Goal: Transaction & Acquisition: Purchase product/service

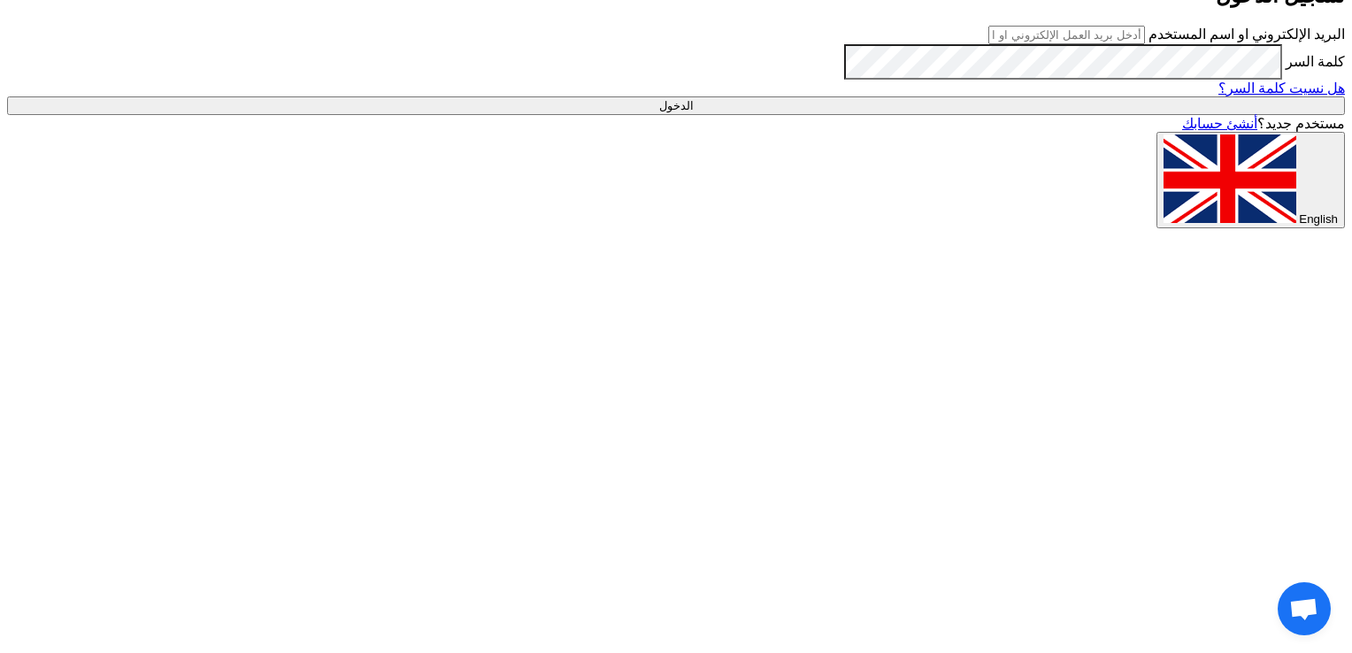
type input "ayah01829@gmail.com"
click at [1014, 115] on input "الدخول" at bounding box center [676, 105] width 1338 height 19
type input "Sign in"
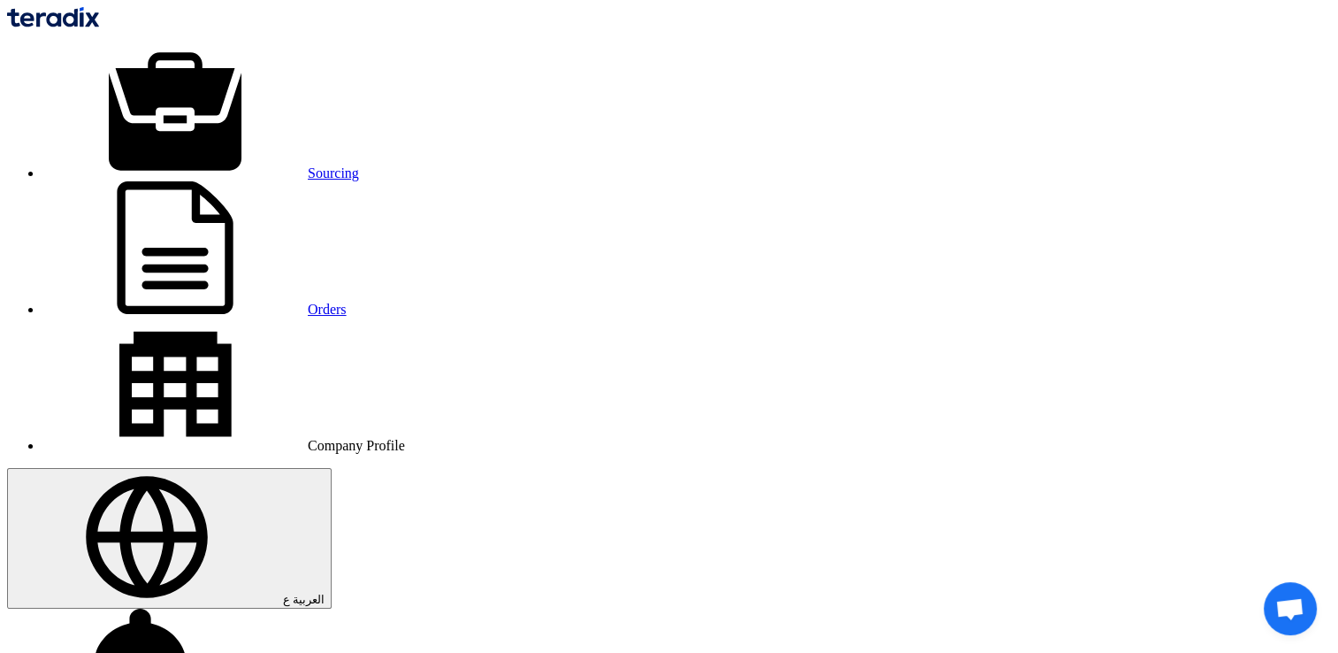
click at [208, 476] on use at bounding box center [147, 537] width 122 height 122
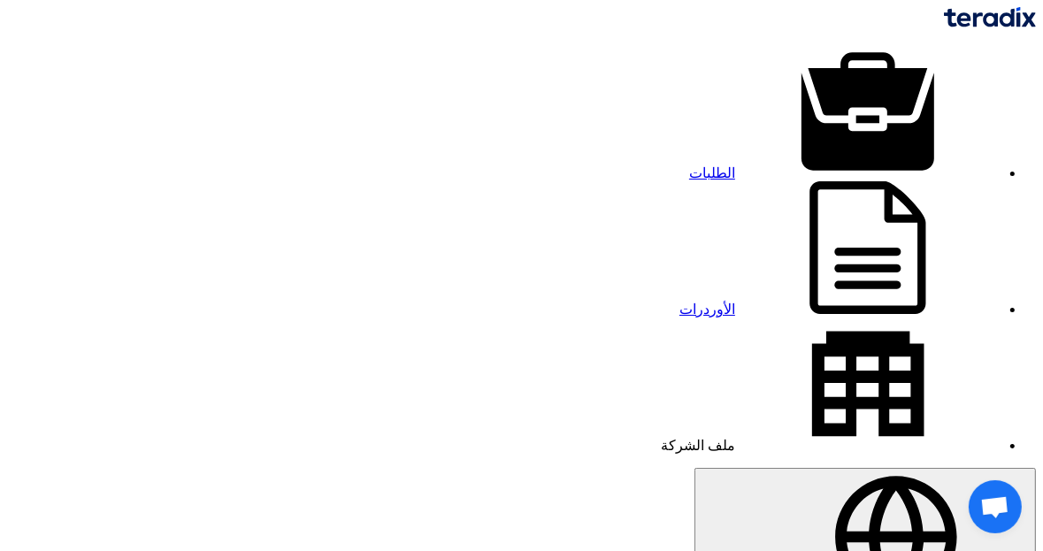
click at [749, 165] on link "الطلبات" at bounding box center [844, 172] width 311 height 15
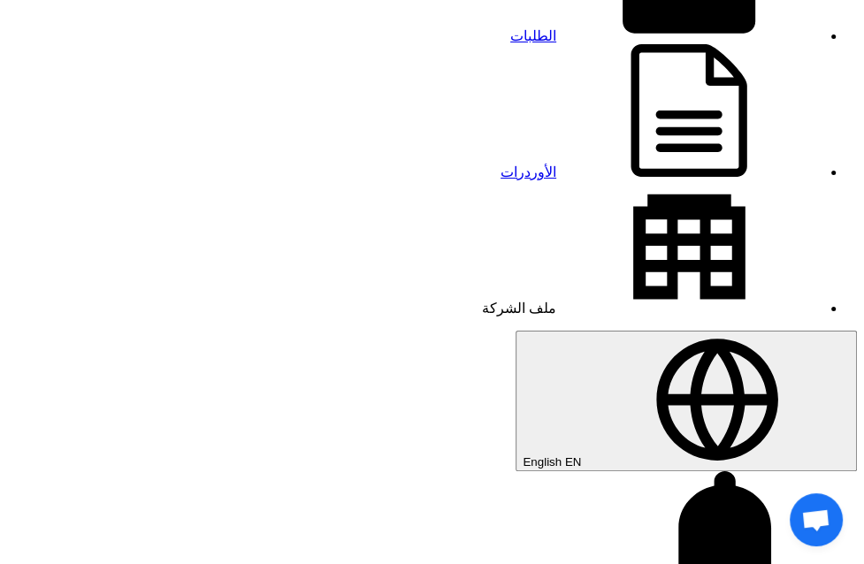
scroll to position [177, 0]
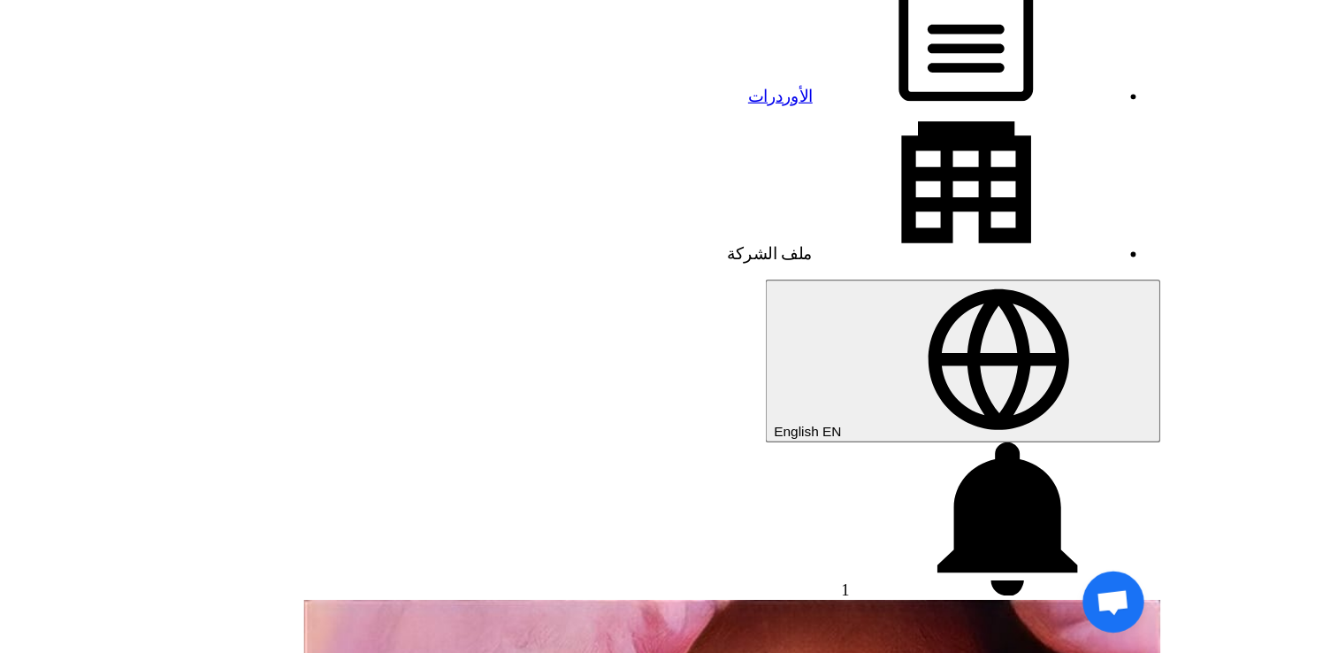
scroll to position [265, 0]
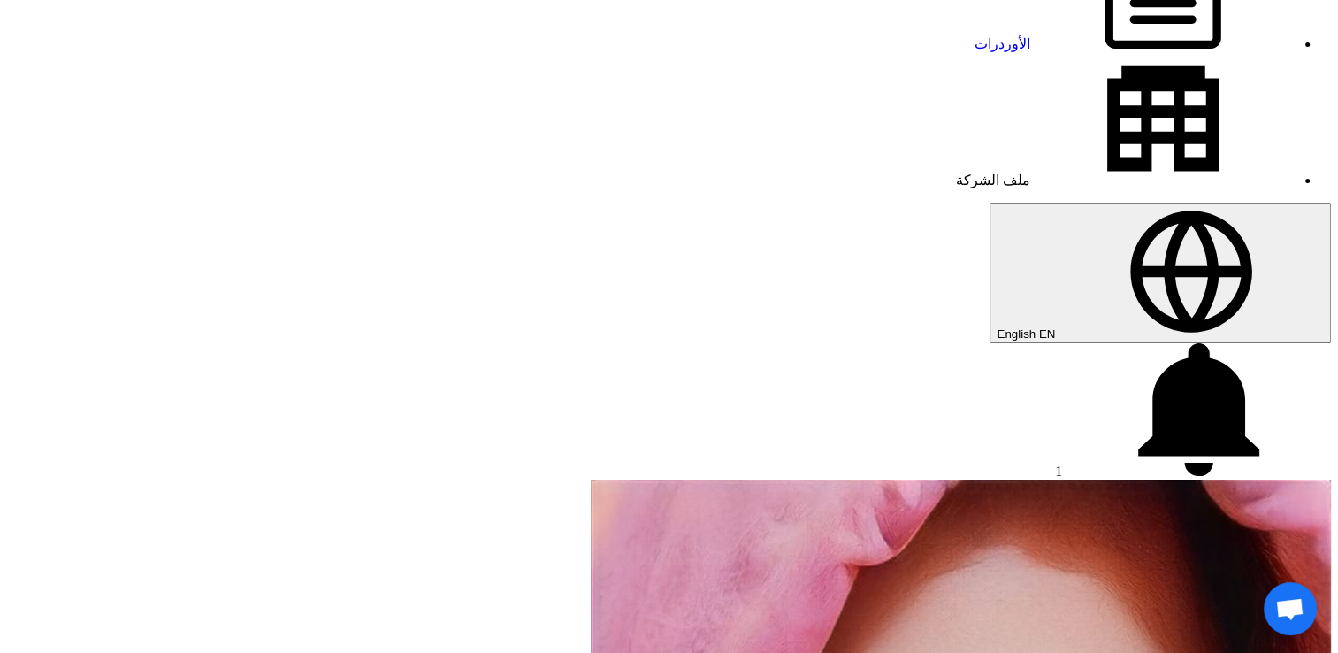
type input "3"
type input "31"
type input "44"
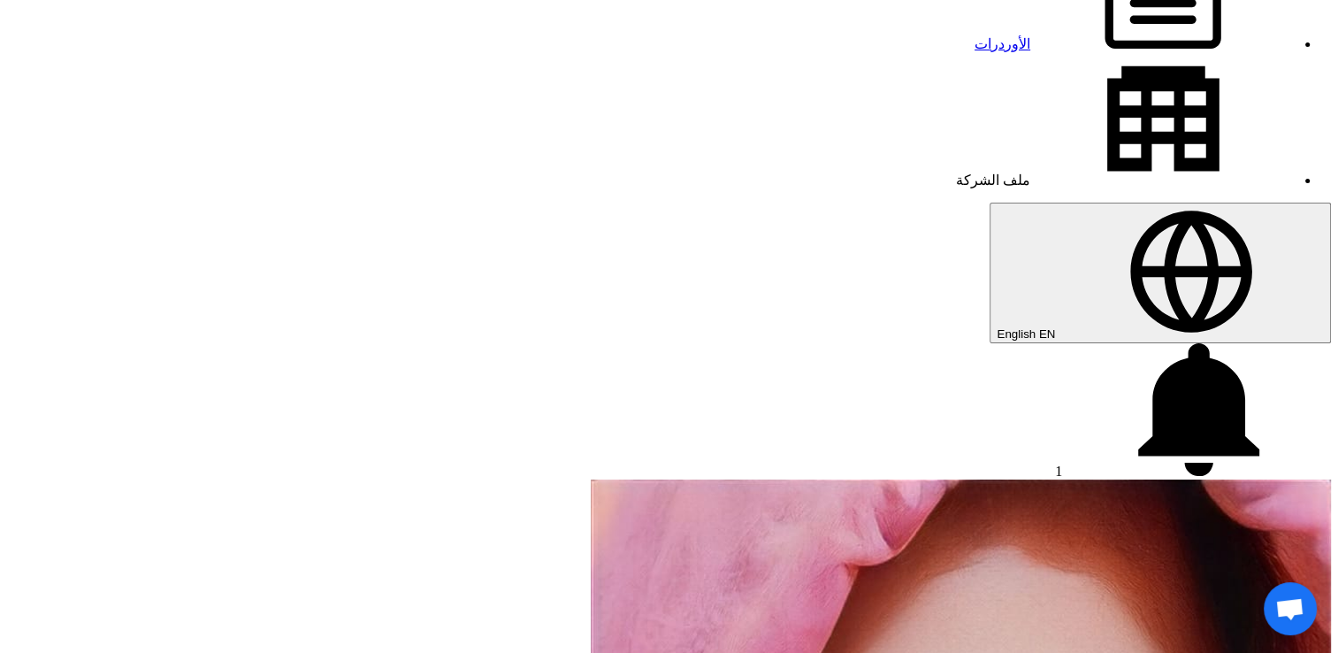
type input "12"
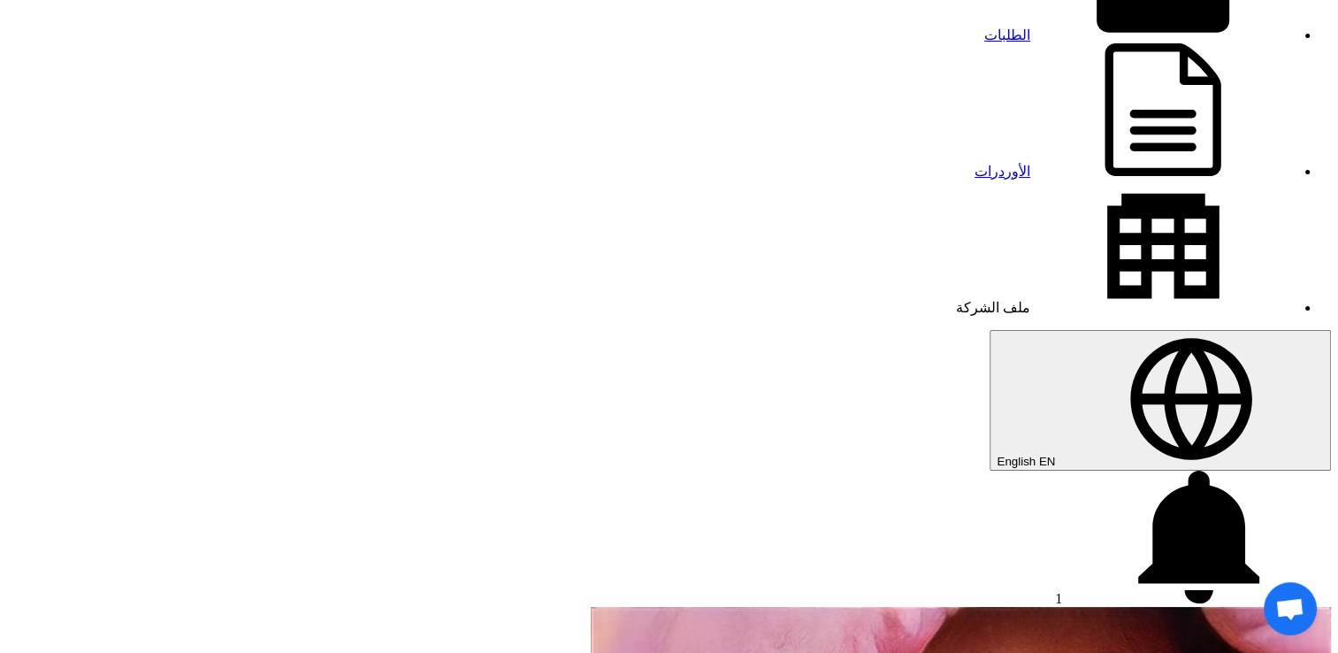
scroll to position [0, 0]
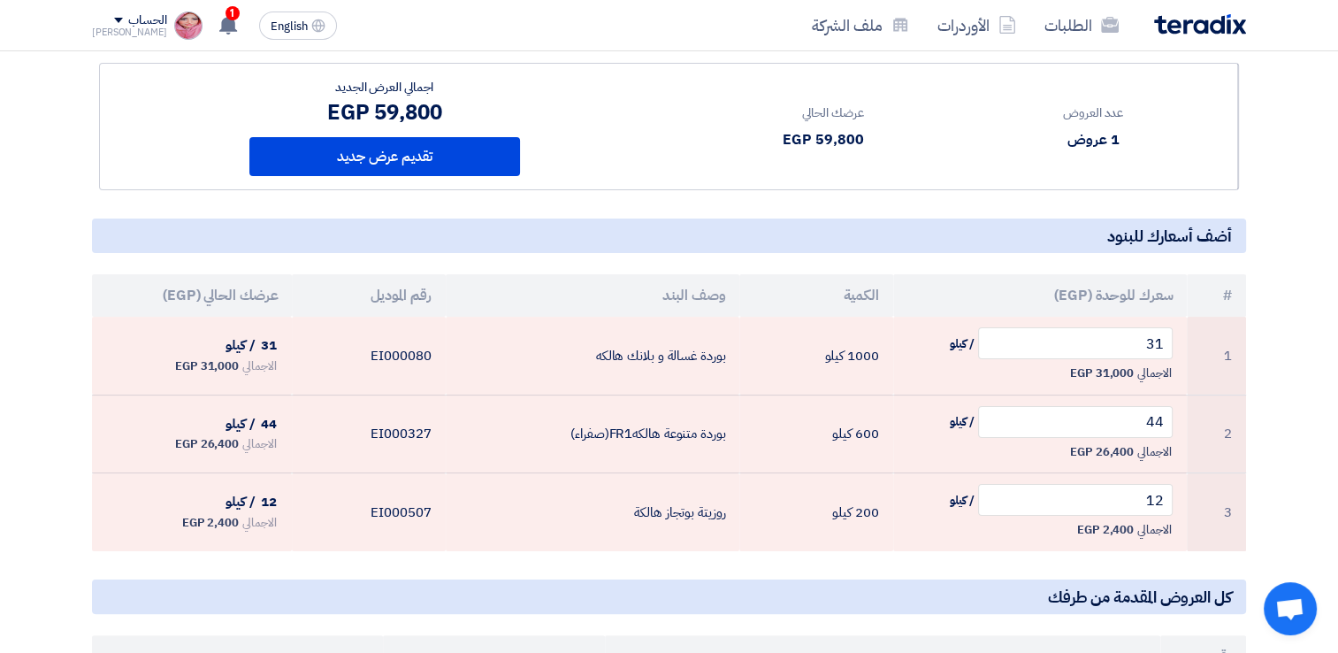
scroll to position [265, 0]
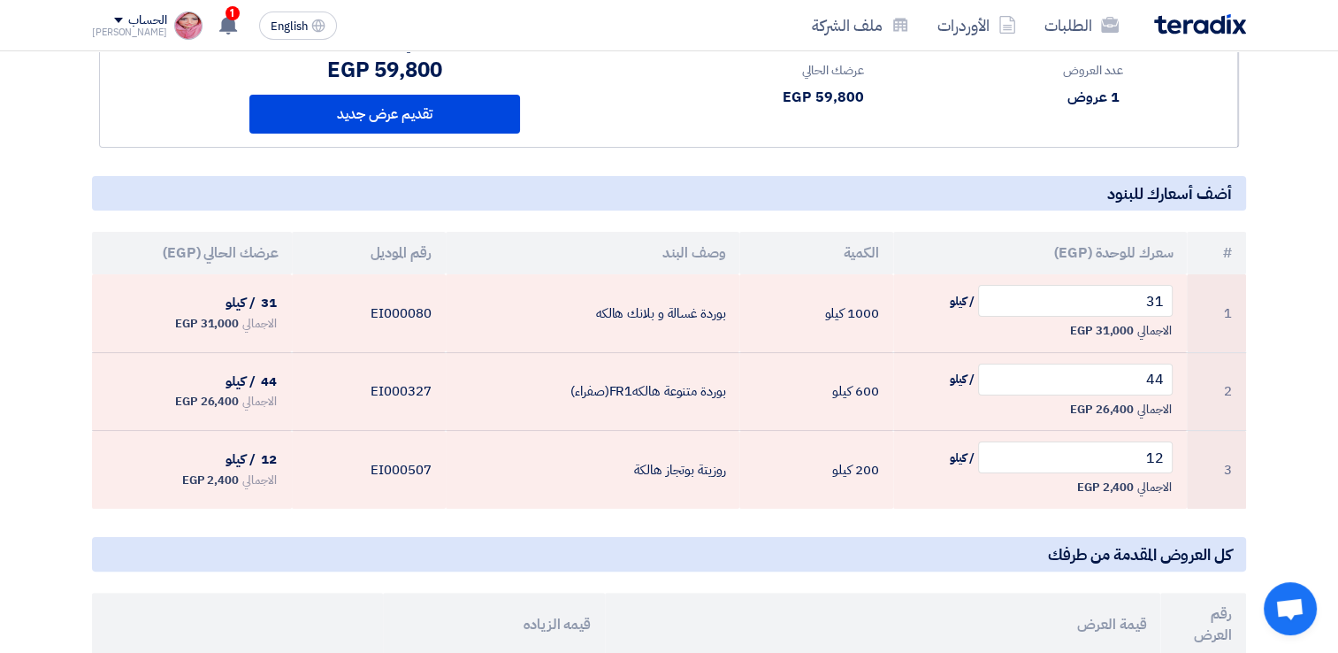
click at [748, 176] on h5 "أضف أسعارك للبنود" at bounding box center [669, 193] width 1154 height 35
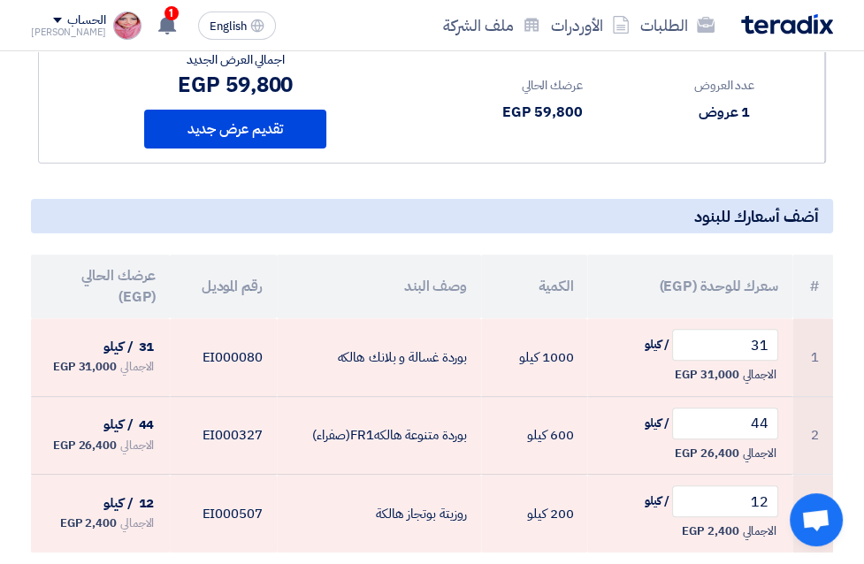
click at [437, 111] on div "عدد العروض 1 عروض عرضك الحالي 59,800 EGP" at bounding box center [629, 100] width 394 height 126
drag, startPoint x: 694, startPoint y: 134, endPoint x: 771, endPoint y: 57, distance: 109.5
click at [694, 134] on div "عدد العروض 1 عروض عرضك الحالي 59,800 EGP" at bounding box center [629, 100] width 394 height 126
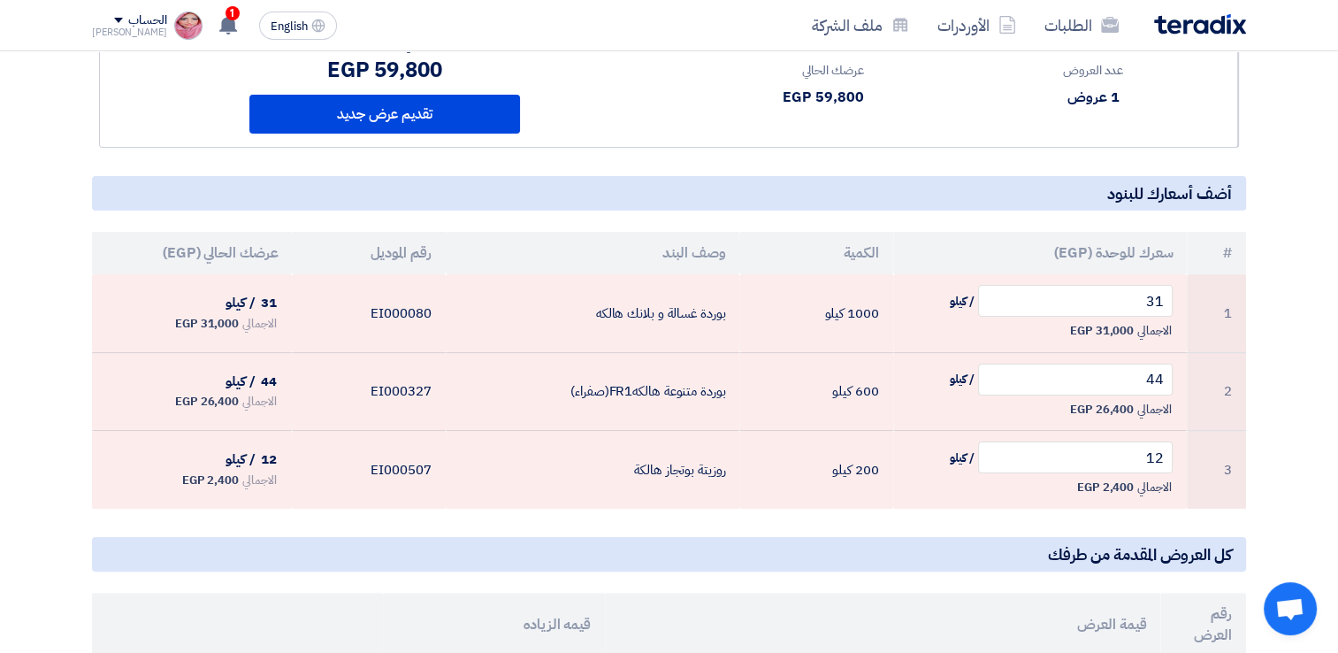
click at [945, 137] on div "عدد العروض 1 عروض عرضك الحالي 59,800 EGP" at bounding box center [954, 84] width 570 height 126
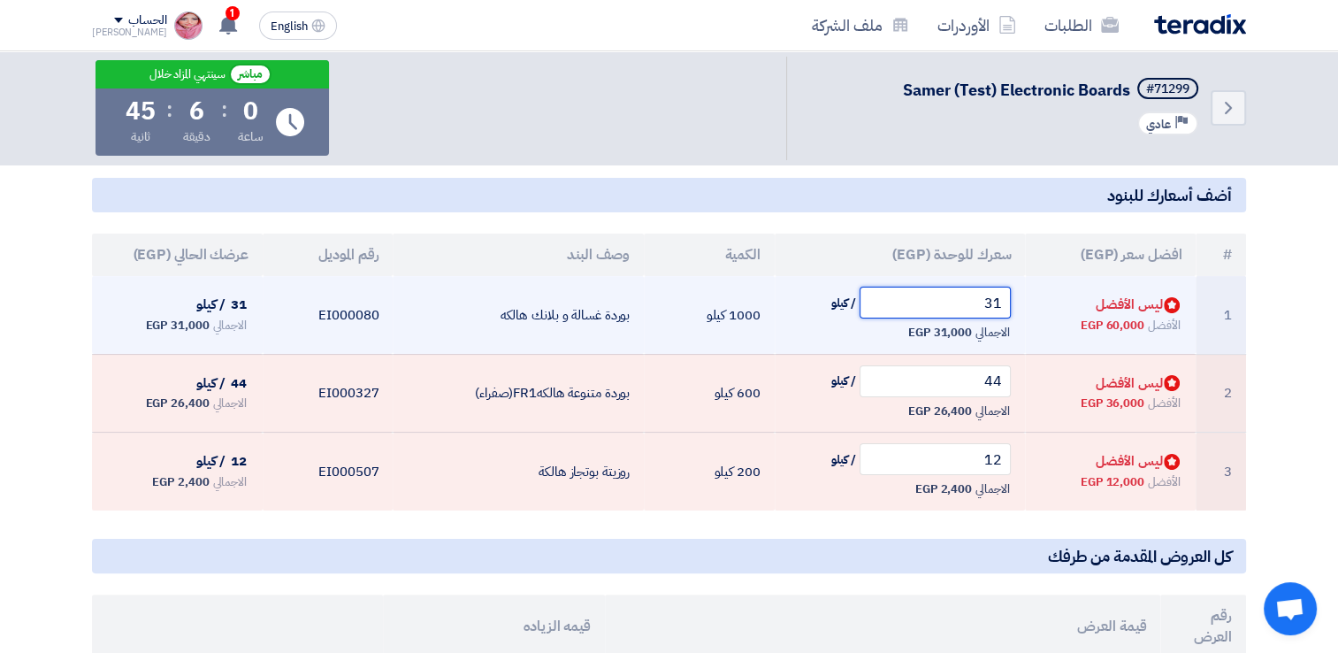
click at [920, 309] on input "31" at bounding box center [936, 303] width 152 height 32
type input "3"
type input "2"
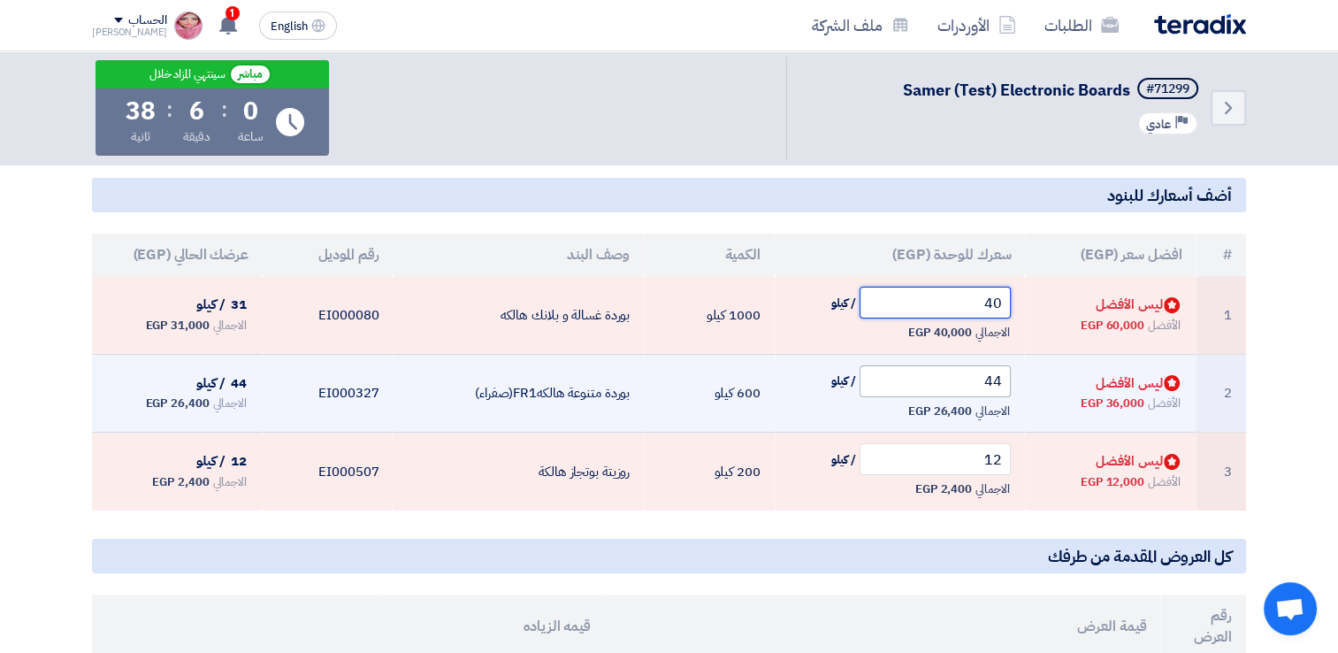
type input "40"
click at [937, 387] on input "44" at bounding box center [936, 381] width 152 height 32
type input "4"
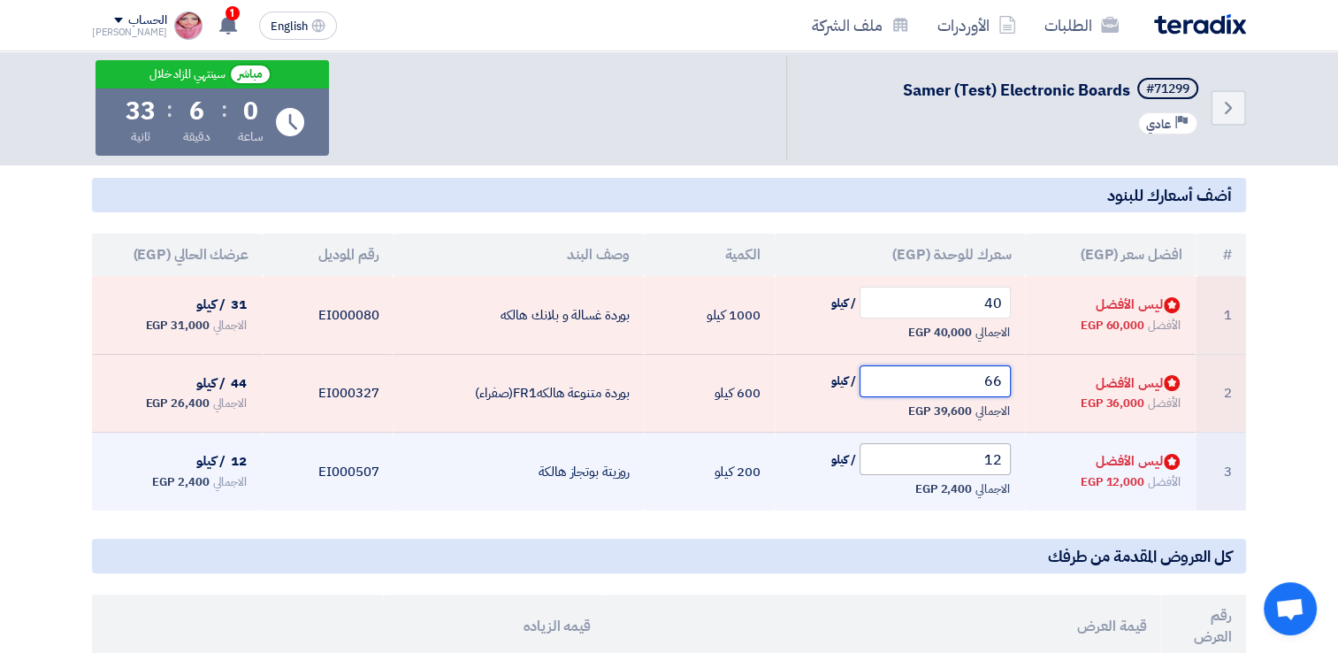
type input "66"
click at [958, 464] on input "12" at bounding box center [936, 459] width 152 height 32
type input "1"
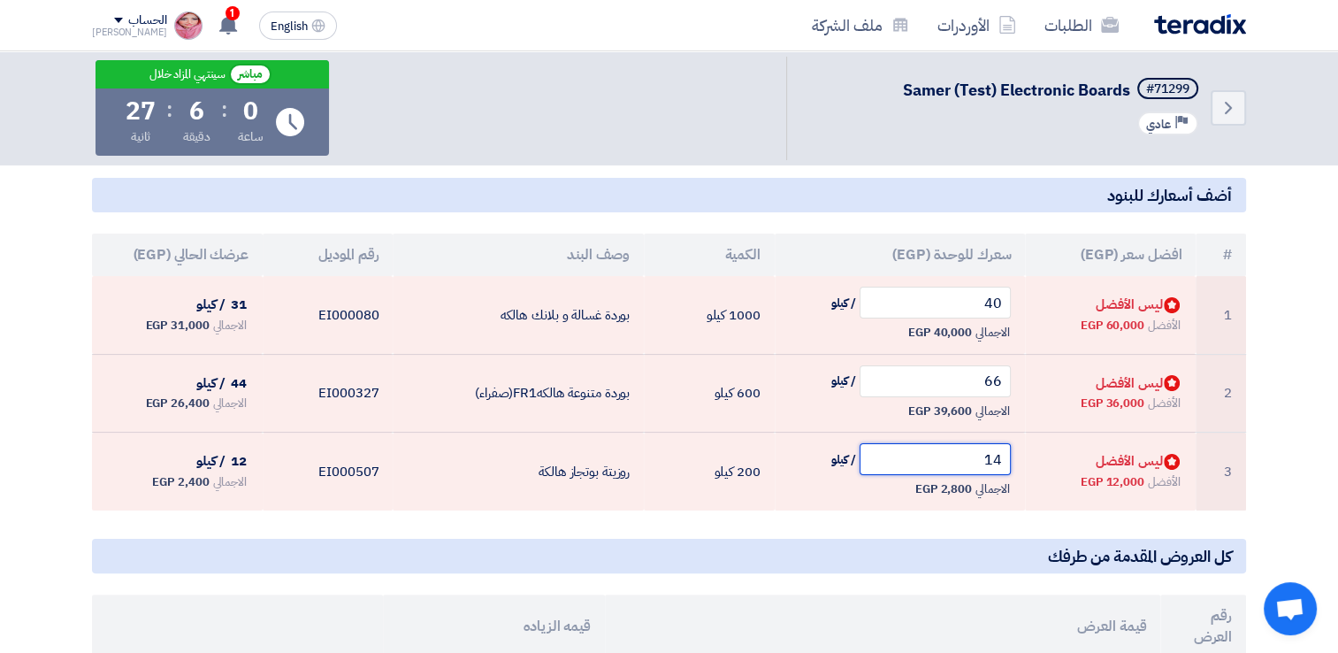
type input "14"
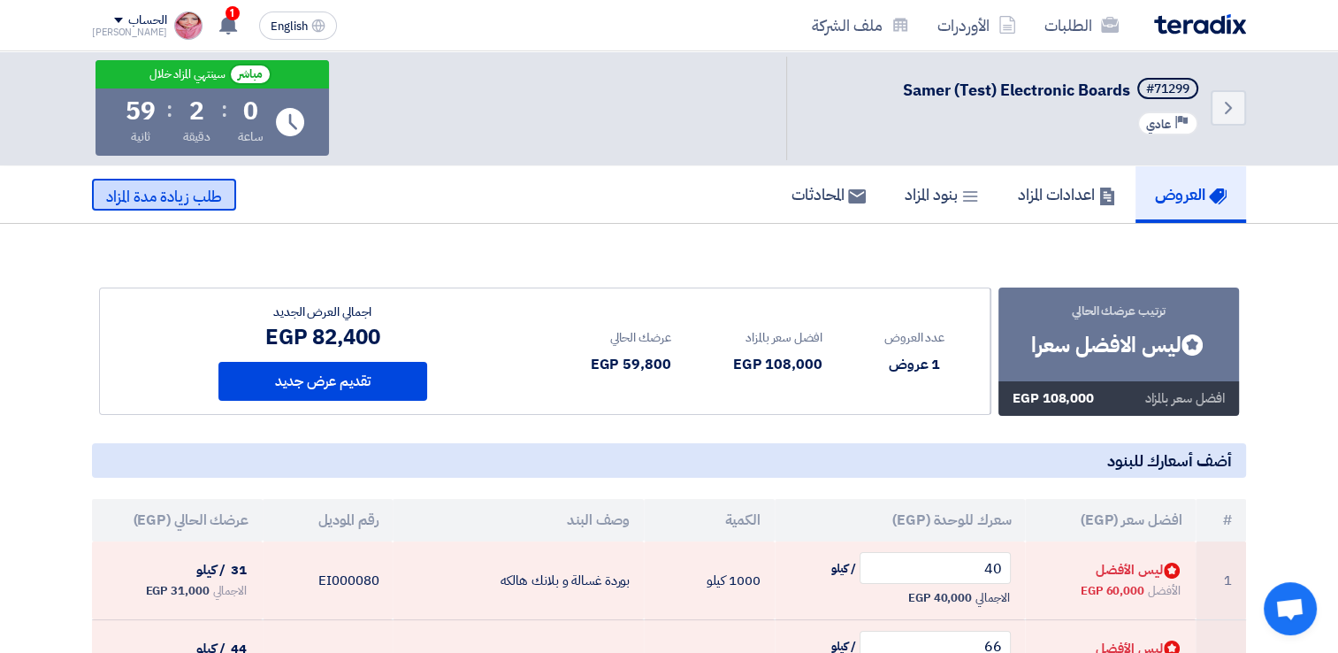
click at [176, 190] on span "طلب زيادة مدة المزاد" at bounding box center [164, 197] width 116 height 22
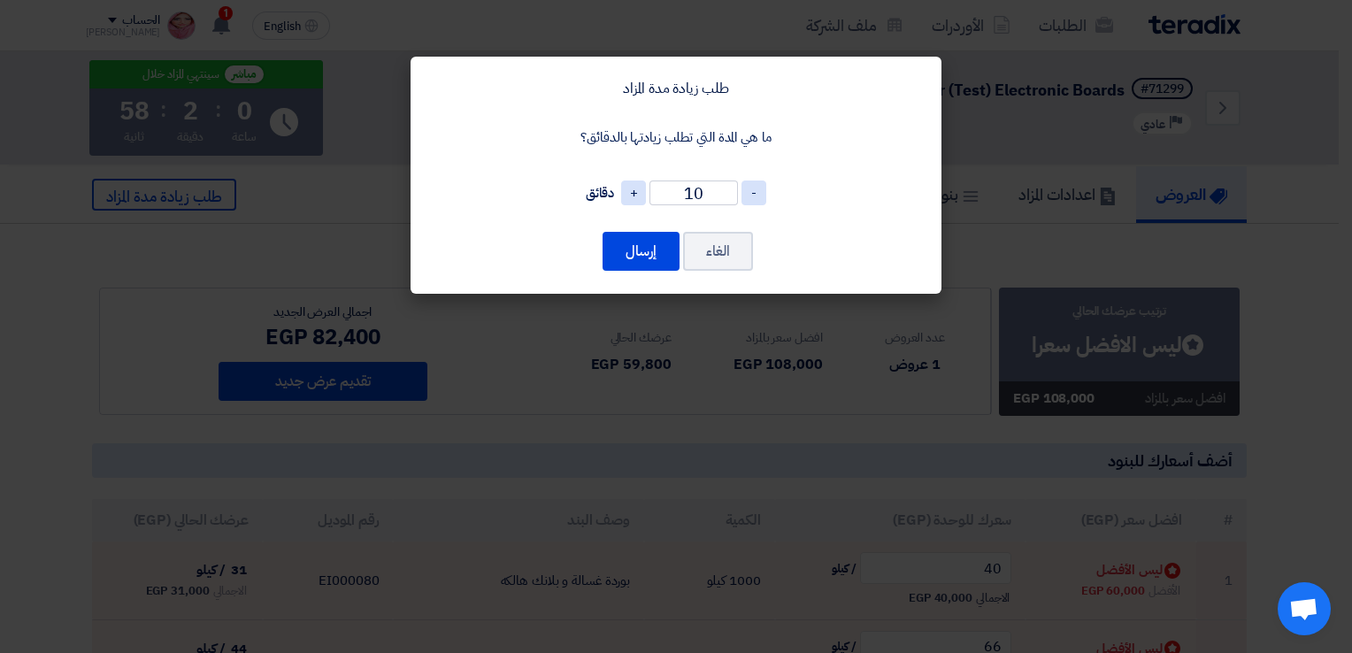
click at [999, 456] on modal-container "طلب زيادة مدة المزاد ما هي المدة التي تطلب زيادتها بالدقائق؟ - 10 + دقائق الغاء…" at bounding box center [676, 326] width 1352 height 653
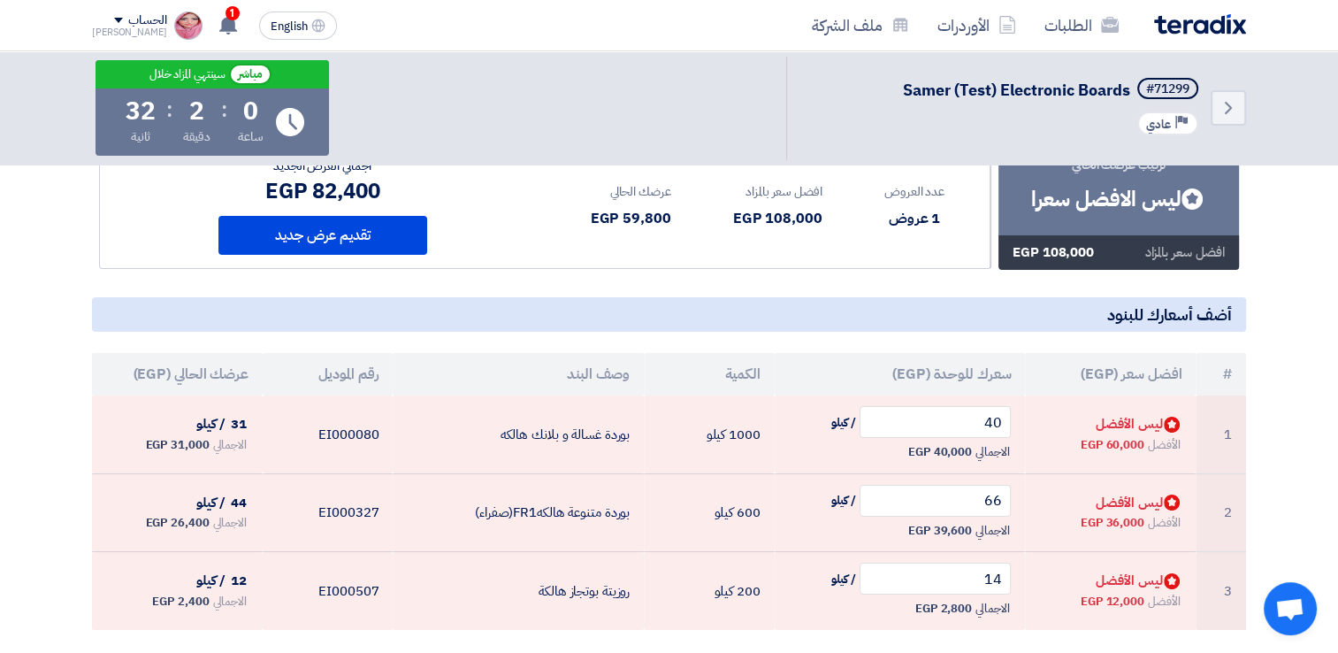
scroll to position [177, 0]
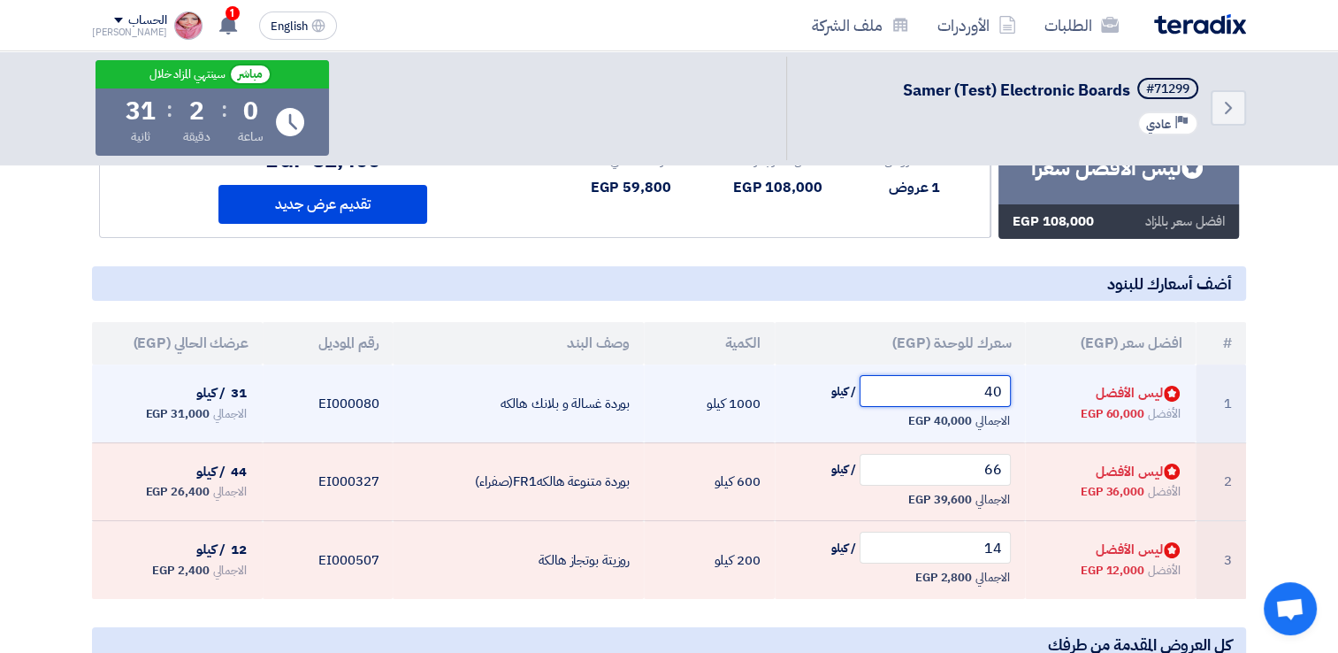
click at [962, 387] on input "40" at bounding box center [936, 391] width 152 height 32
type input "4"
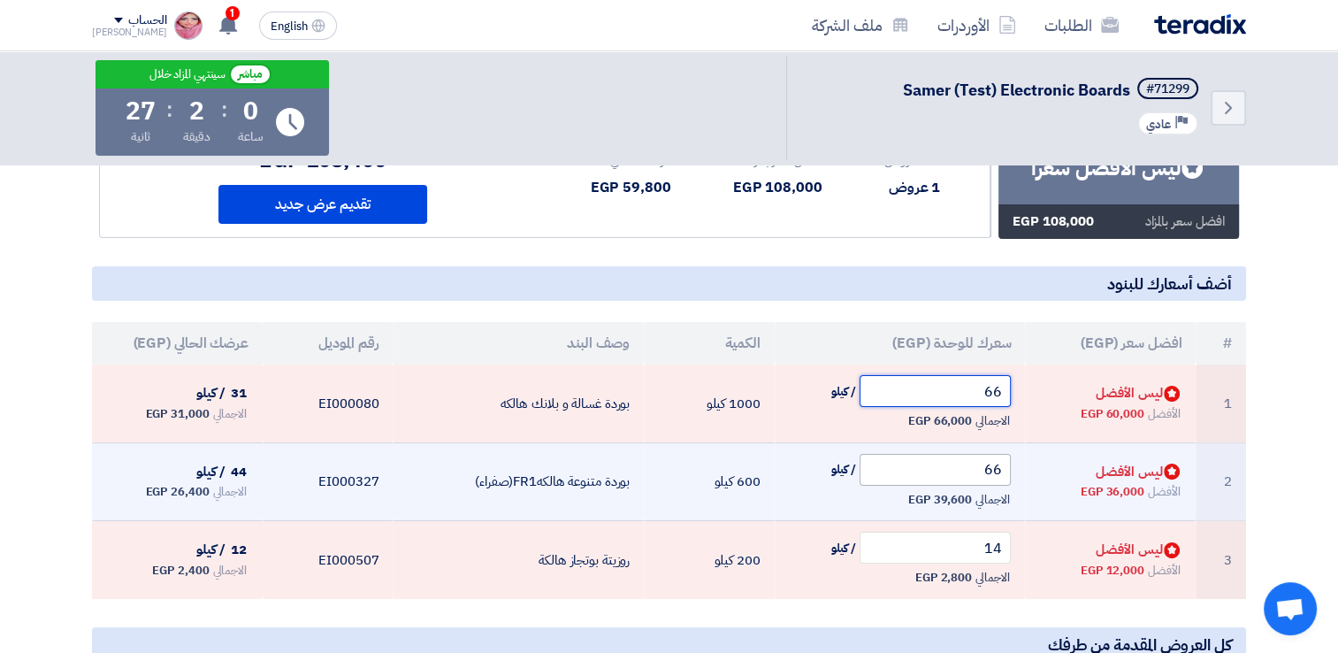
type input "66"
click at [937, 472] on input "66" at bounding box center [936, 470] width 152 height 32
type input "6"
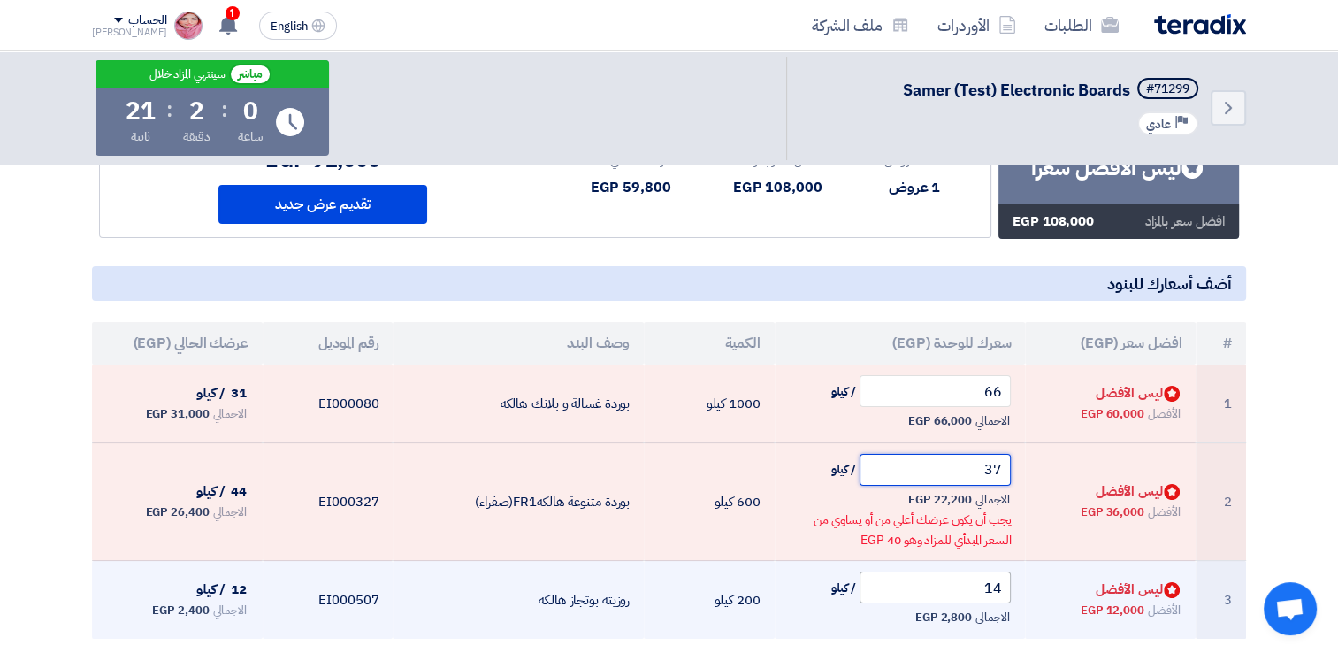
type input "37"
click at [922, 587] on input "14" at bounding box center [936, 587] width 152 height 32
type input "1"
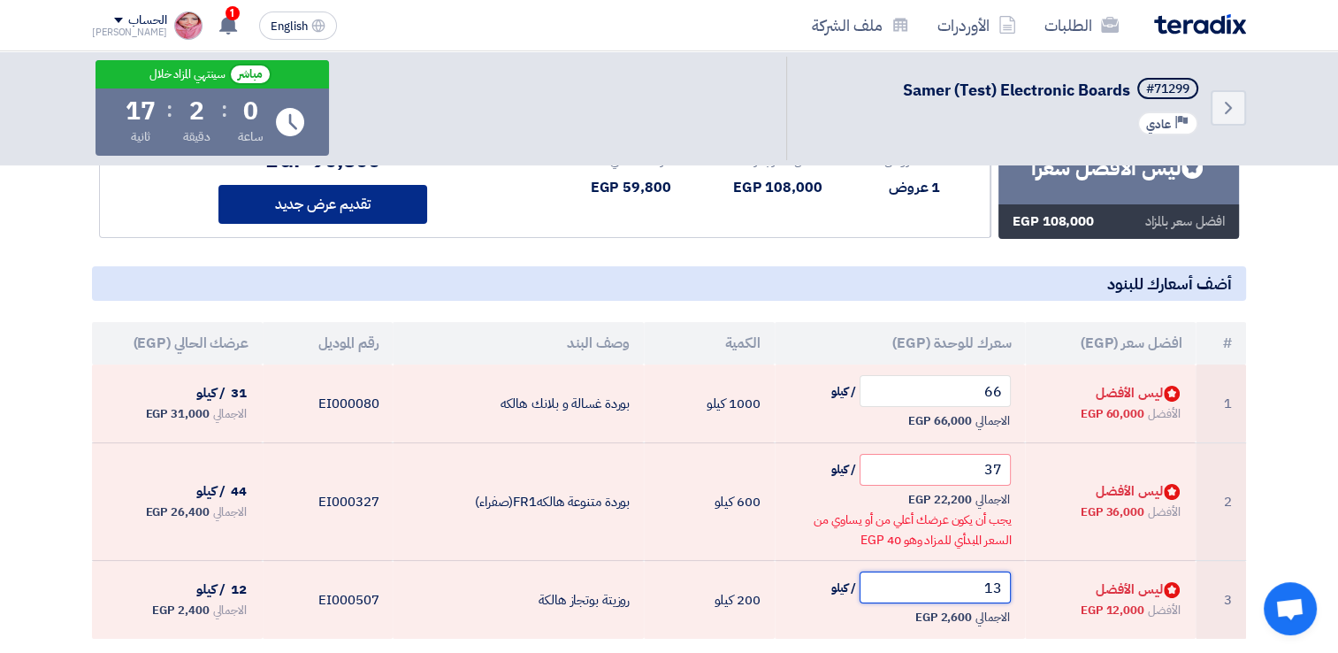
type input "13"
click at [304, 210] on button "تقديم عرض جديد" at bounding box center [323, 204] width 209 height 39
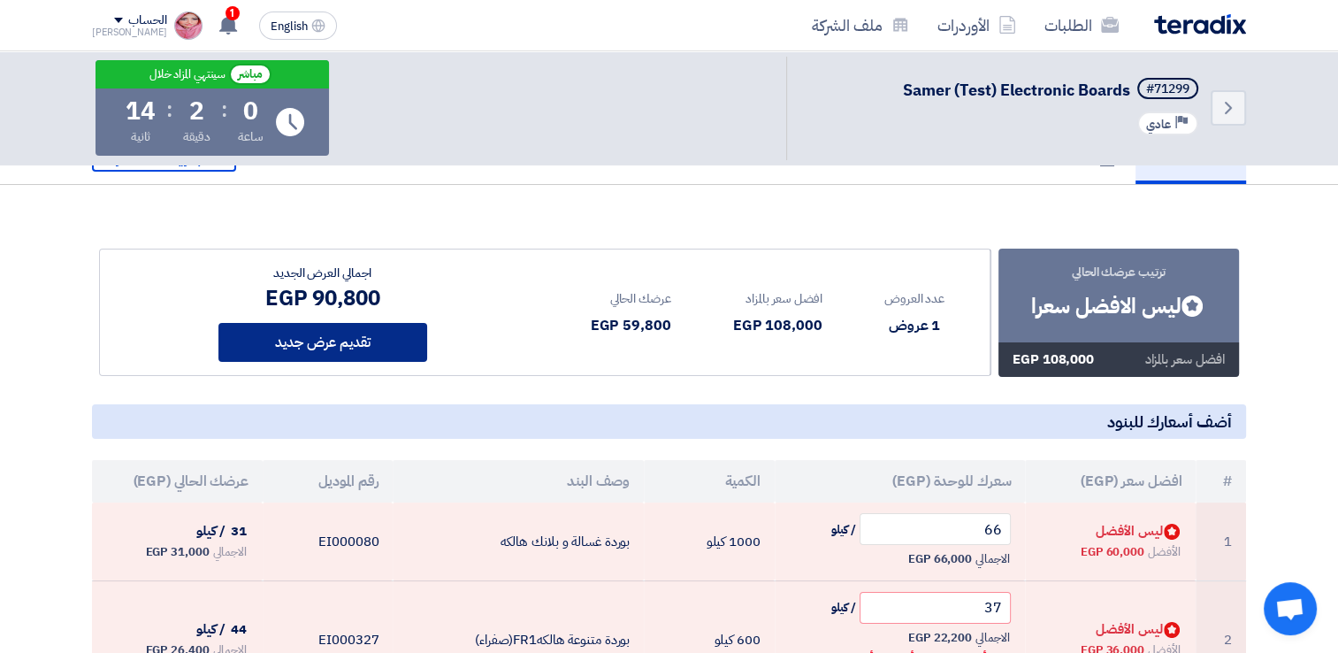
scroll to position [0, 0]
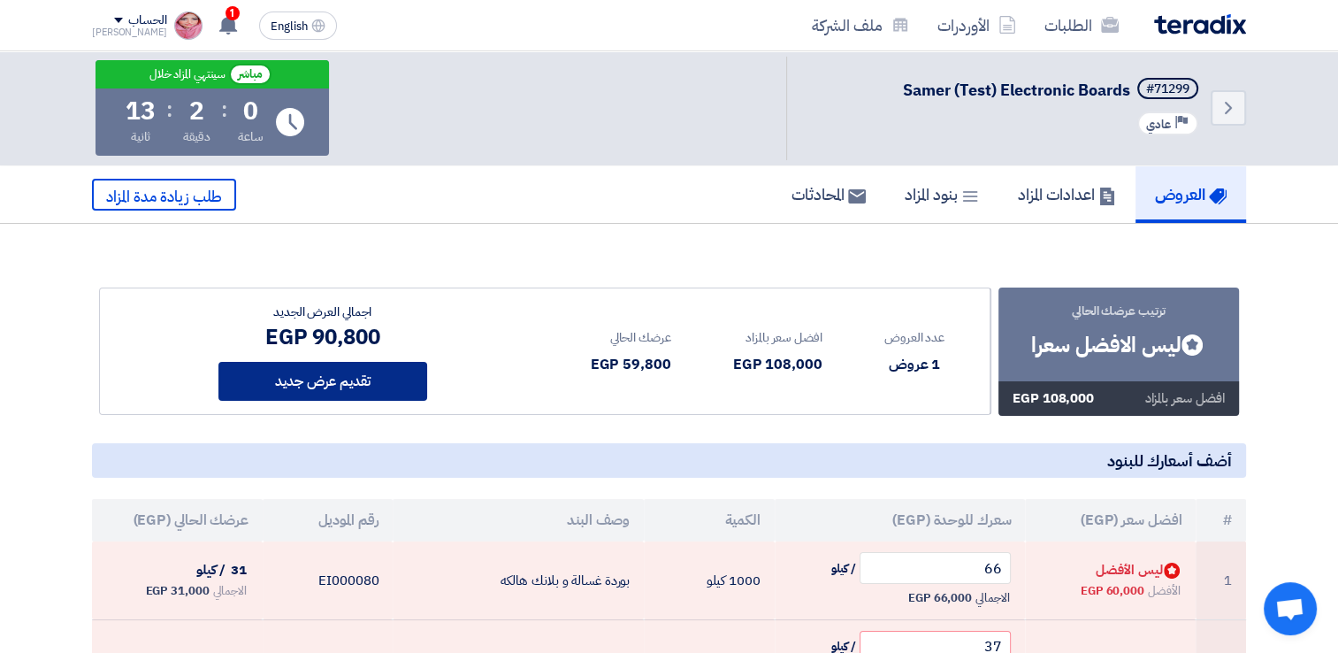
click at [387, 373] on button "تقديم عرض جديد" at bounding box center [323, 381] width 209 height 39
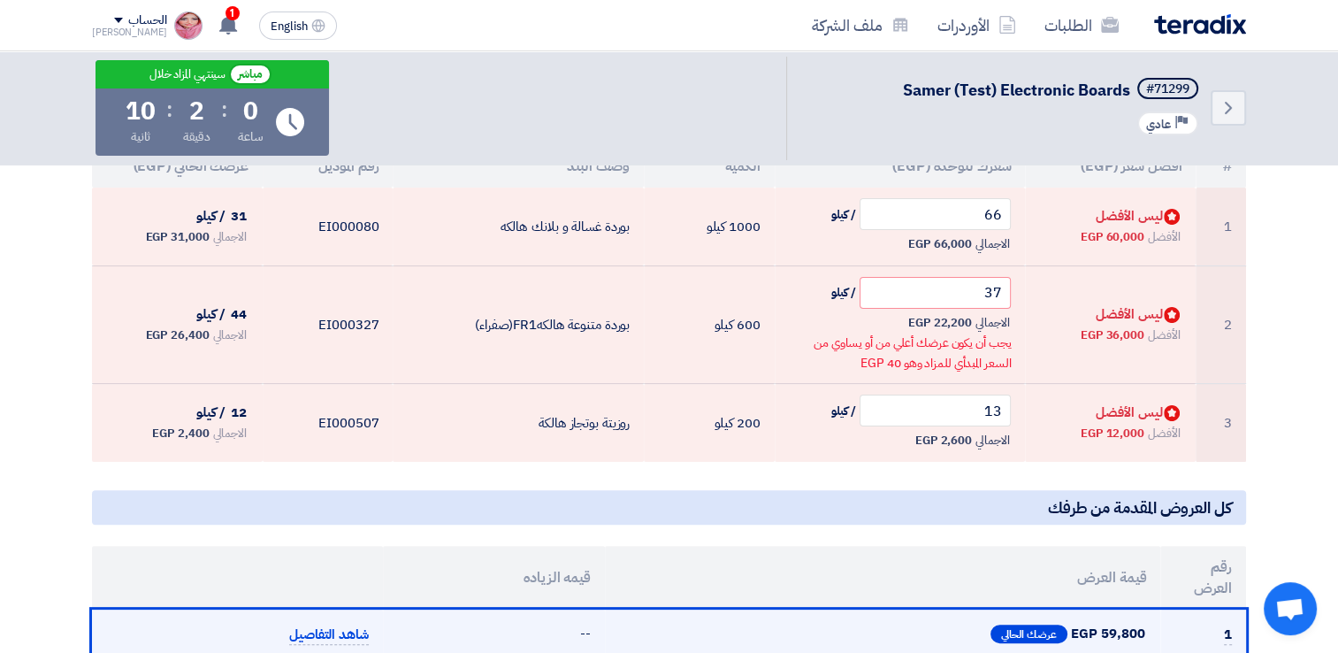
scroll to position [265, 0]
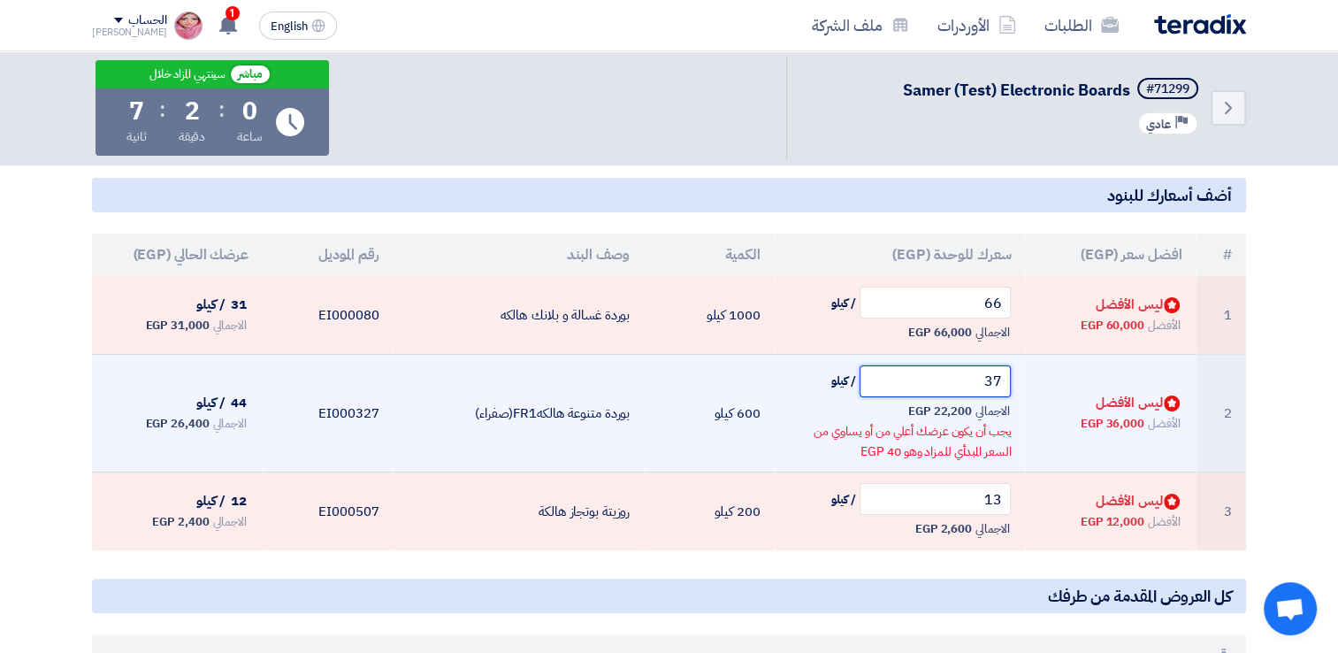
click at [961, 376] on input "37" at bounding box center [936, 381] width 152 height 32
type input "3"
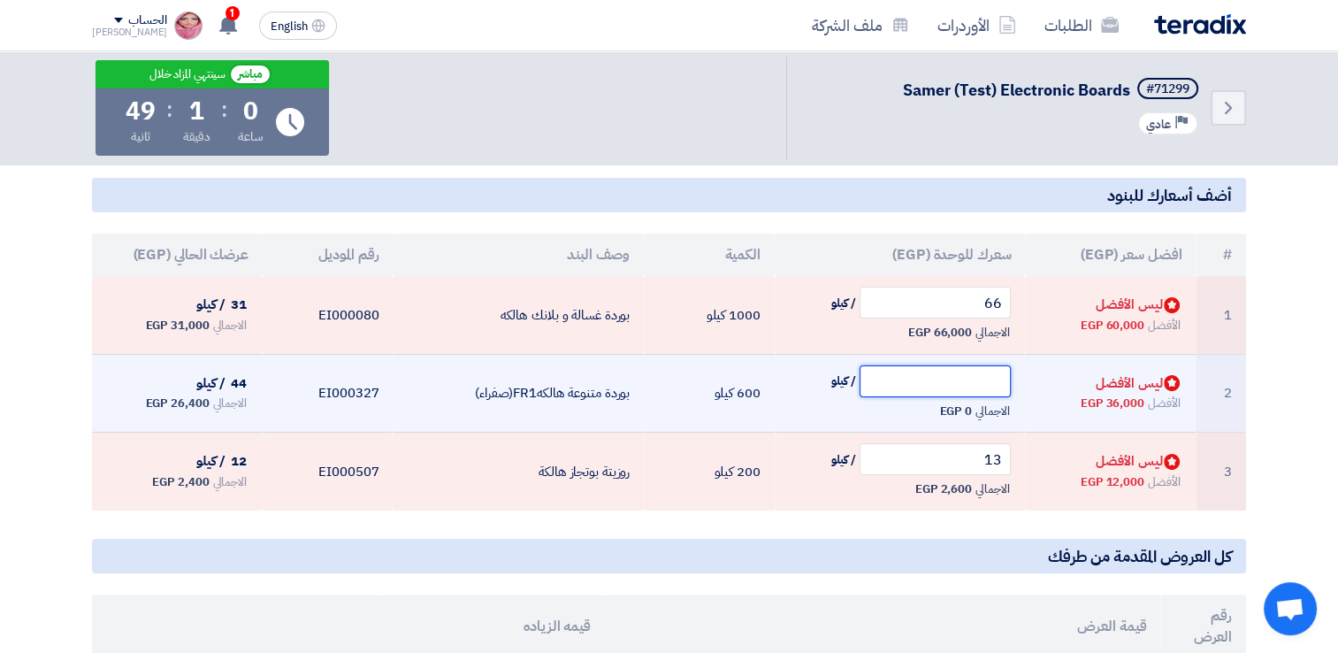
click at [984, 376] on input "text" at bounding box center [936, 381] width 152 height 32
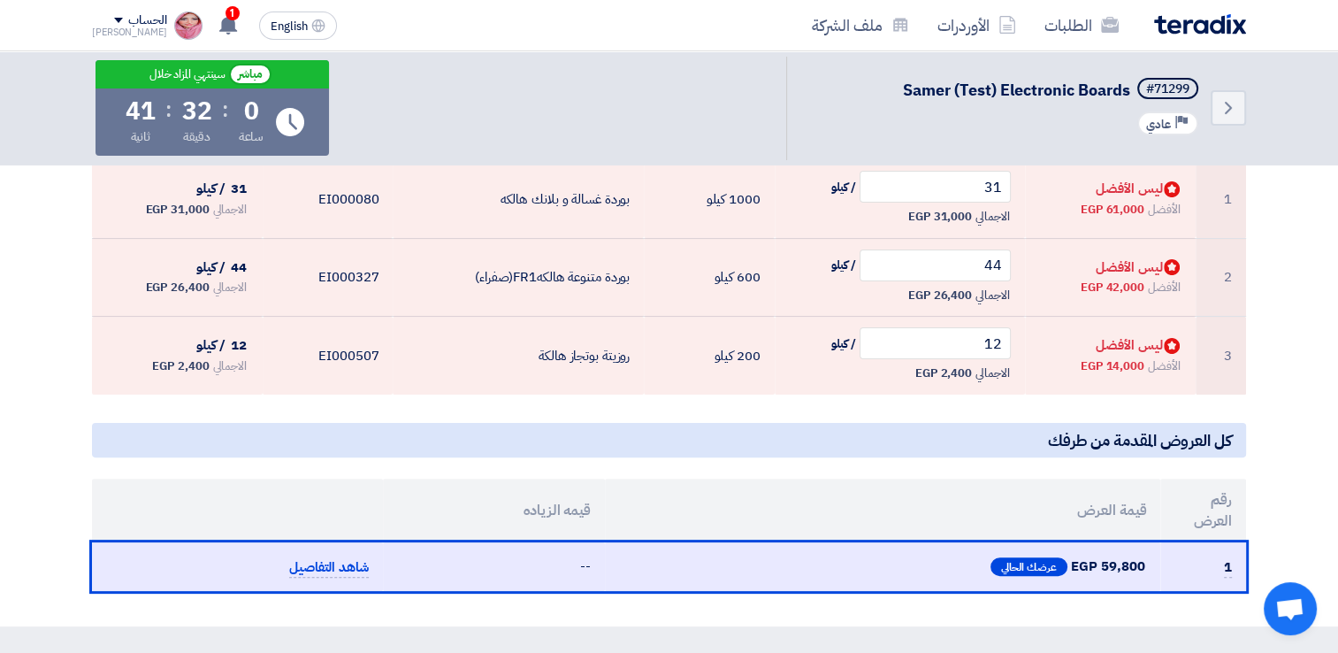
scroll to position [265, 0]
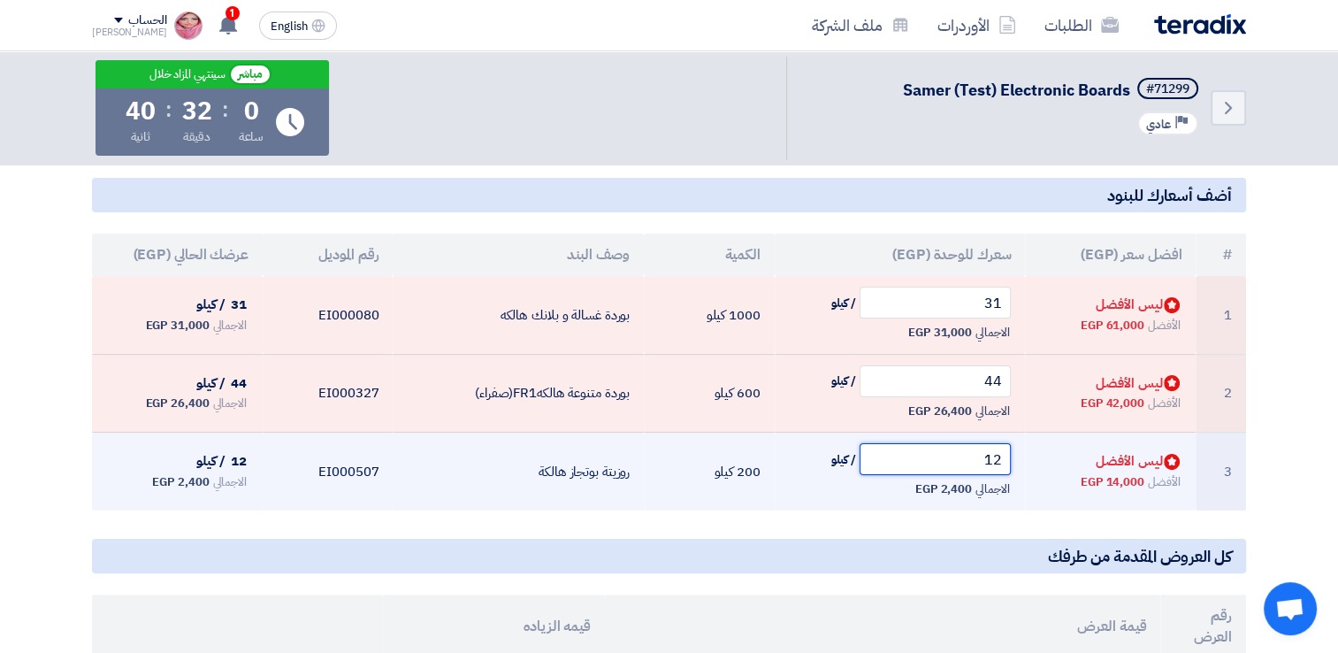
click at [939, 468] on input "12" at bounding box center [936, 459] width 152 height 32
type input "1"
type input "15"
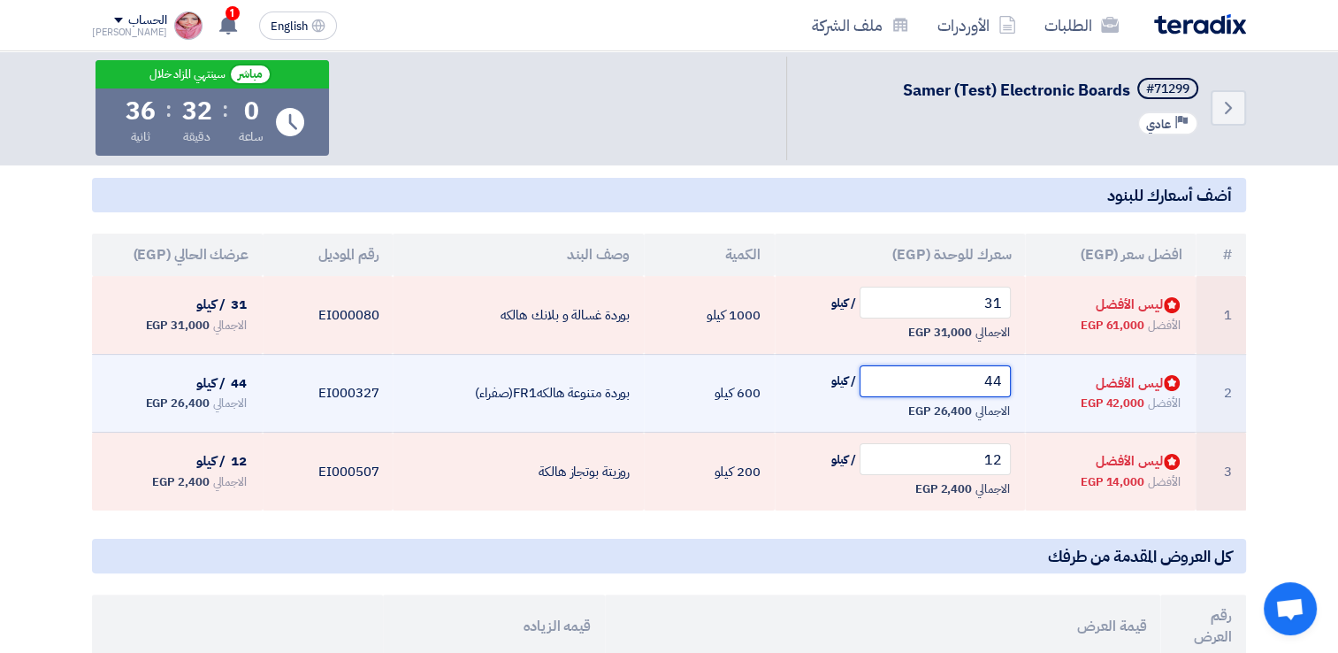
click at [929, 377] on input "44" at bounding box center [936, 381] width 152 height 32
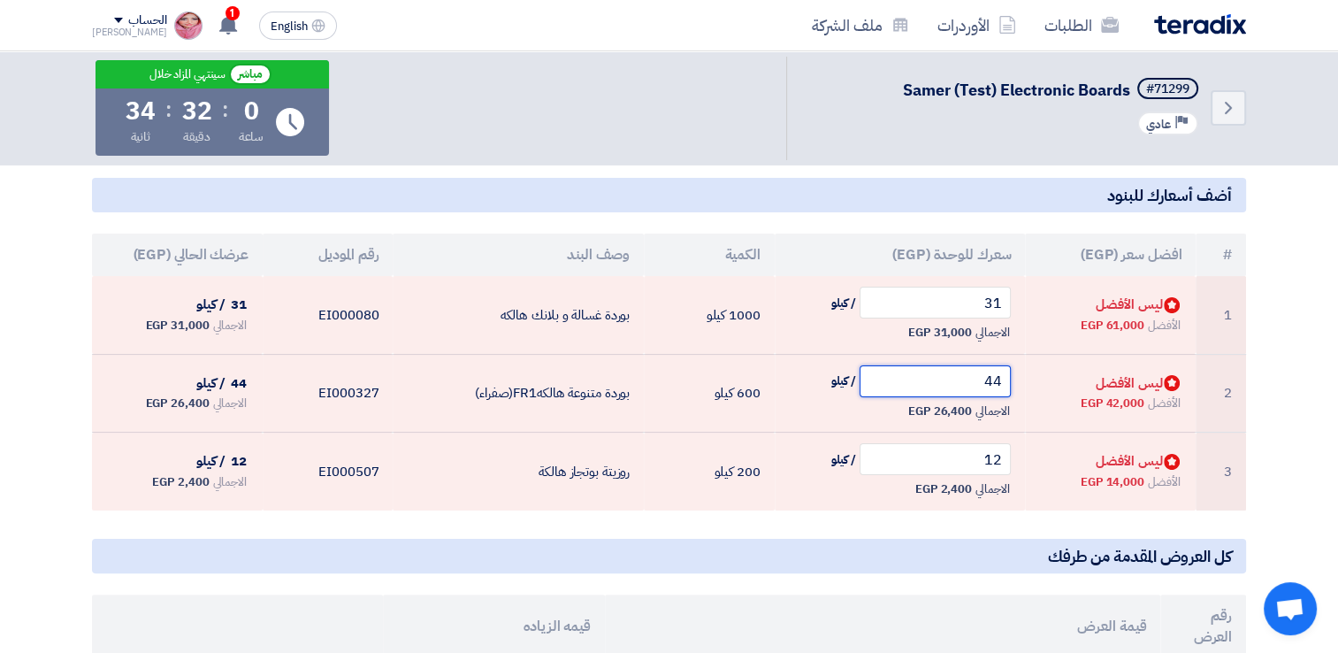
click at [929, 377] on input "44" at bounding box center [936, 381] width 152 height 32
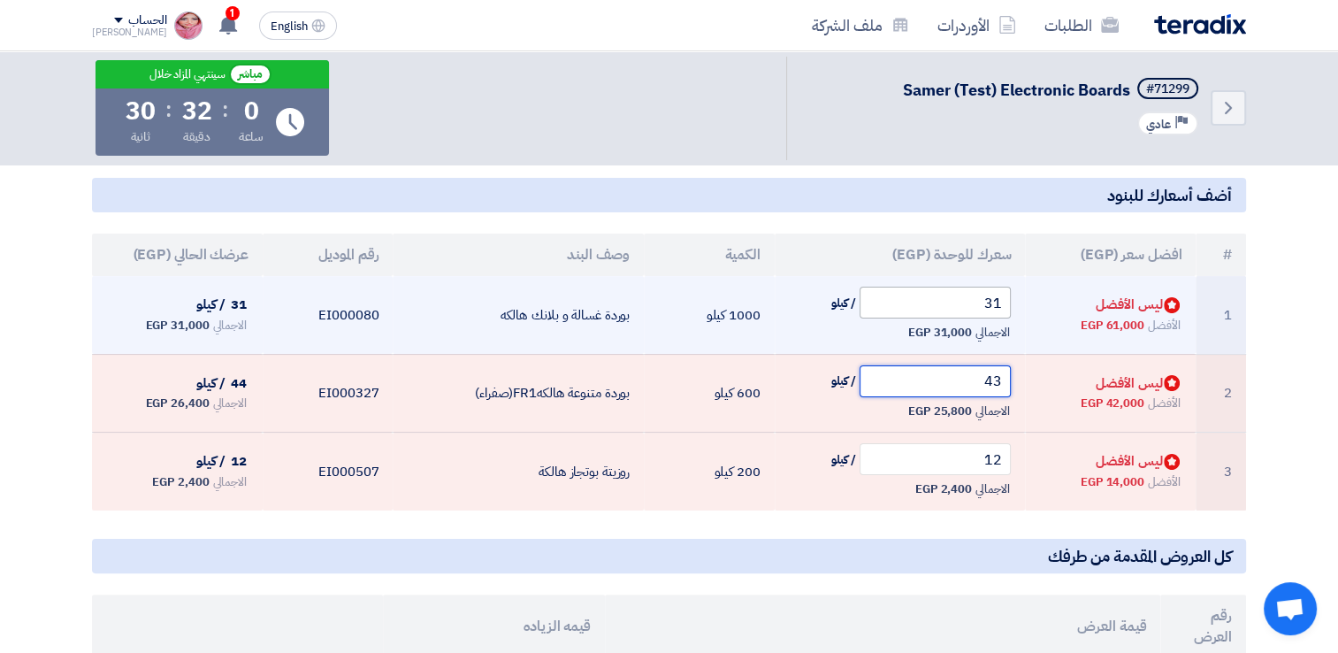
type input "43"
click at [925, 301] on input "31" at bounding box center [936, 303] width 152 height 32
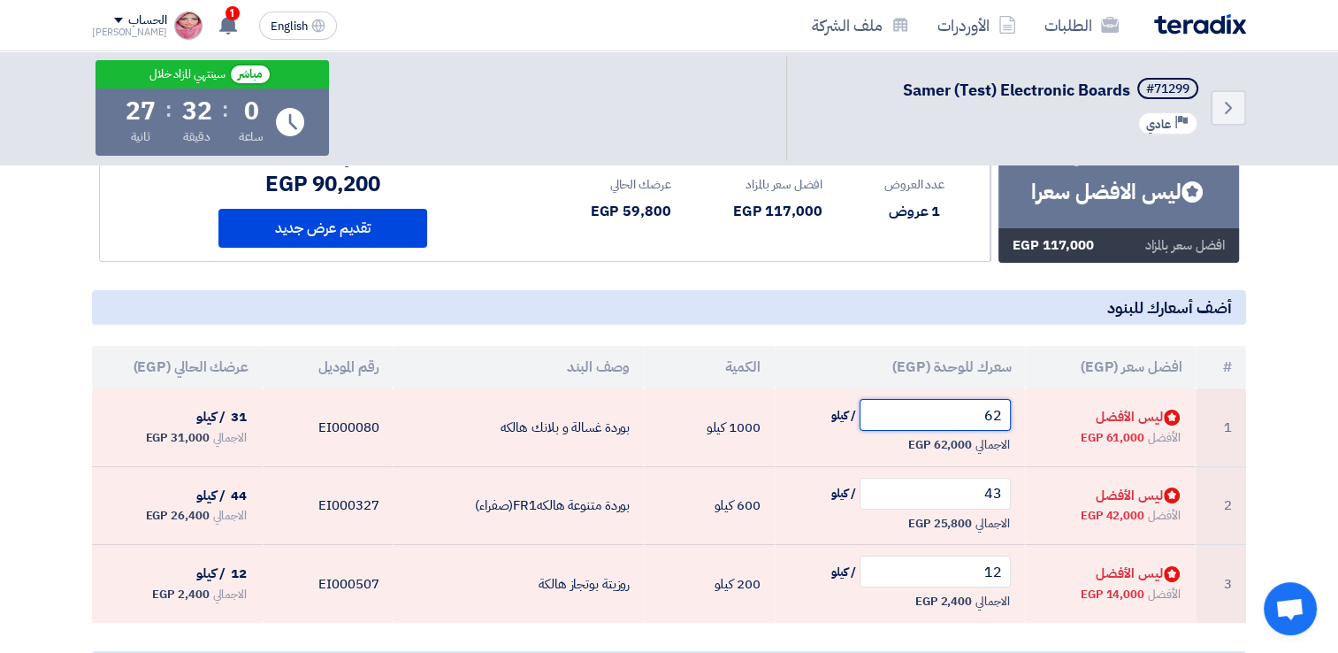
scroll to position [0, 0]
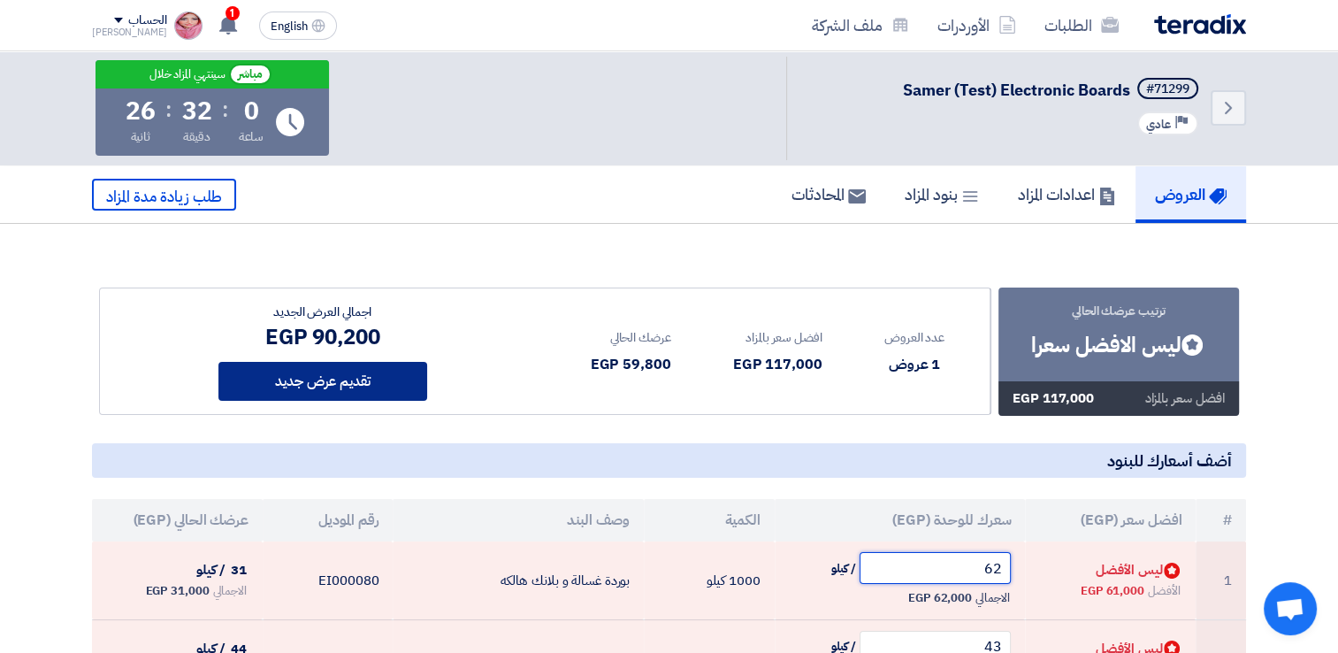
type input "62"
click at [269, 379] on button "تقديم عرض جديد" at bounding box center [323, 381] width 209 height 39
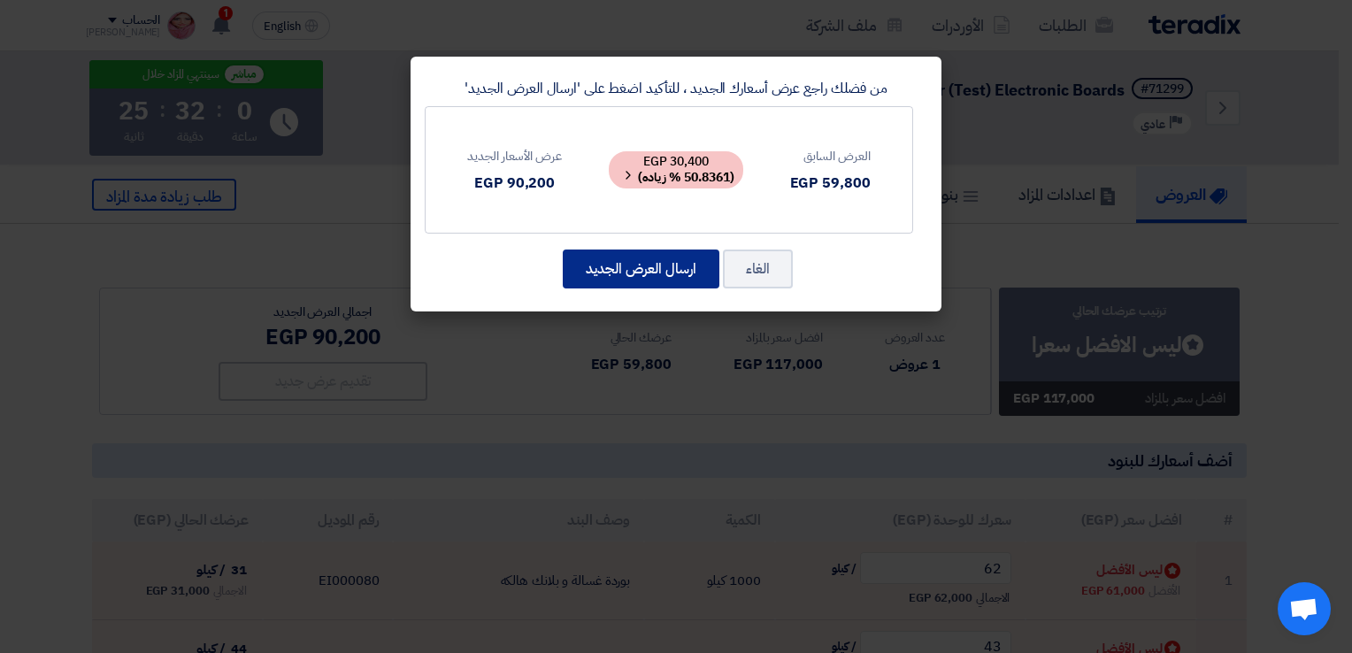
click at [680, 270] on button "ارسال العرض الجديد" at bounding box center [641, 268] width 157 height 39
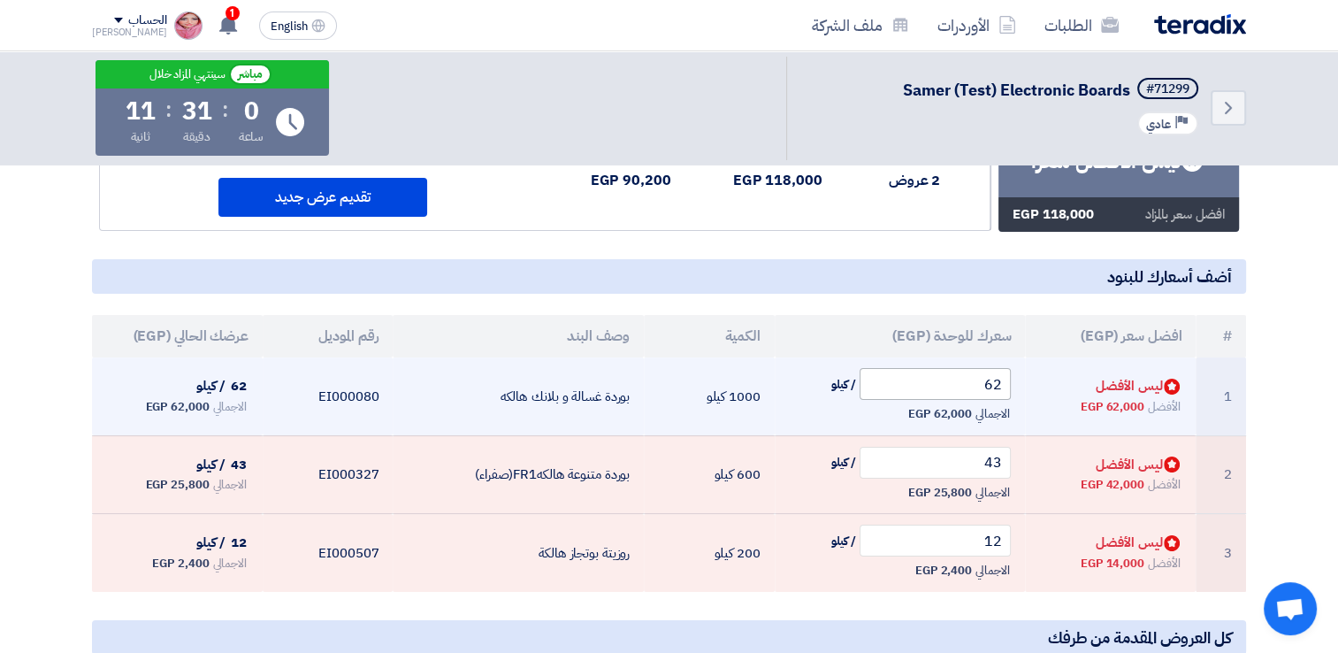
scroll to position [177, 0]
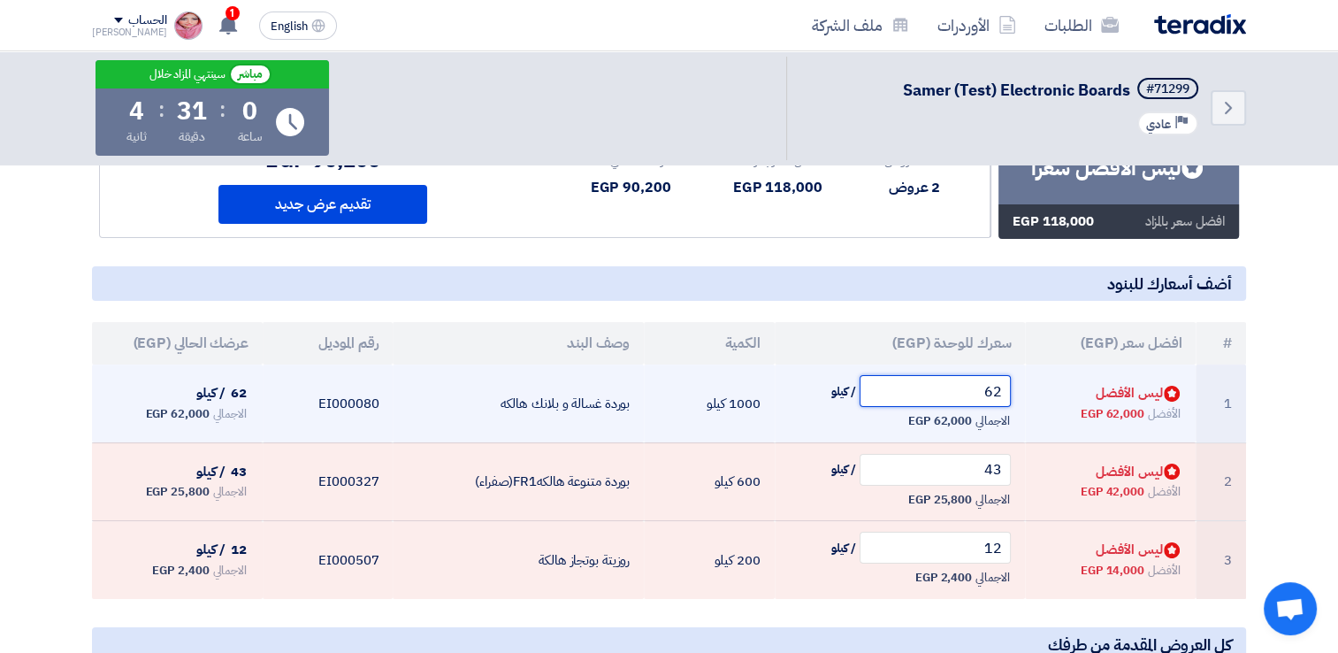
click at [948, 387] on input "62" at bounding box center [936, 391] width 152 height 32
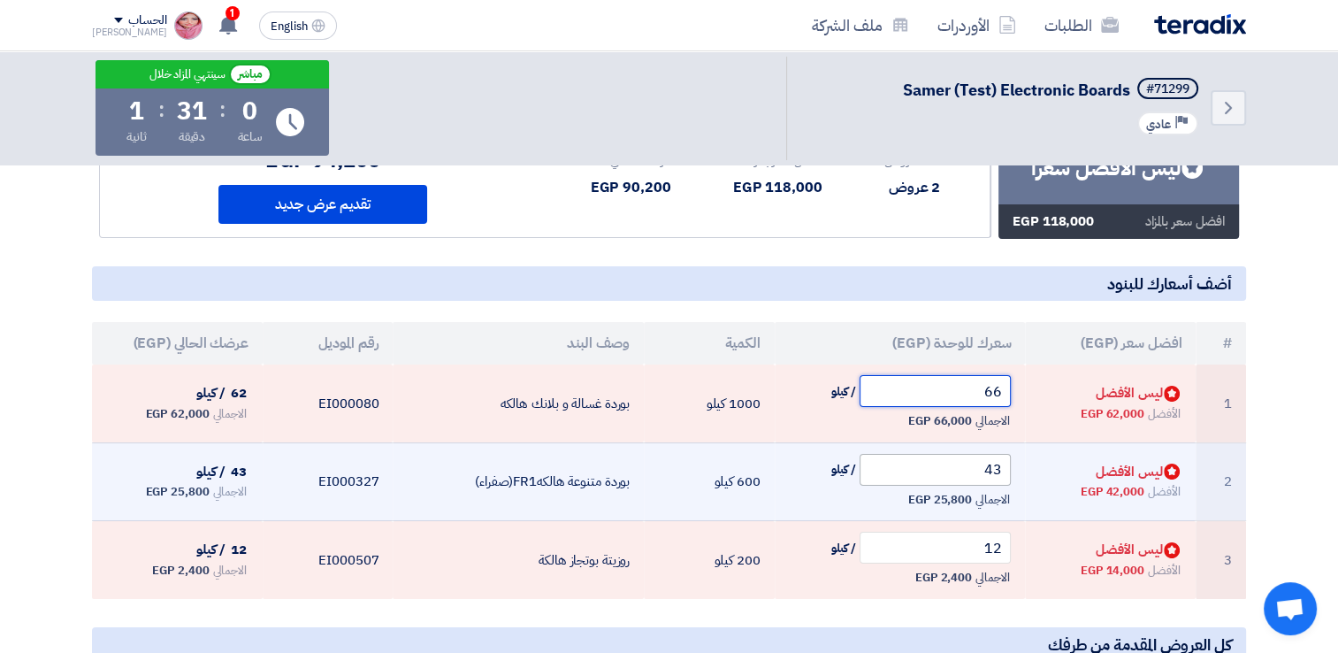
type input "66"
click at [957, 470] on input "43" at bounding box center [936, 470] width 152 height 32
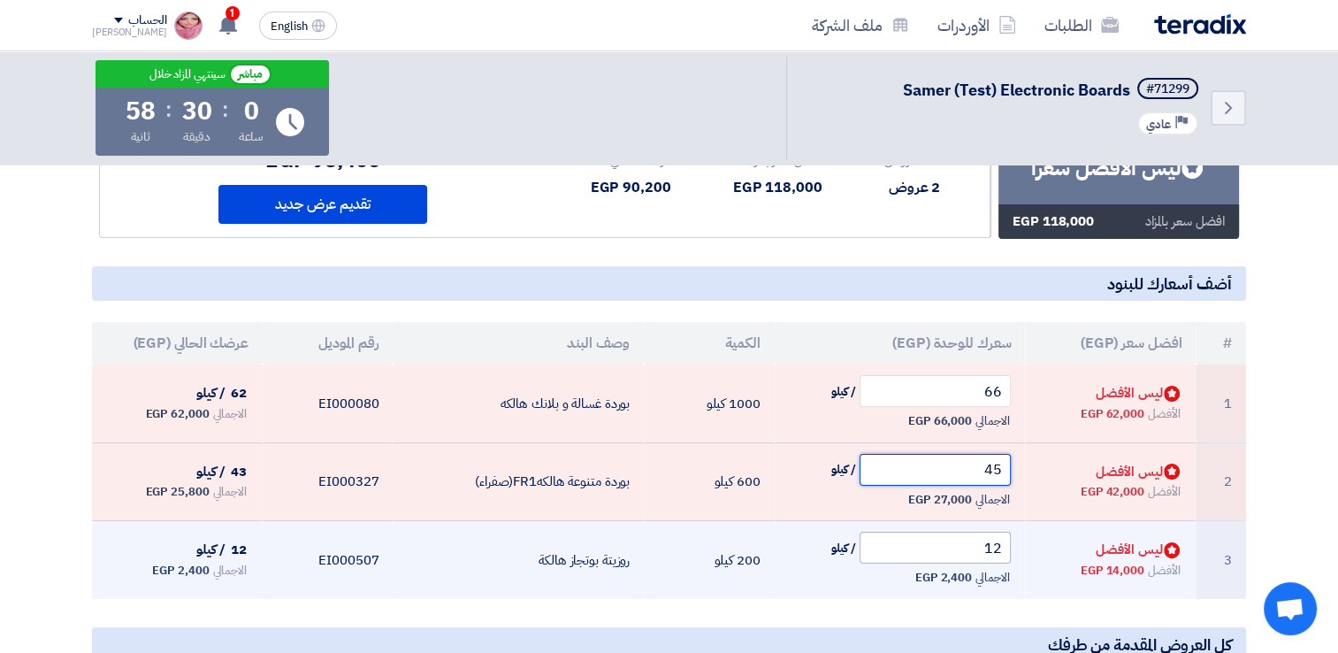
type input "45"
click at [957, 550] on input "12" at bounding box center [936, 548] width 152 height 32
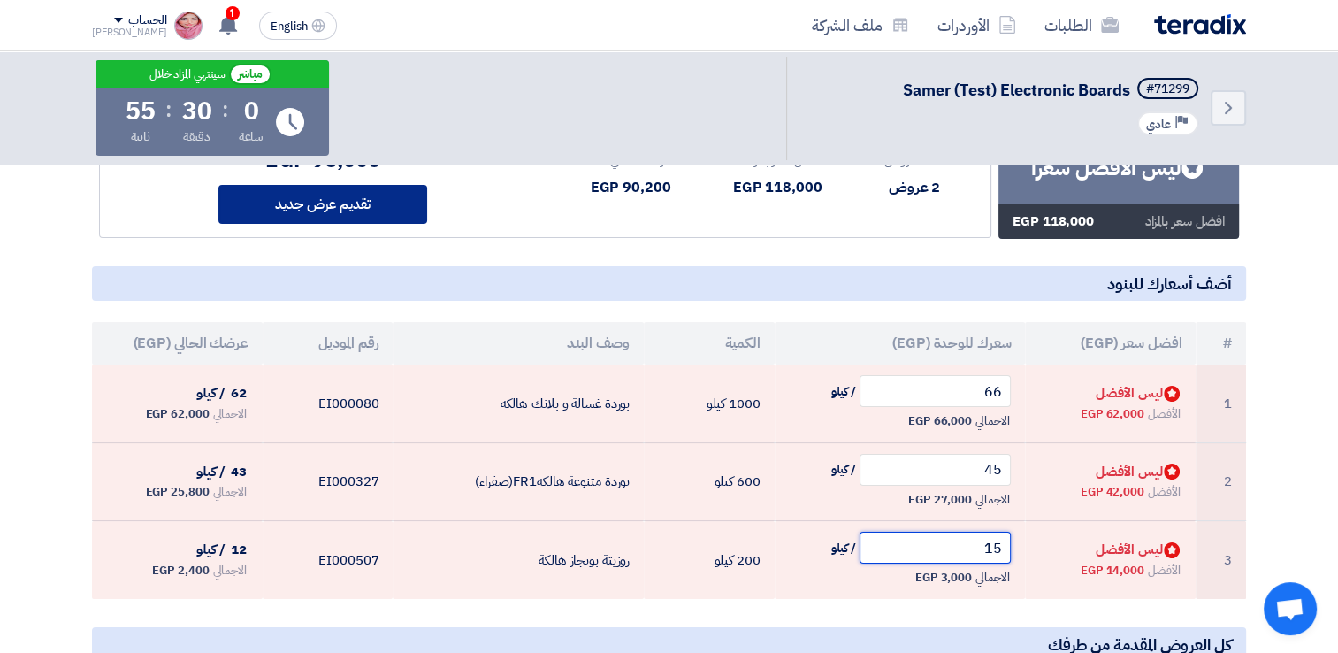
type input "15"
click at [393, 213] on button "تقديم عرض جديد" at bounding box center [323, 204] width 209 height 39
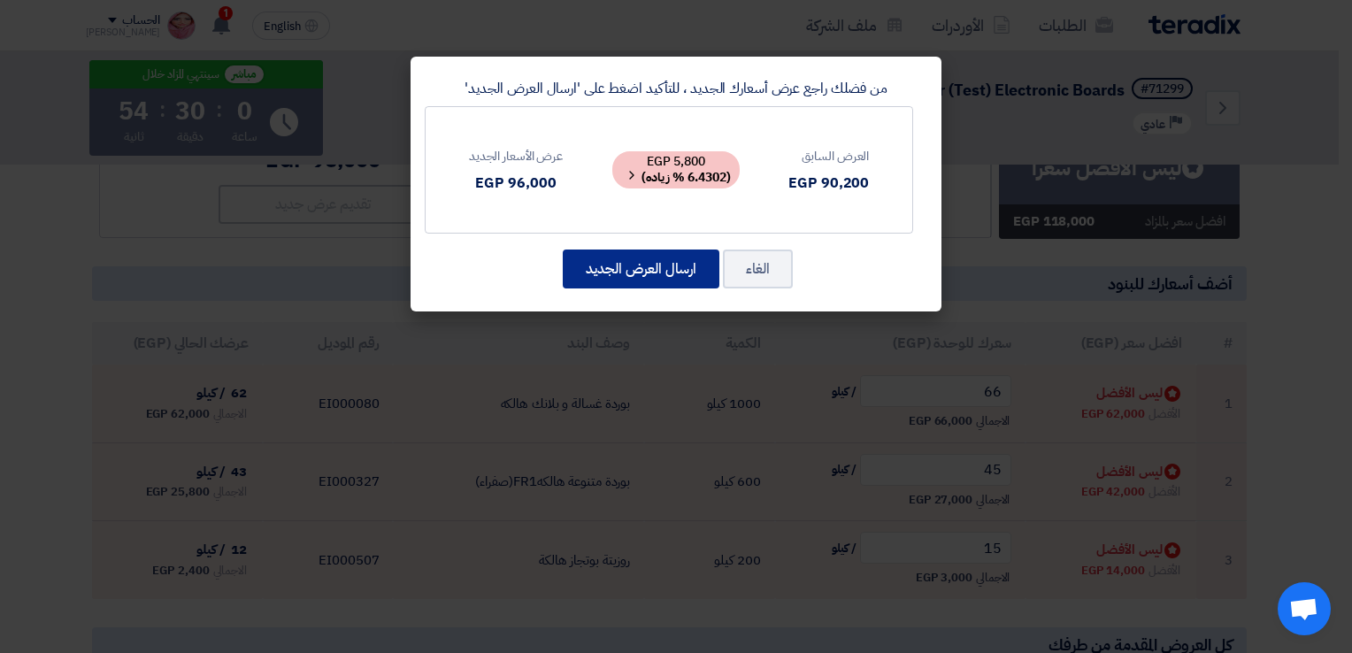
click at [644, 271] on button "ارسال العرض الجديد" at bounding box center [641, 268] width 157 height 39
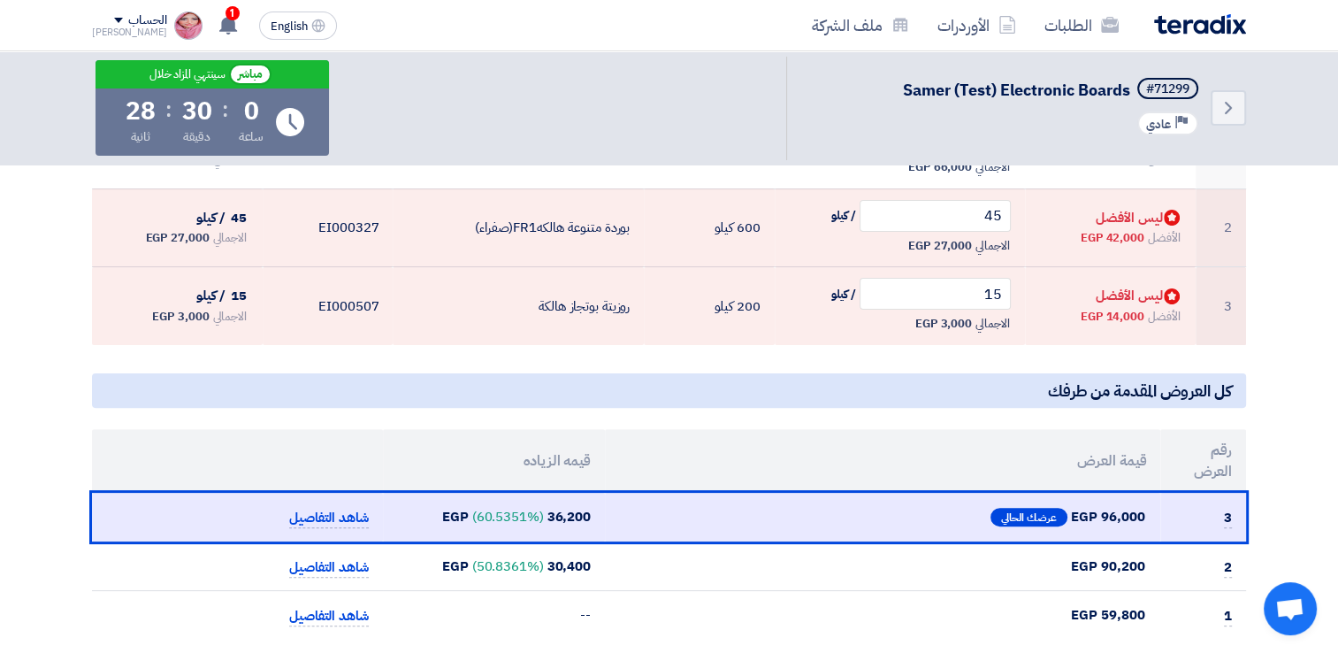
scroll to position [442, 0]
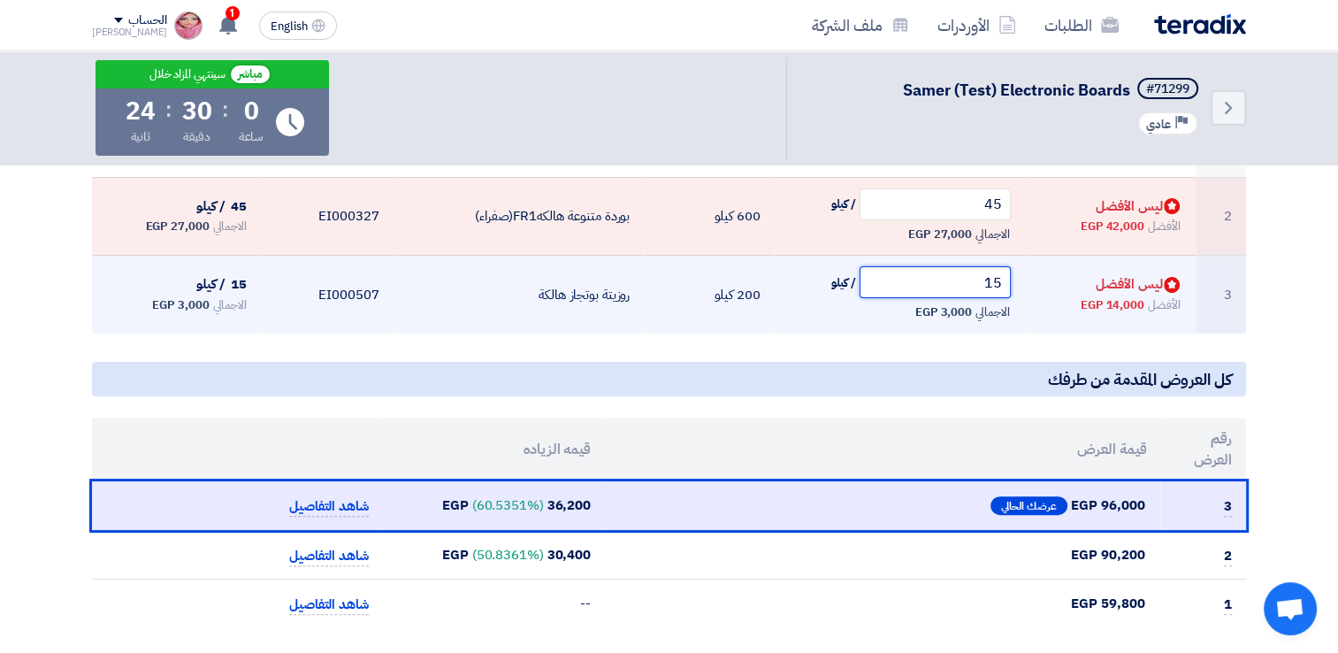
click at [976, 288] on input "15" at bounding box center [936, 282] width 152 height 32
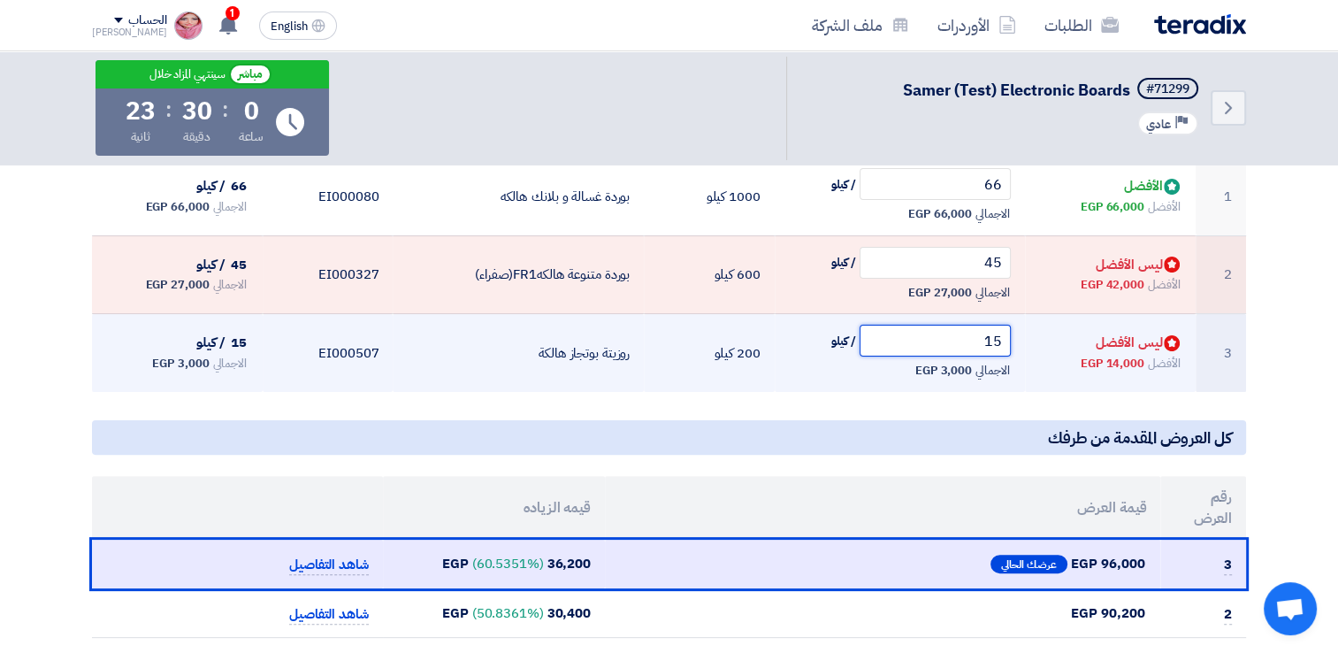
scroll to position [354, 0]
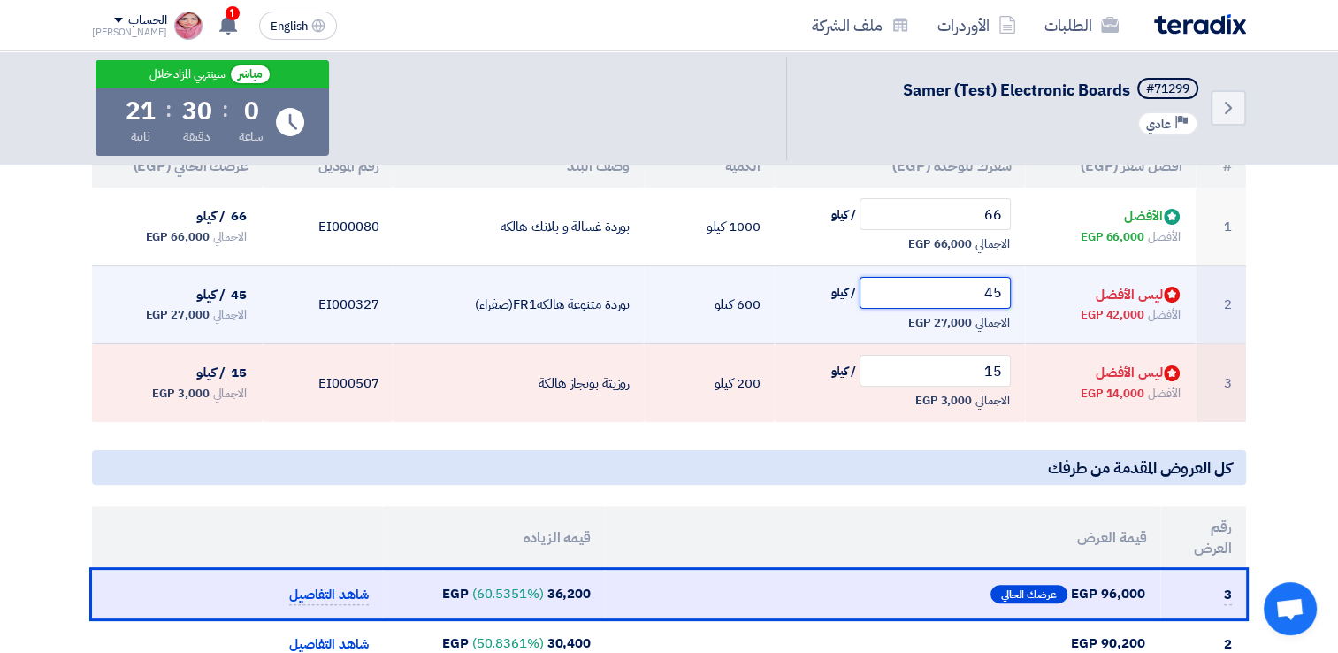
click at [974, 292] on input "45" at bounding box center [936, 293] width 152 height 32
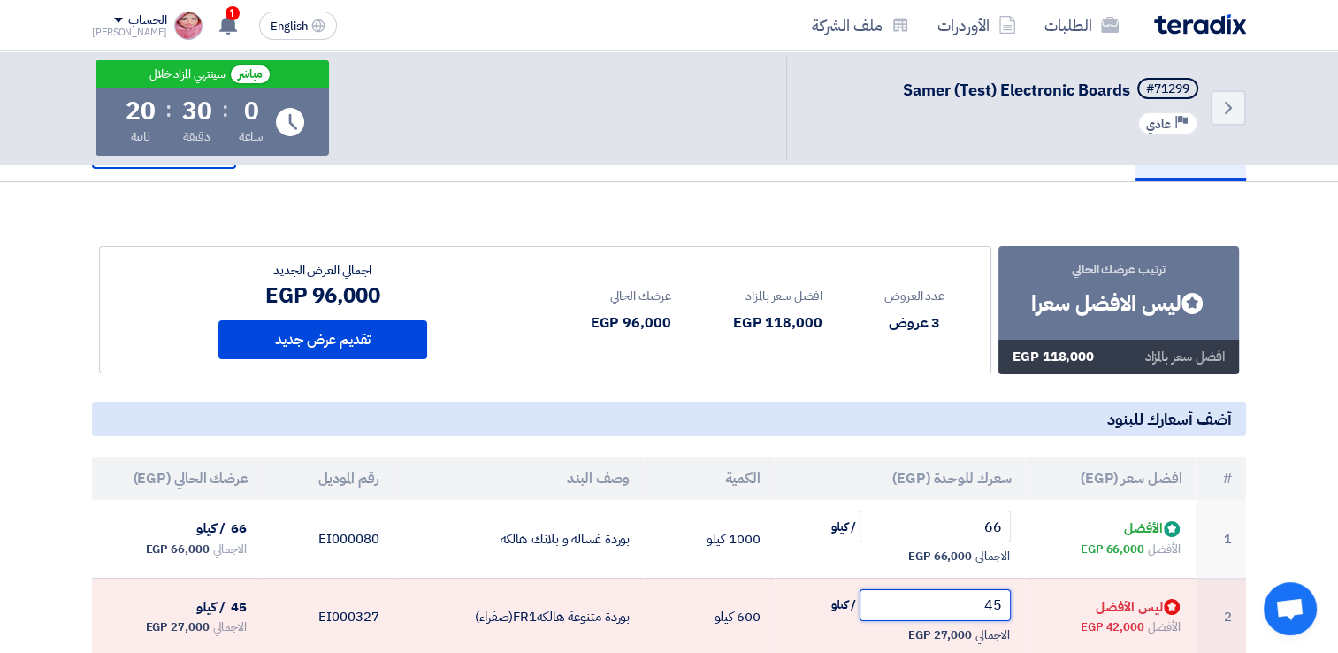
scroll to position [0, 0]
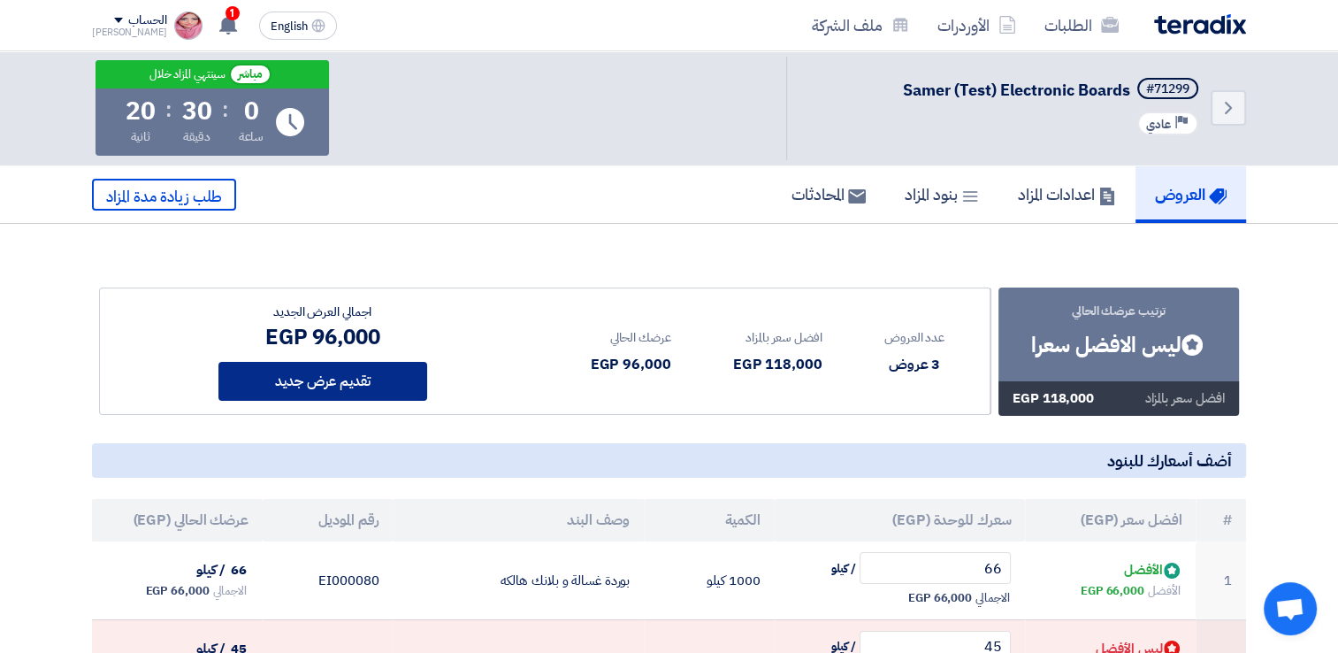
click at [274, 381] on button "تقديم عرض جديد" at bounding box center [323, 381] width 209 height 39
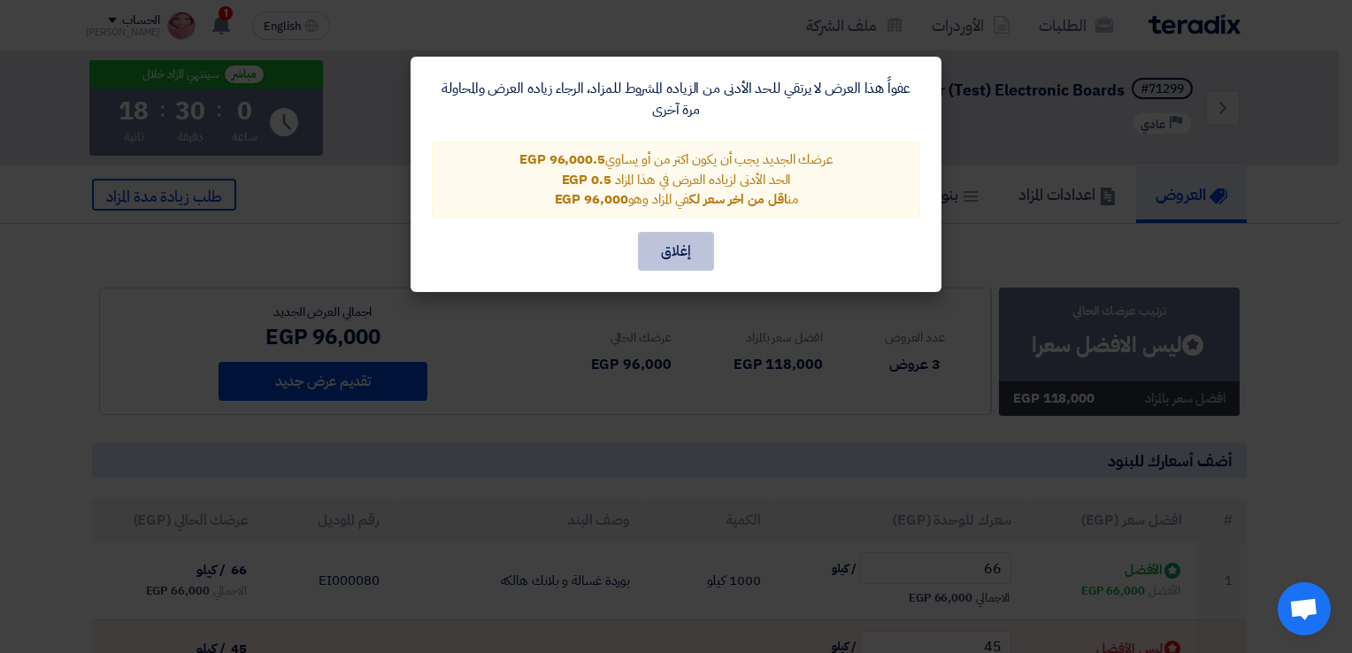
click at [686, 264] on button "إغلاق" at bounding box center [676, 251] width 76 height 39
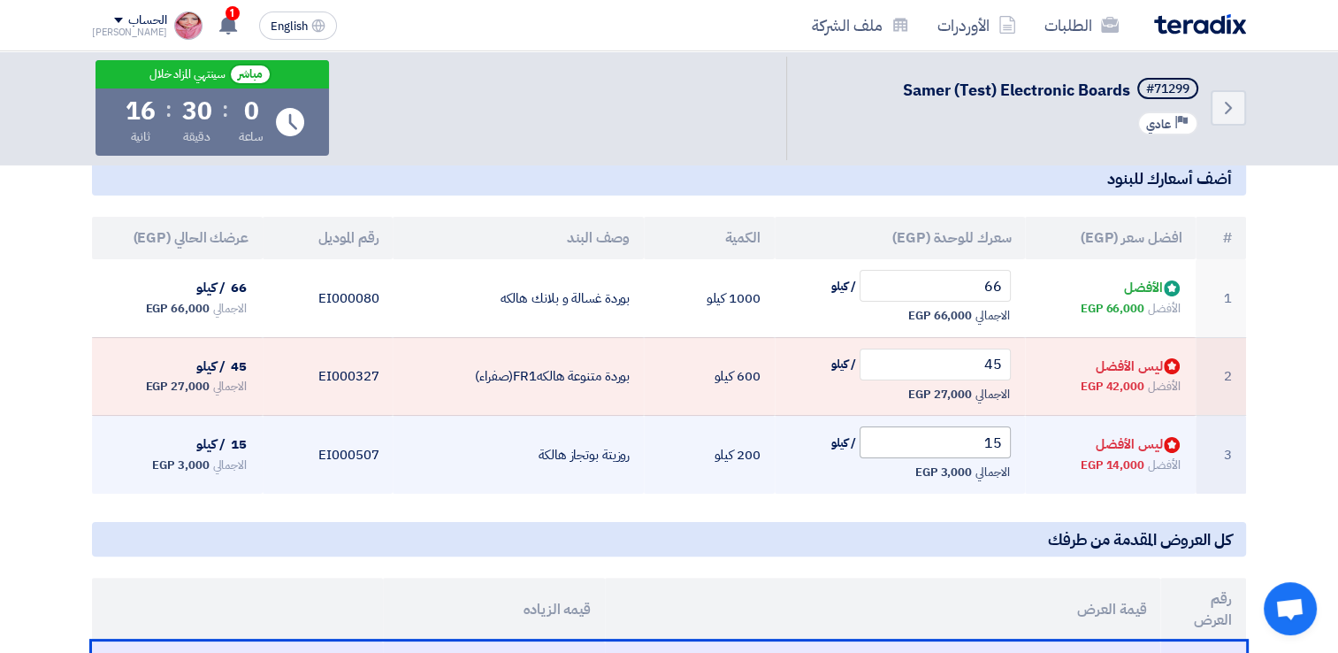
scroll to position [265, 0]
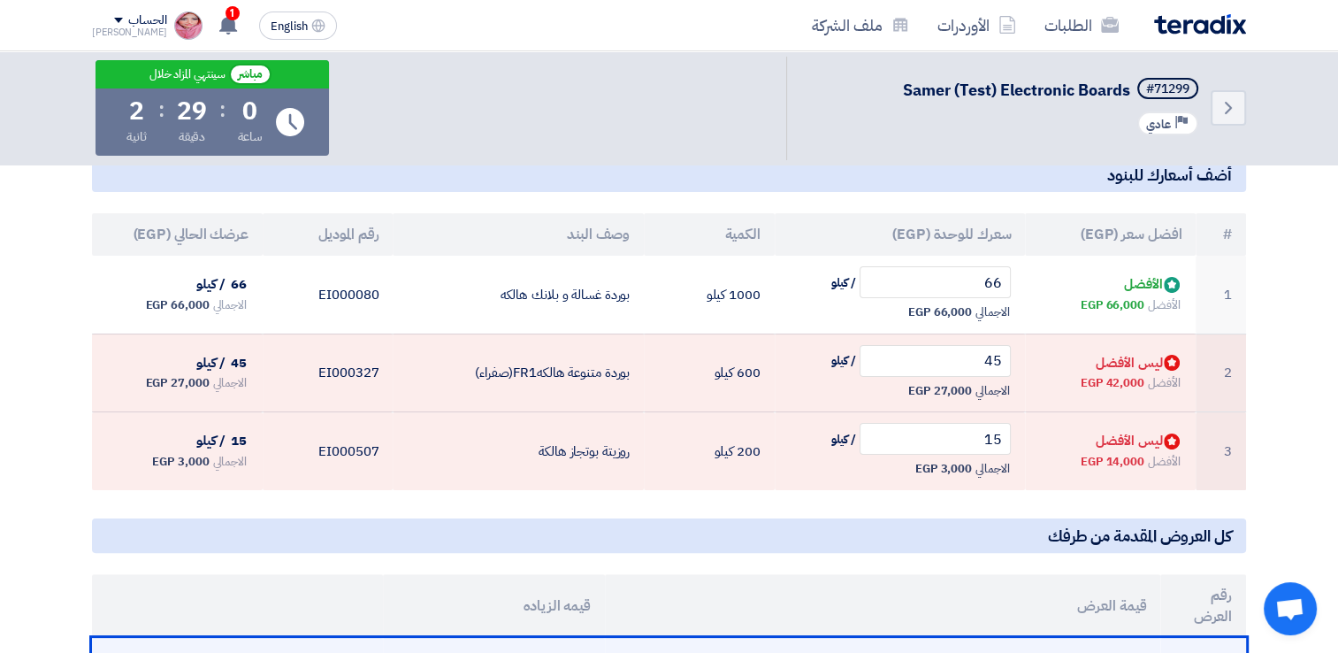
scroll to position [315, 0]
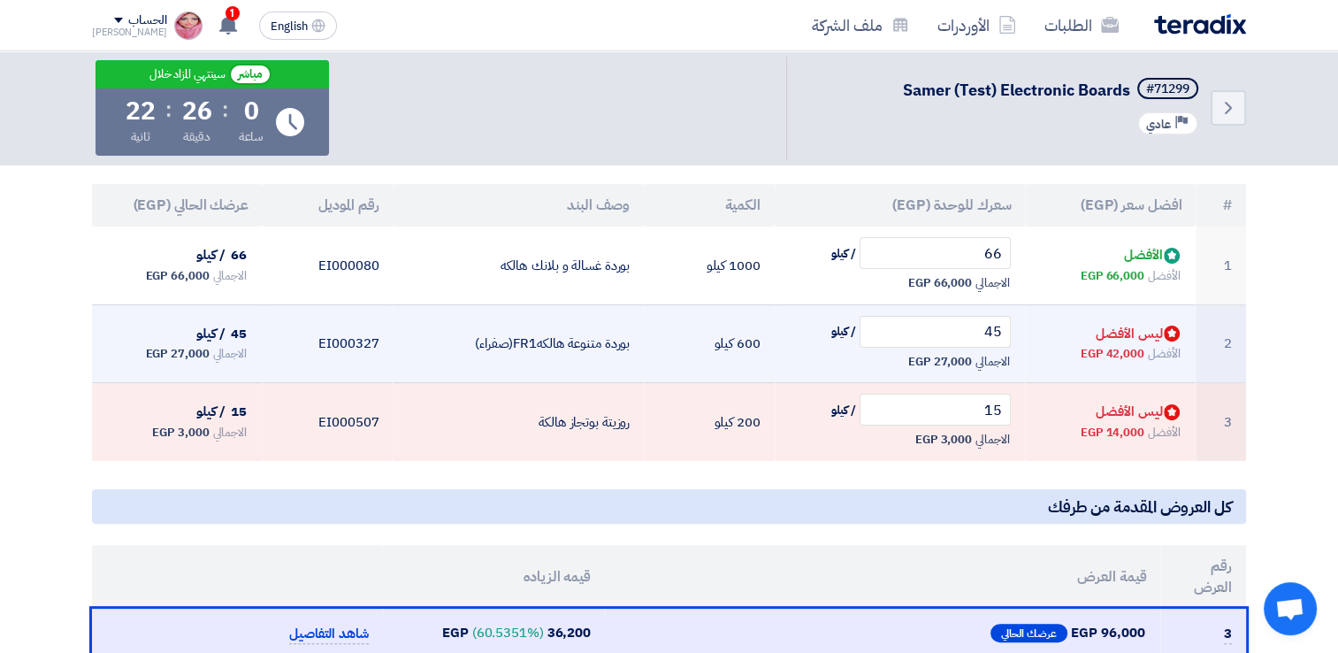
drag, startPoint x: 1139, startPoint y: 345, endPoint x: 1113, endPoint y: 352, distance: 27.5
click at [1113, 352] on span "42,000 EGP" at bounding box center [1113, 354] width 64 height 18
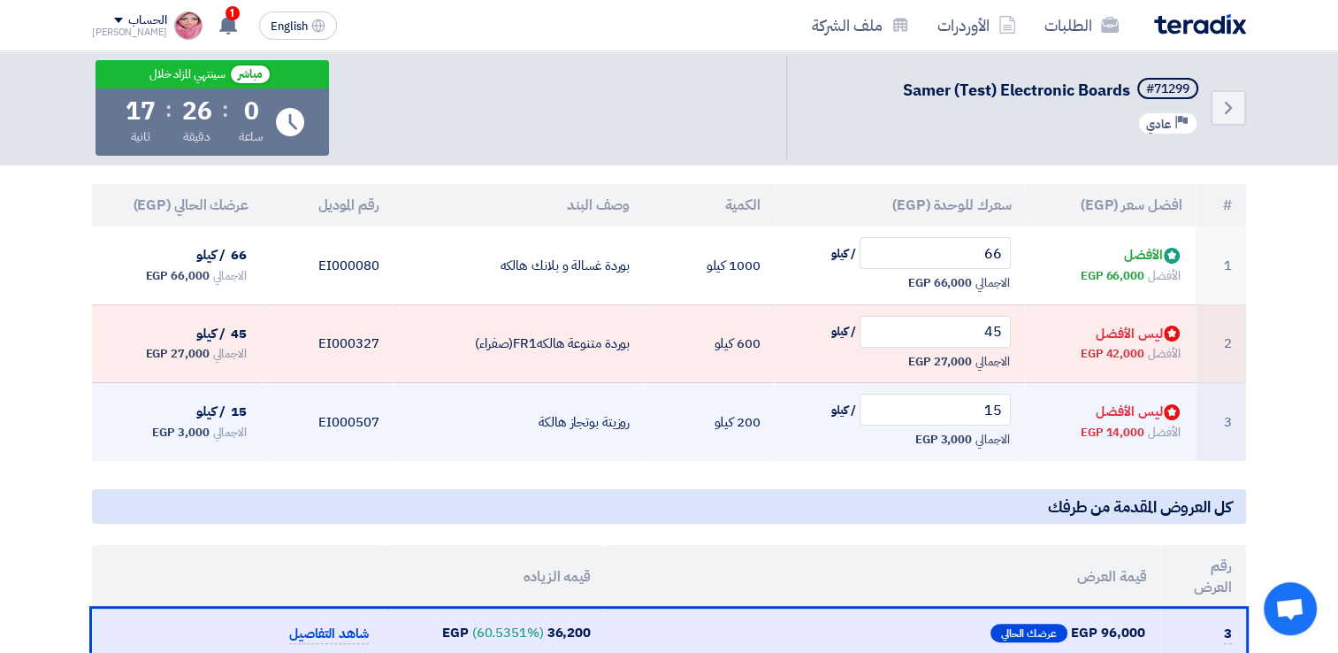
drag, startPoint x: 1113, startPoint y: 352, endPoint x: 1129, endPoint y: 425, distance: 74.3
click at [1129, 425] on div "الأفضل 14,000 EGP" at bounding box center [1110, 432] width 142 height 21
click at [957, 410] on input "15" at bounding box center [936, 410] width 152 height 32
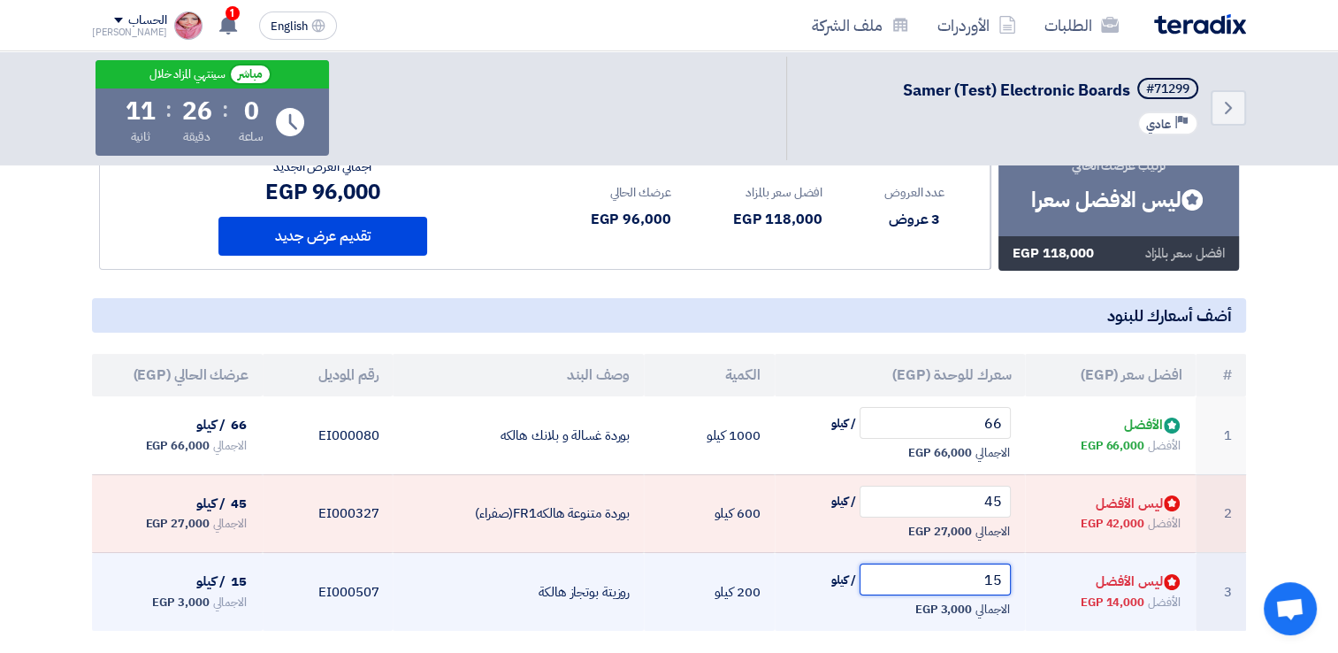
scroll to position [0, 0]
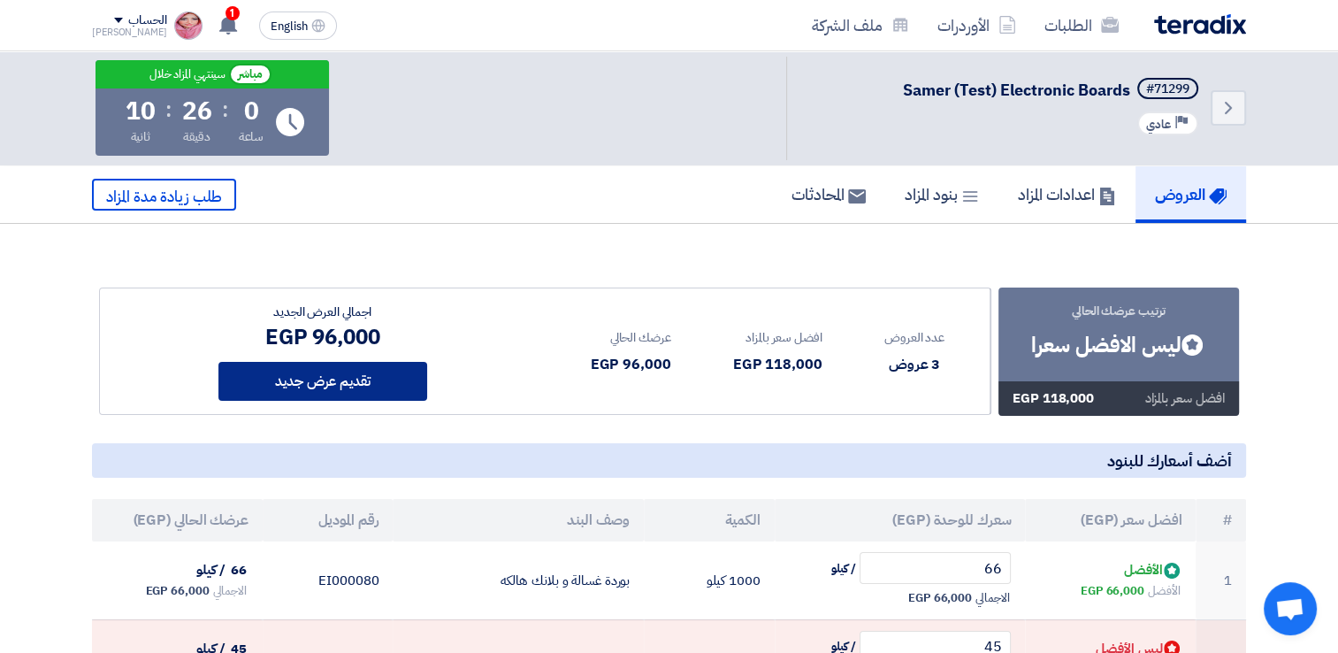
click at [326, 377] on button "تقديم عرض جديد" at bounding box center [323, 381] width 209 height 39
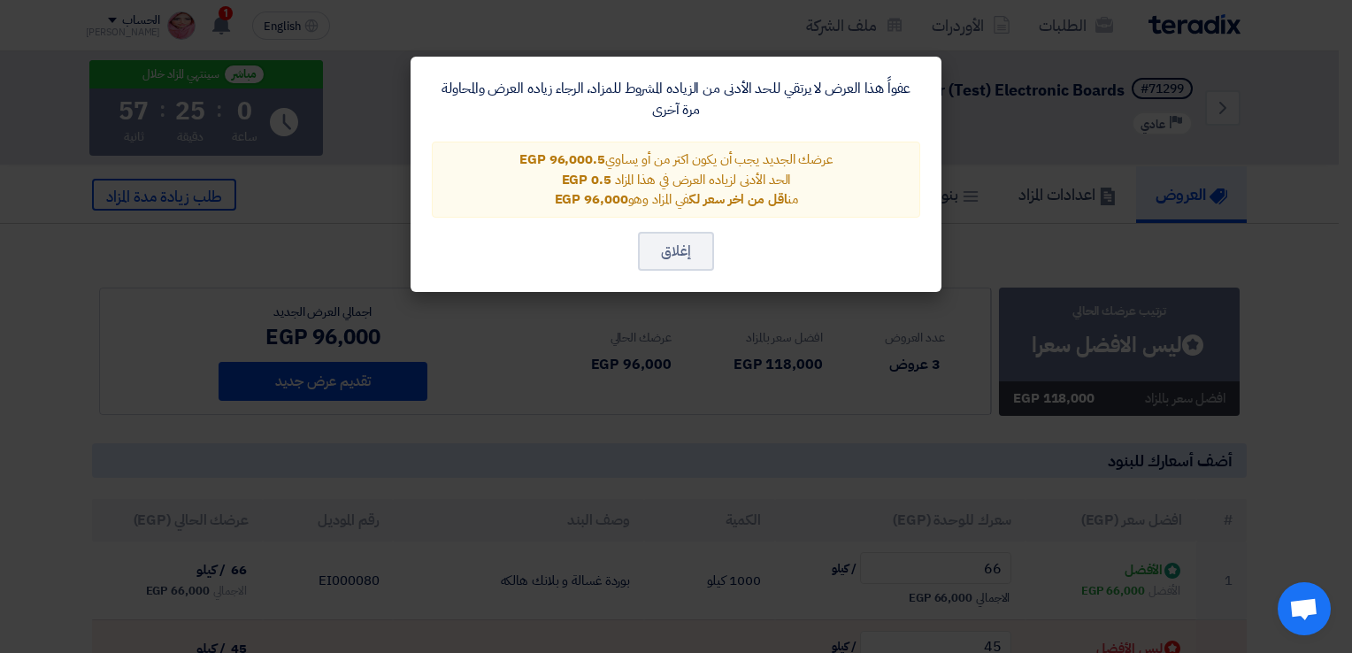
click at [634, 442] on modal-container "عفواً هذا العرض لا يرتقي للحد الأدنى من الزياده المشروط للمزاد، الرجاء زياده ال…" at bounding box center [676, 326] width 1352 height 653
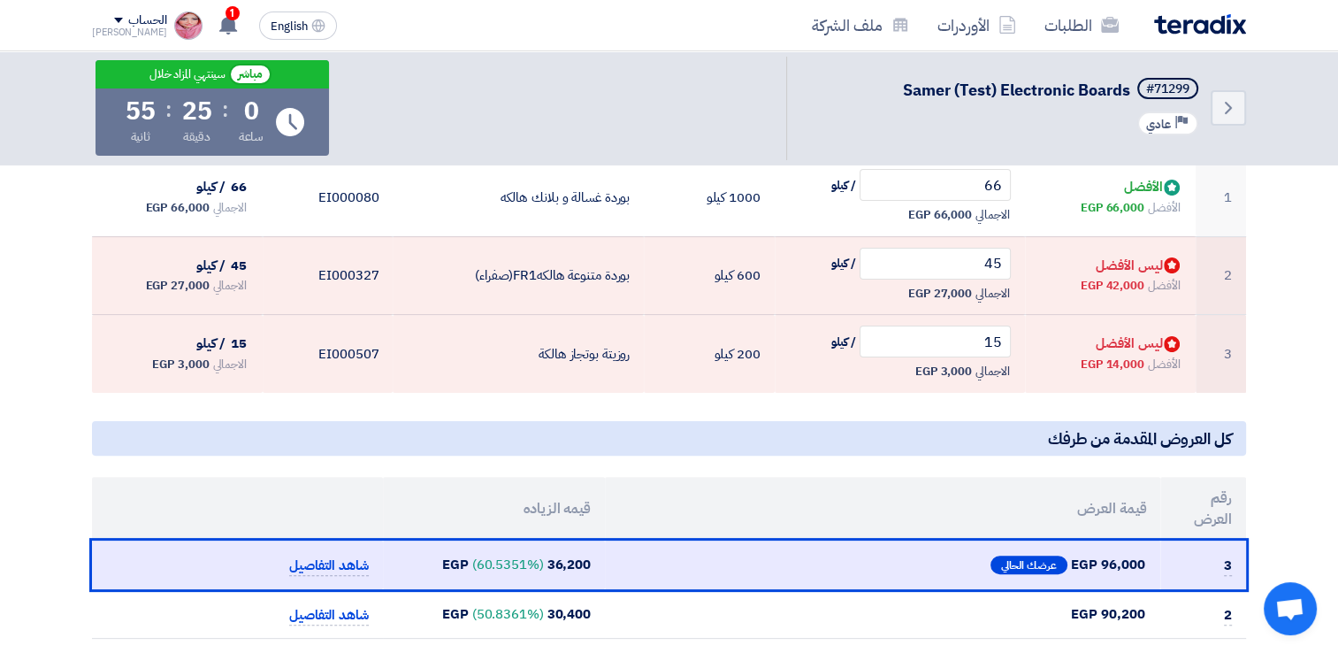
scroll to position [354, 0]
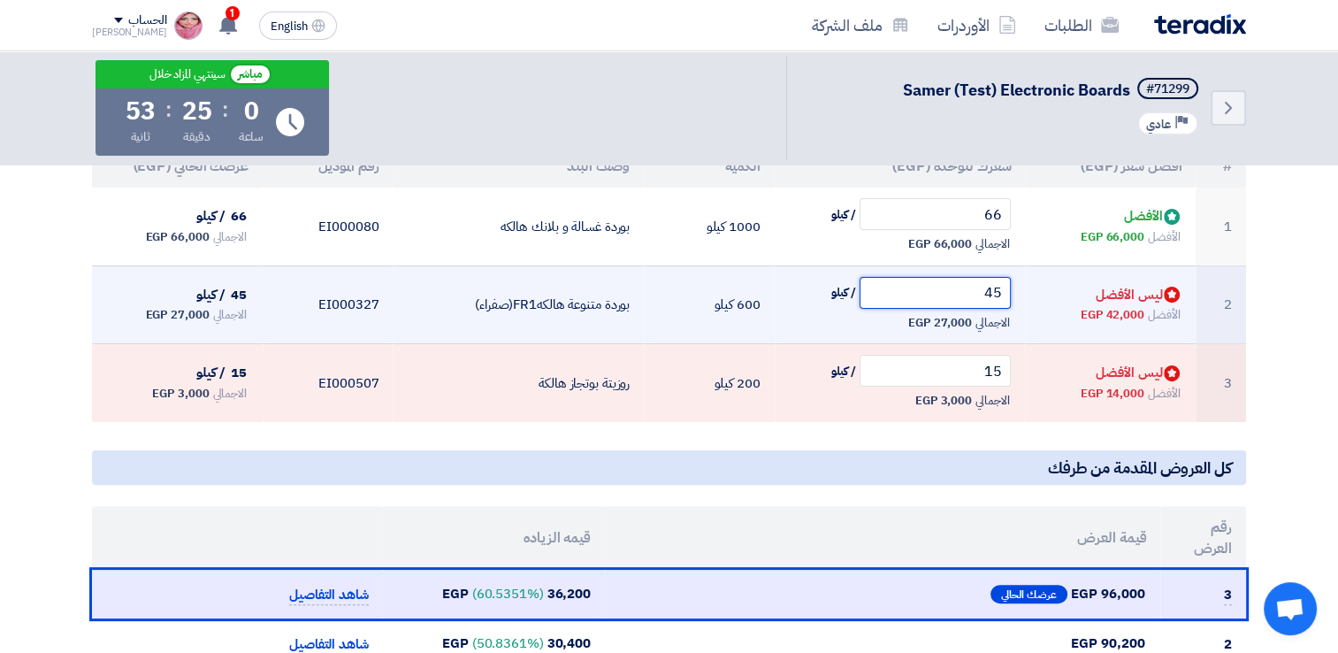
click at [939, 289] on input "45" at bounding box center [936, 293] width 152 height 32
type input "4"
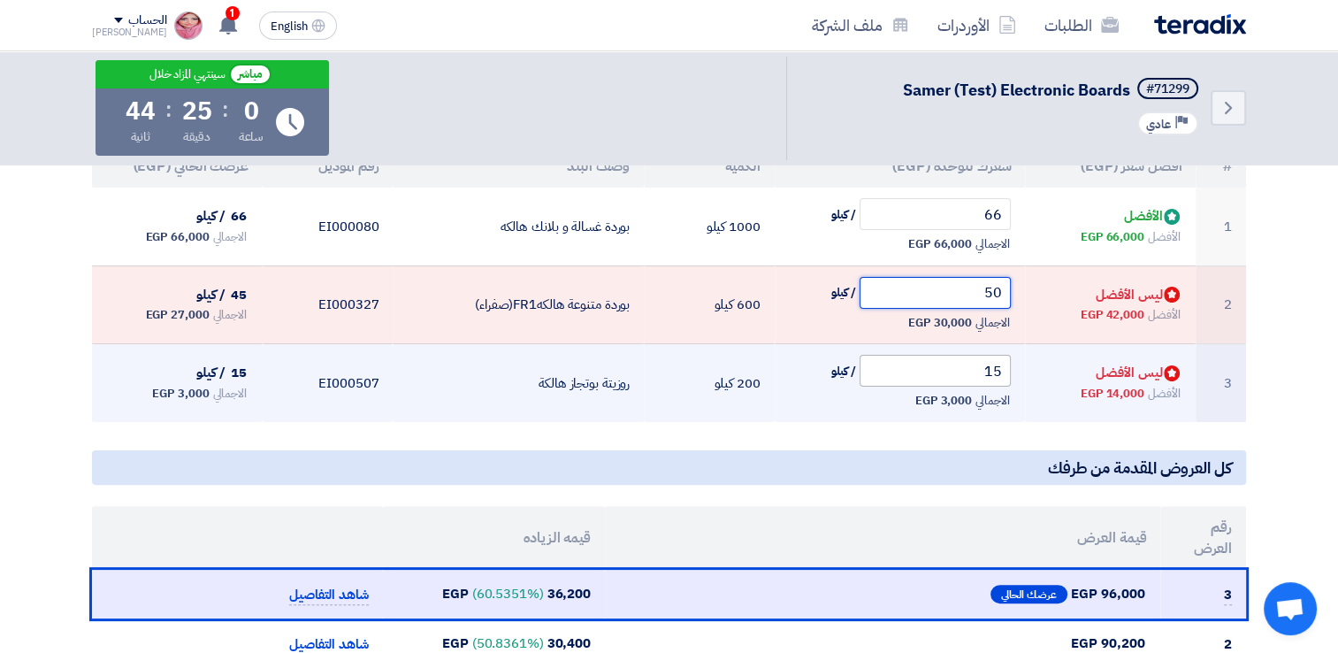
type input "50"
click at [935, 373] on input "15" at bounding box center [936, 371] width 152 height 32
type input "1"
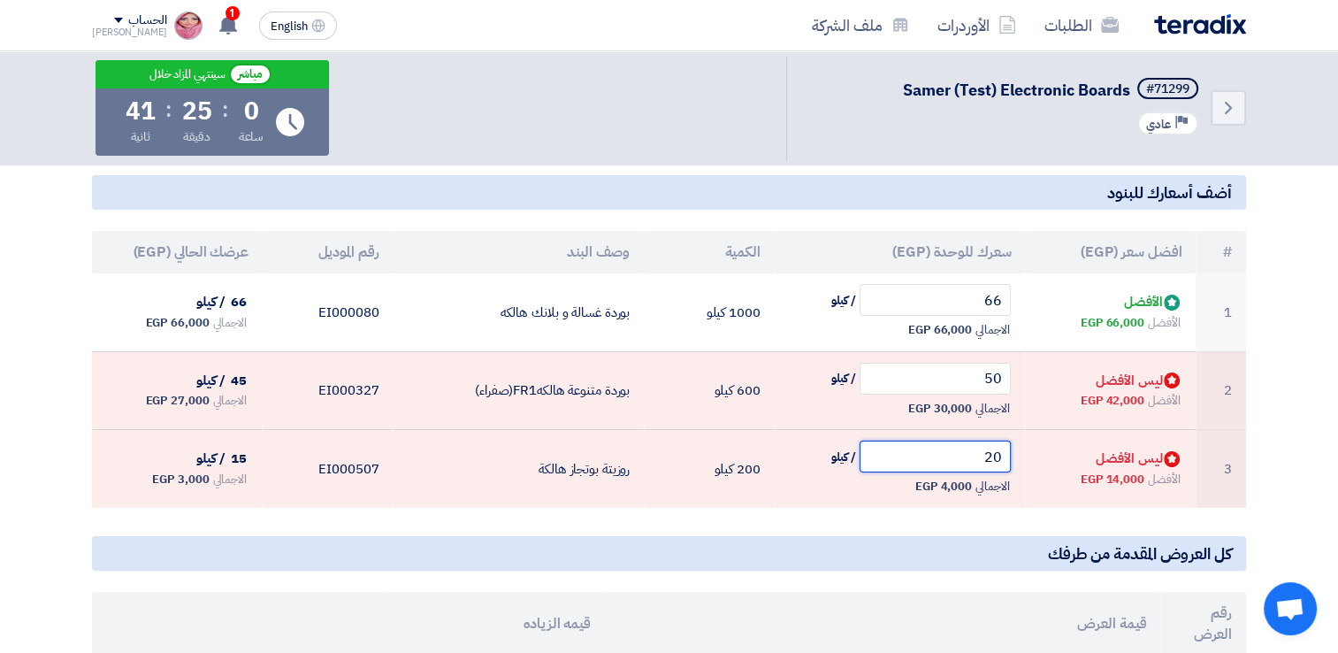
scroll to position [0, 0]
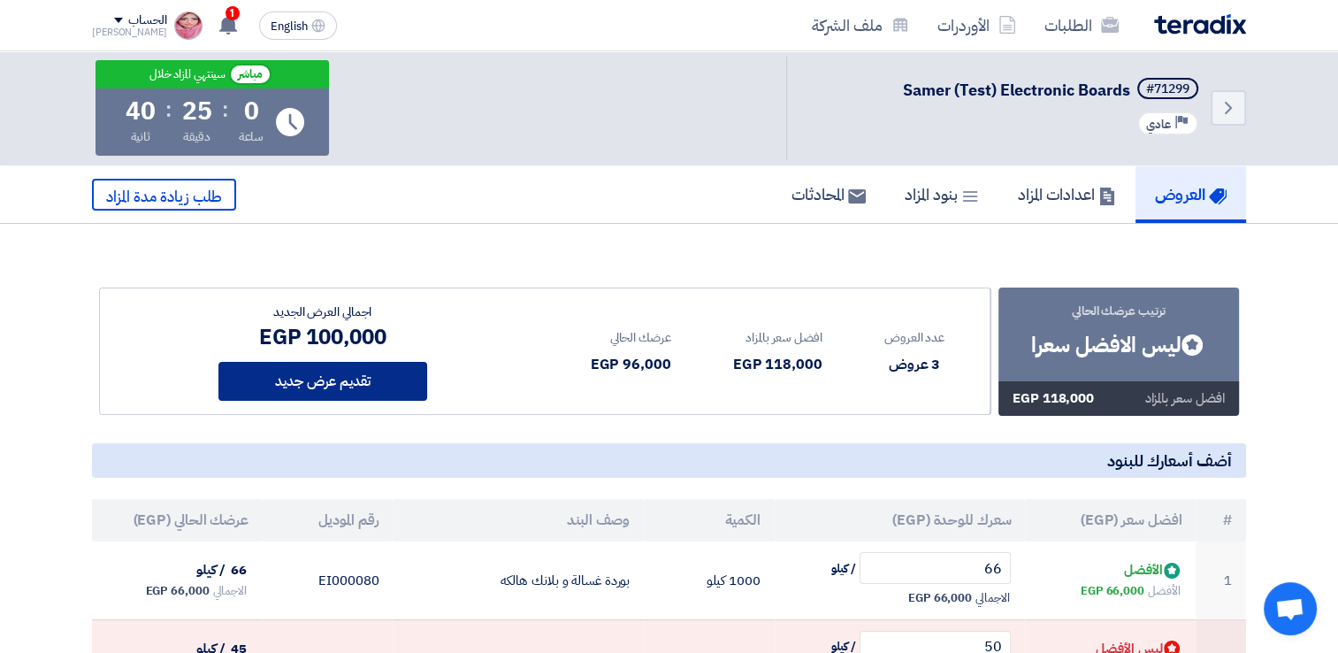
type input "20"
click at [363, 392] on button "تقديم عرض جديد" at bounding box center [323, 381] width 209 height 39
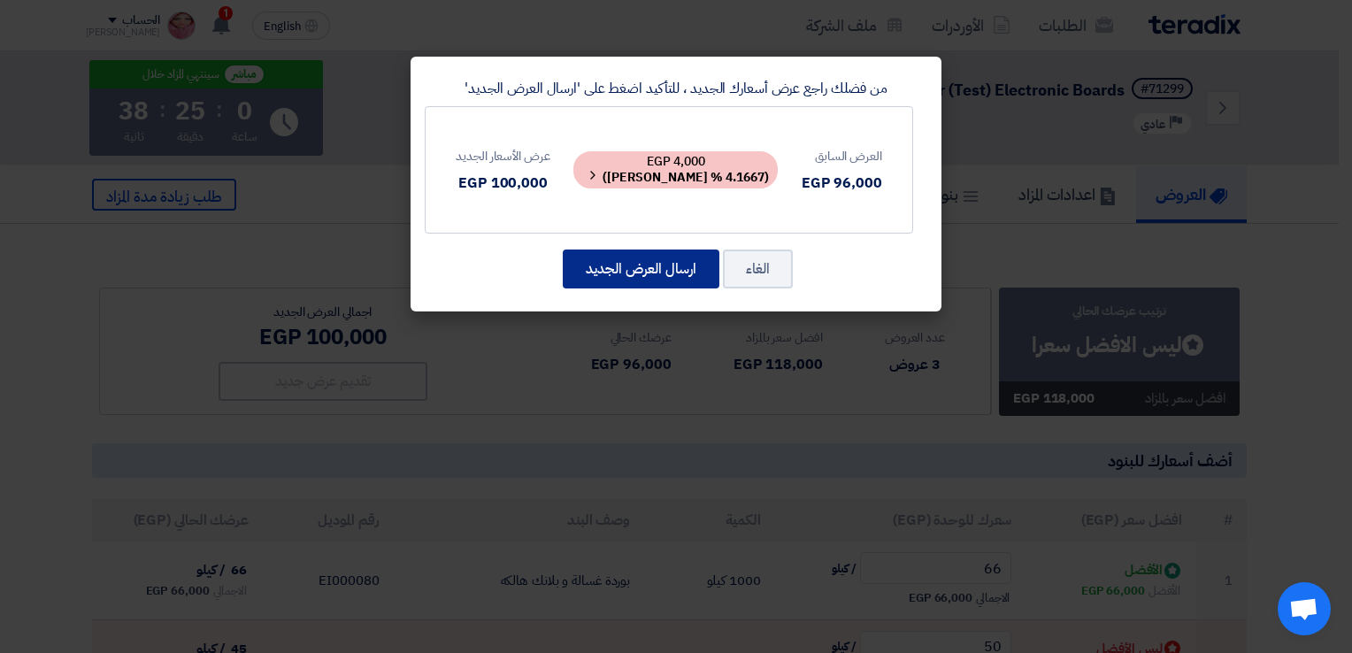
click at [663, 264] on button "ارسال العرض الجديد" at bounding box center [641, 268] width 157 height 39
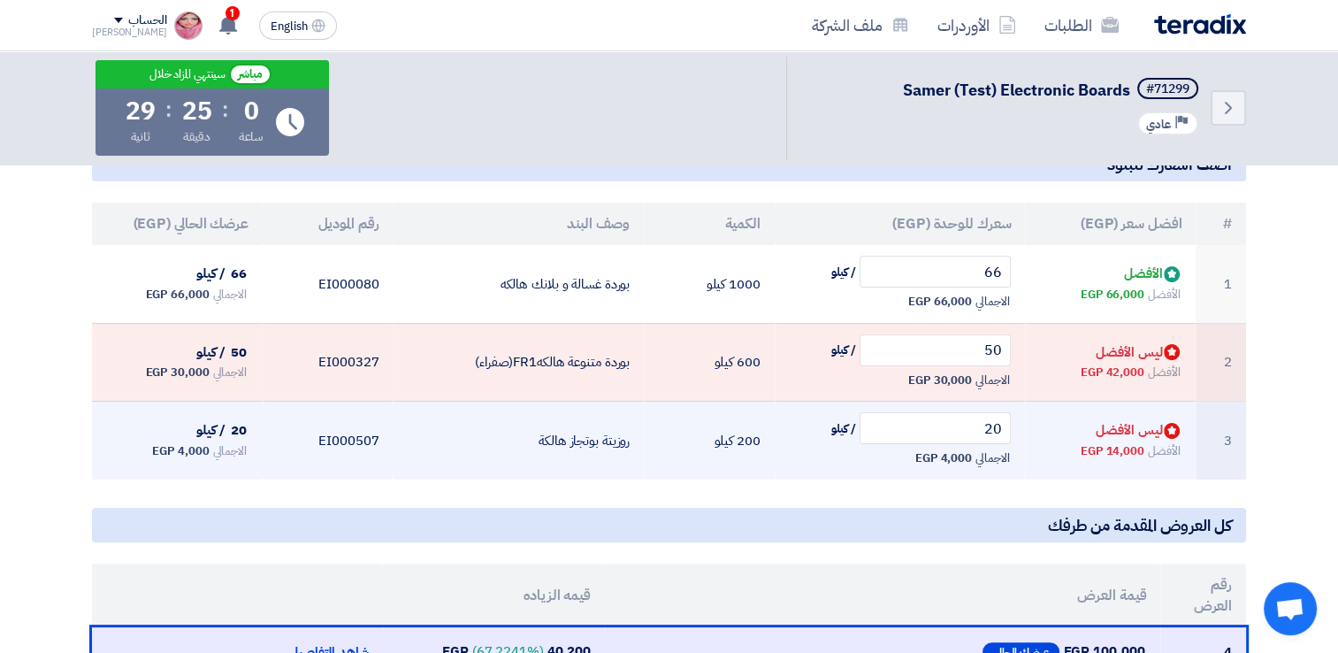
scroll to position [265, 0]
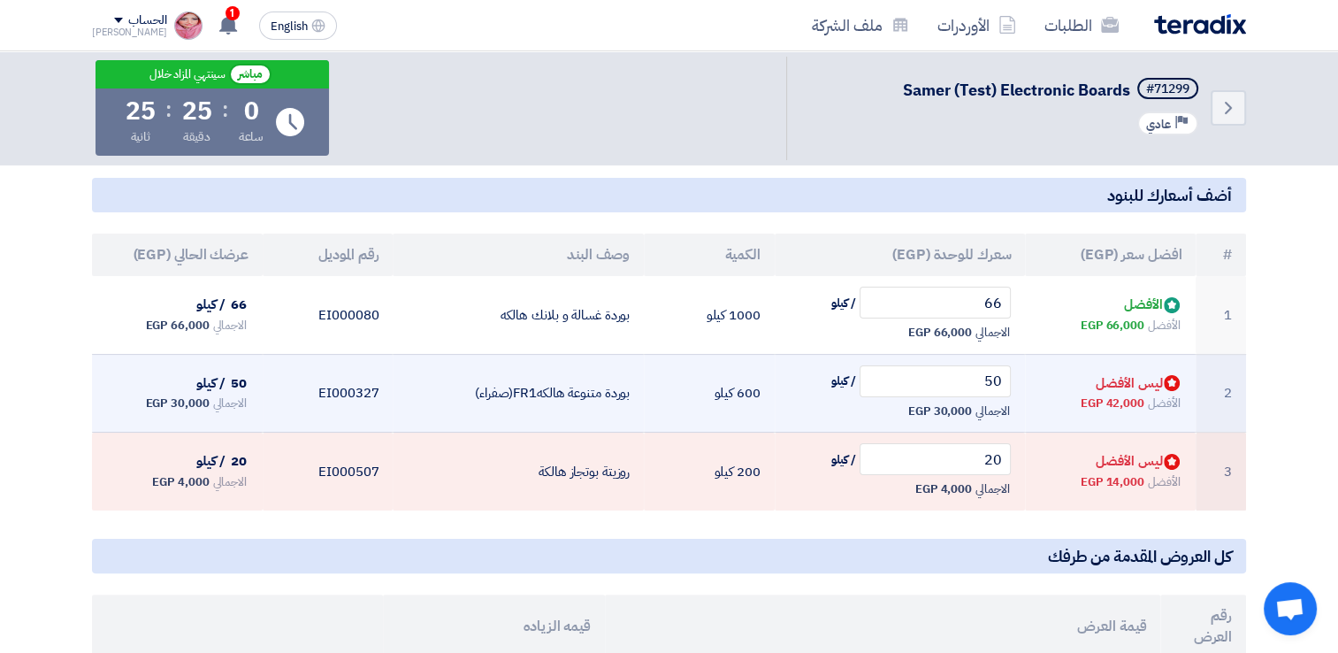
click at [1111, 404] on span "42,000 EGP" at bounding box center [1113, 404] width 64 height 18
drag, startPoint x: 1131, startPoint y: 398, endPoint x: 1109, endPoint y: 402, distance: 21.5
click at [1109, 402] on span "42,000 EGP" at bounding box center [1113, 404] width 64 height 18
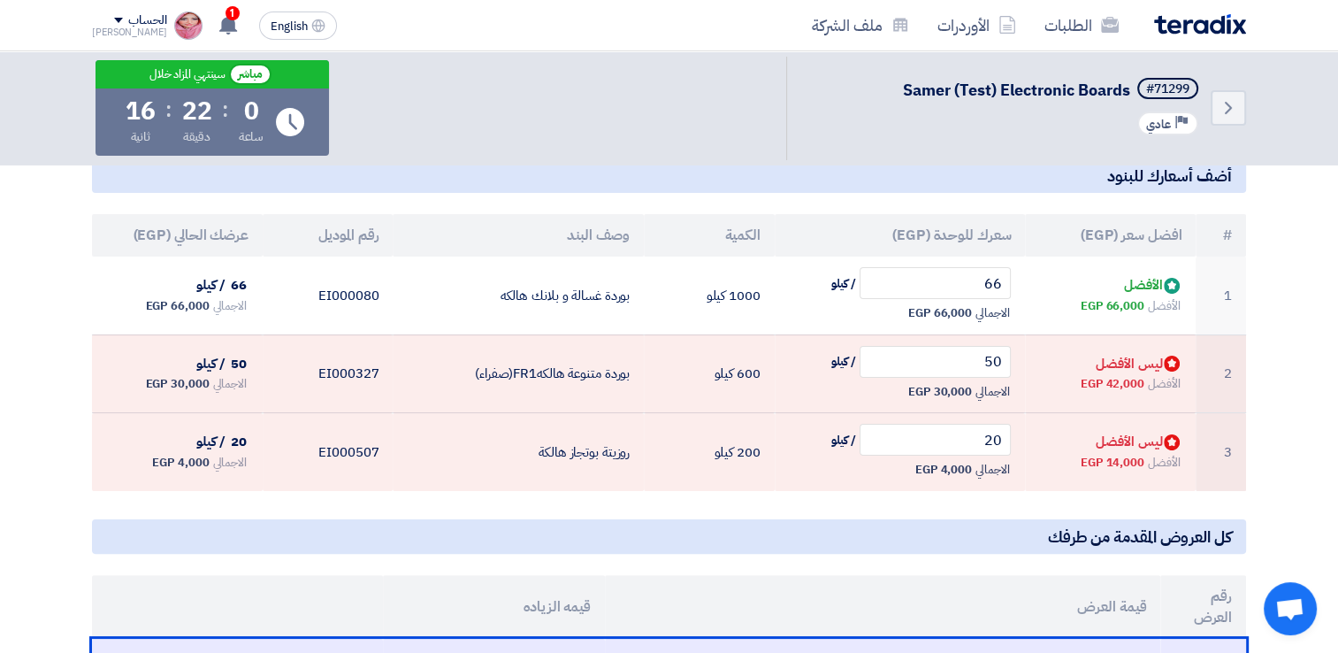
scroll to position [315, 0]
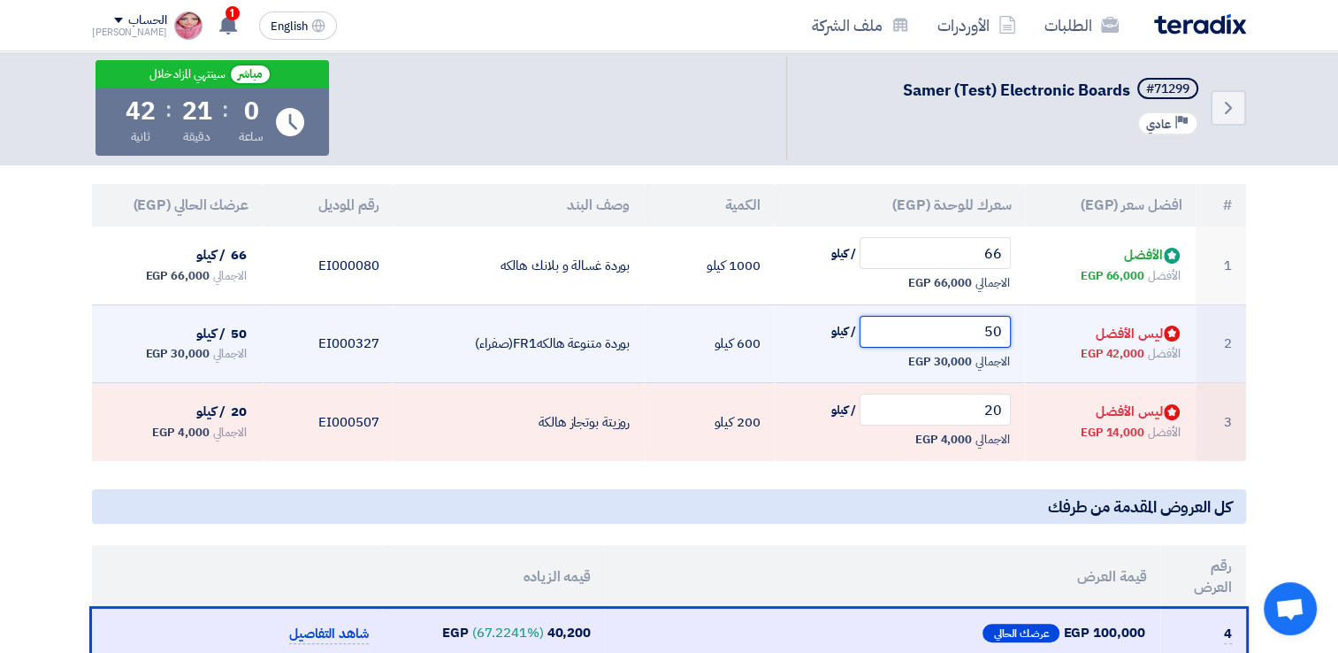
click at [928, 331] on input "50" at bounding box center [936, 332] width 152 height 32
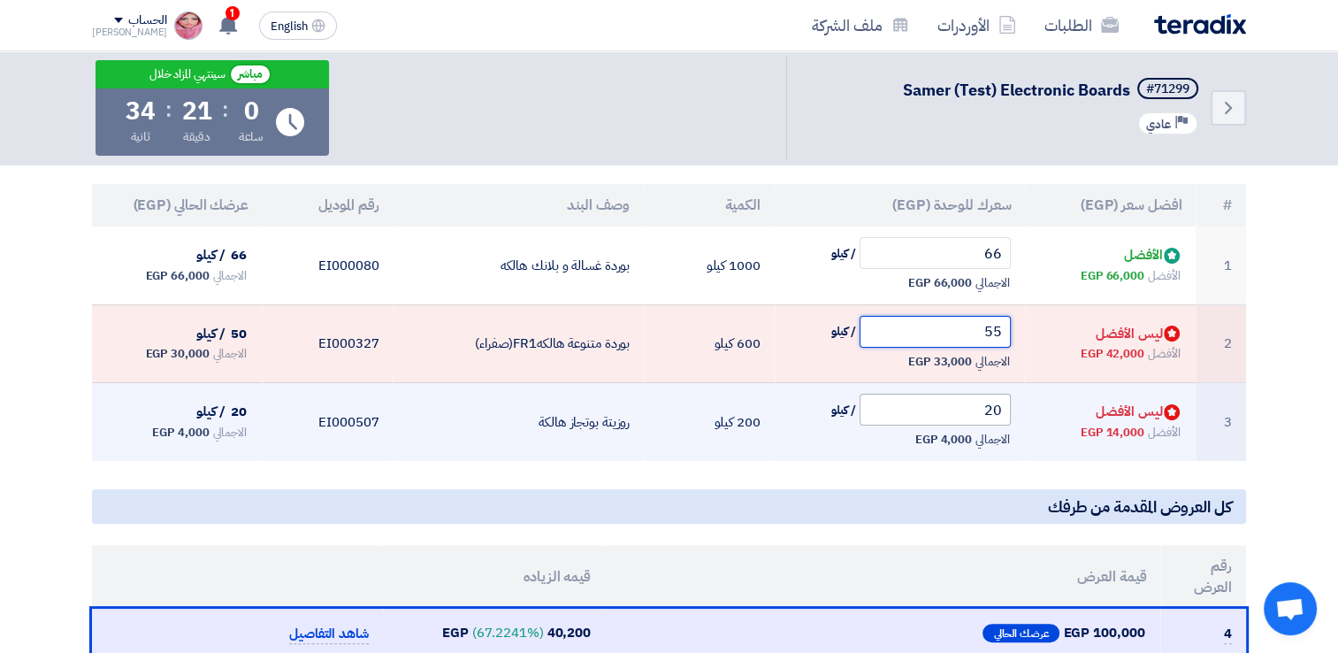
type input "55"
click at [951, 416] on input "20" at bounding box center [936, 410] width 152 height 32
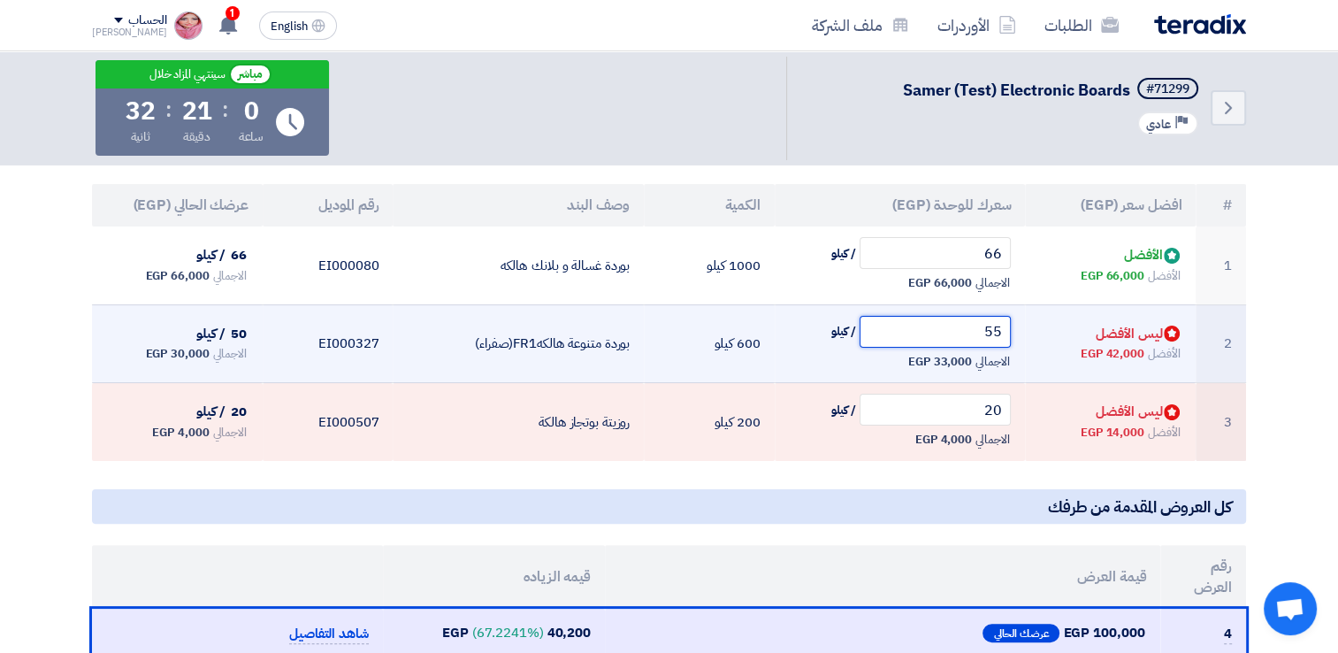
click at [955, 334] on input "55" at bounding box center [936, 332] width 152 height 32
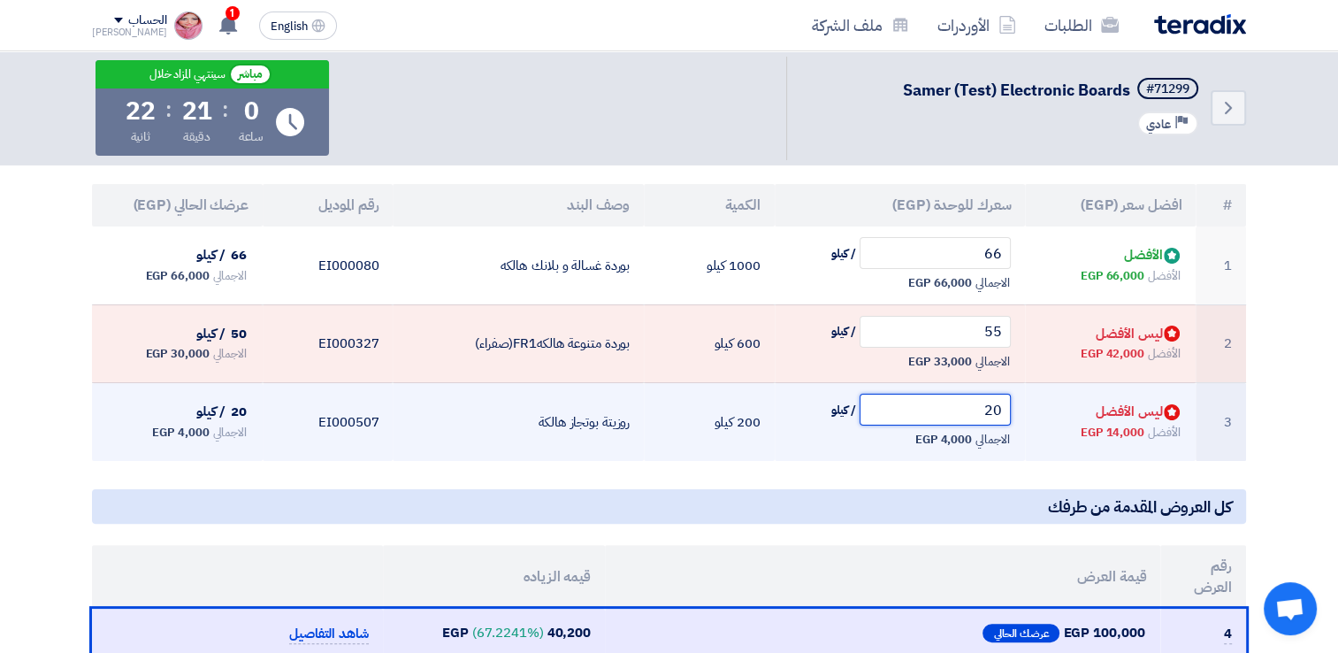
click at [958, 412] on input "20" at bounding box center [936, 410] width 152 height 32
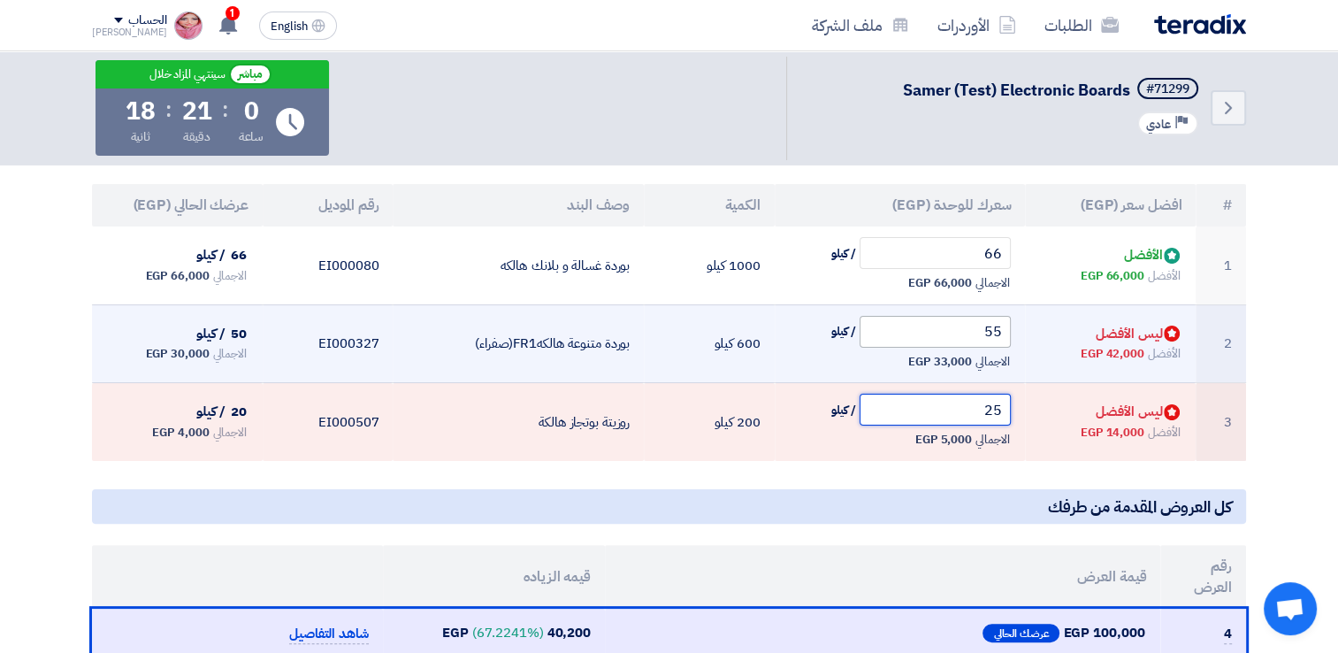
type input "25"
click at [959, 334] on input "55" at bounding box center [936, 332] width 152 height 32
type input "5"
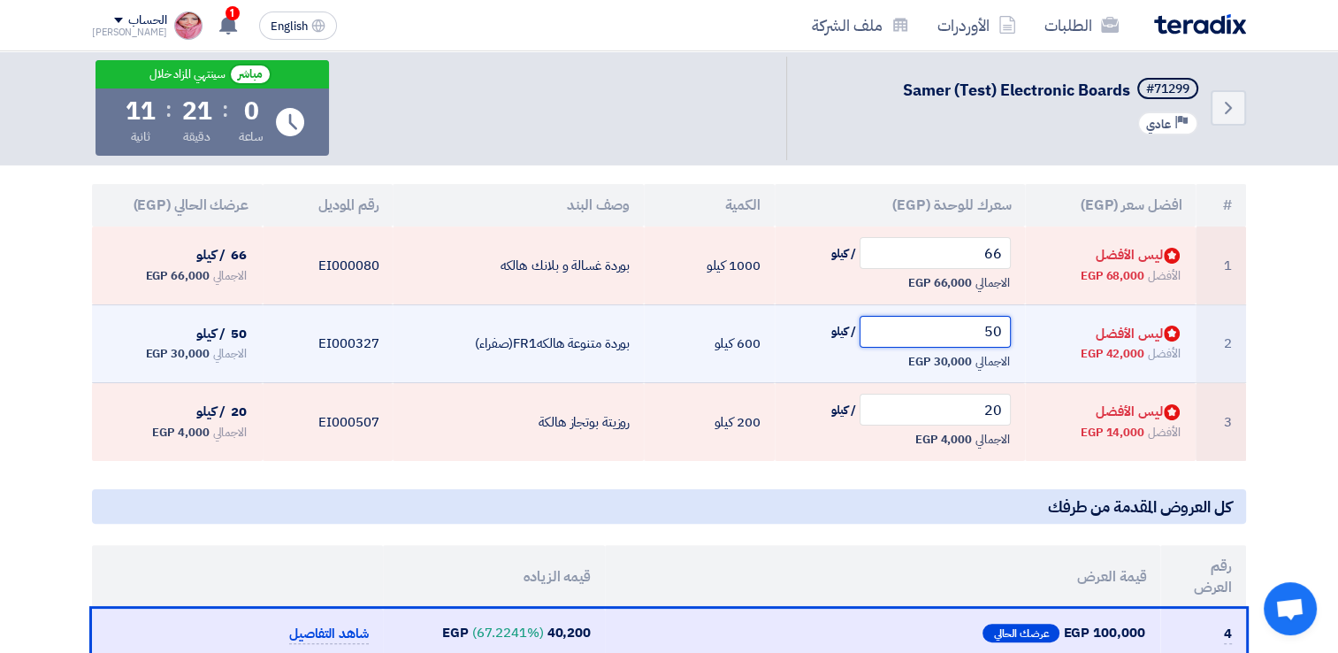
click at [959, 334] on input "50" at bounding box center [936, 332] width 152 height 32
type input "6"
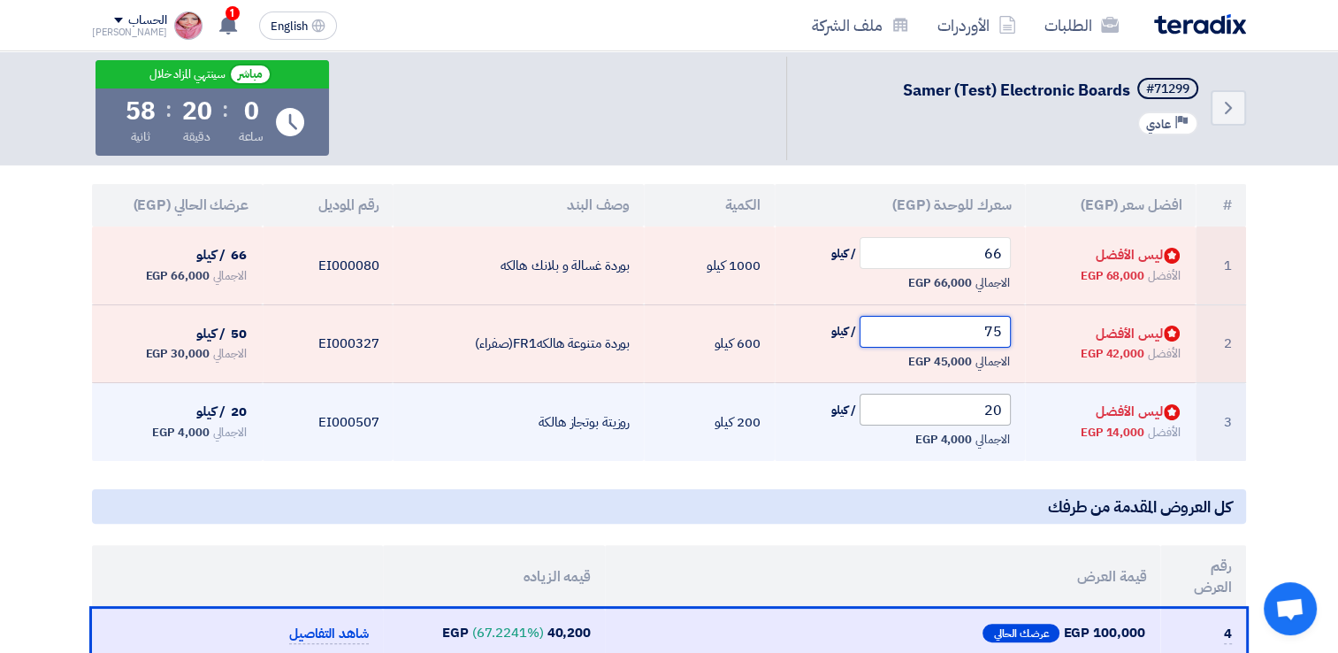
type input "75"
click at [955, 410] on input "20" at bounding box center [936, 410] width 152 height 32
type input "3"
type input "2"
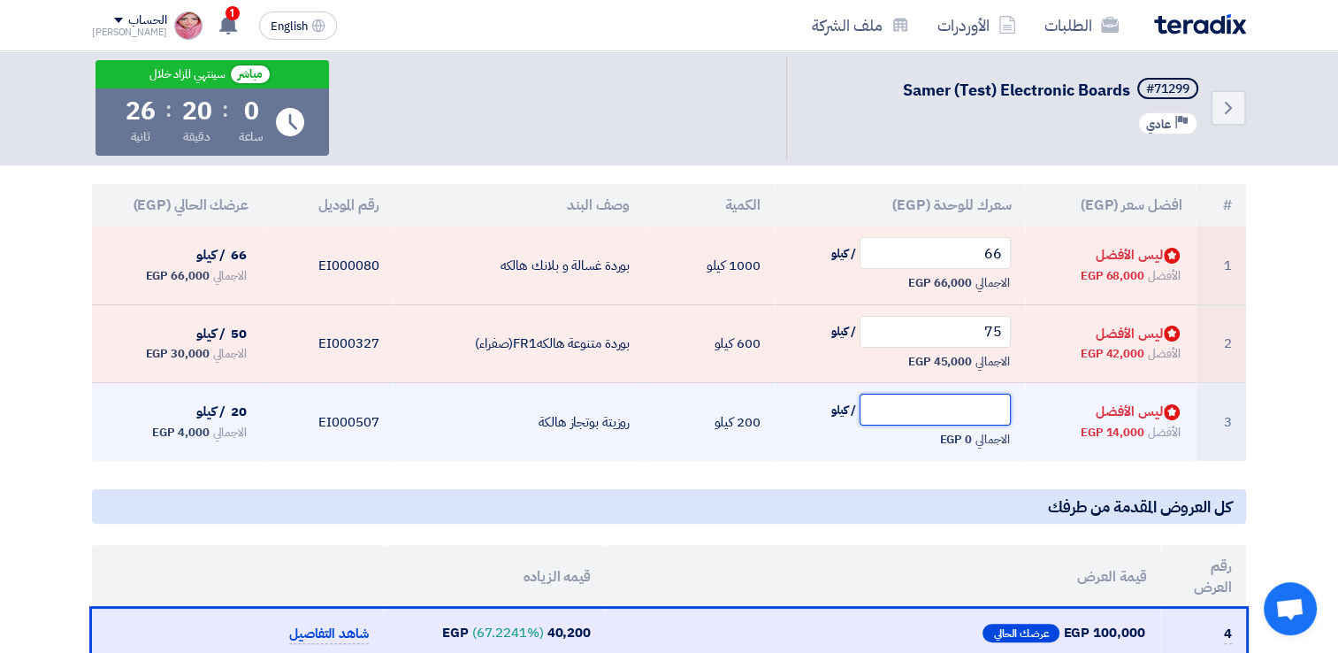
click at [944, 408] on input "text" at bounding box center [936, 410] width 152 height 32
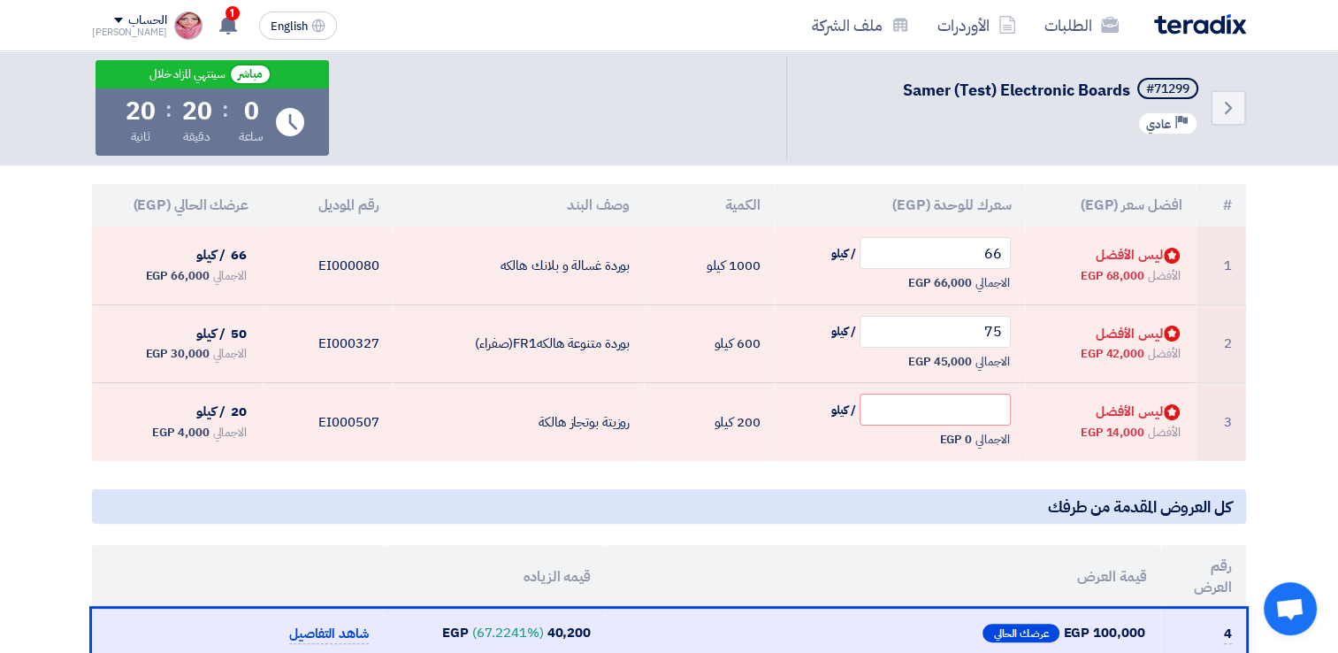
click at [1038, 212] on th "افضل سعر (EGP)" at bounding box center [1110, 205] width 171 height 42
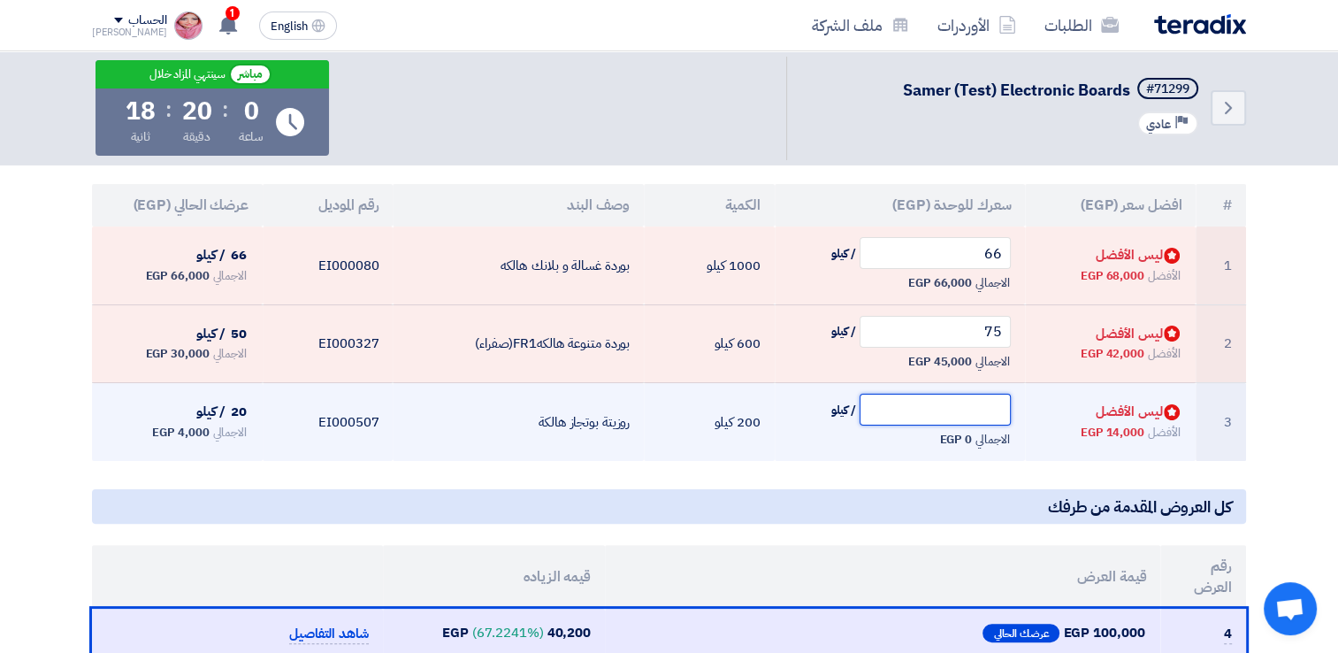
click at [968, 405] on input "text" at bounding box center [936, 410] width 152 height 32
type input "5"
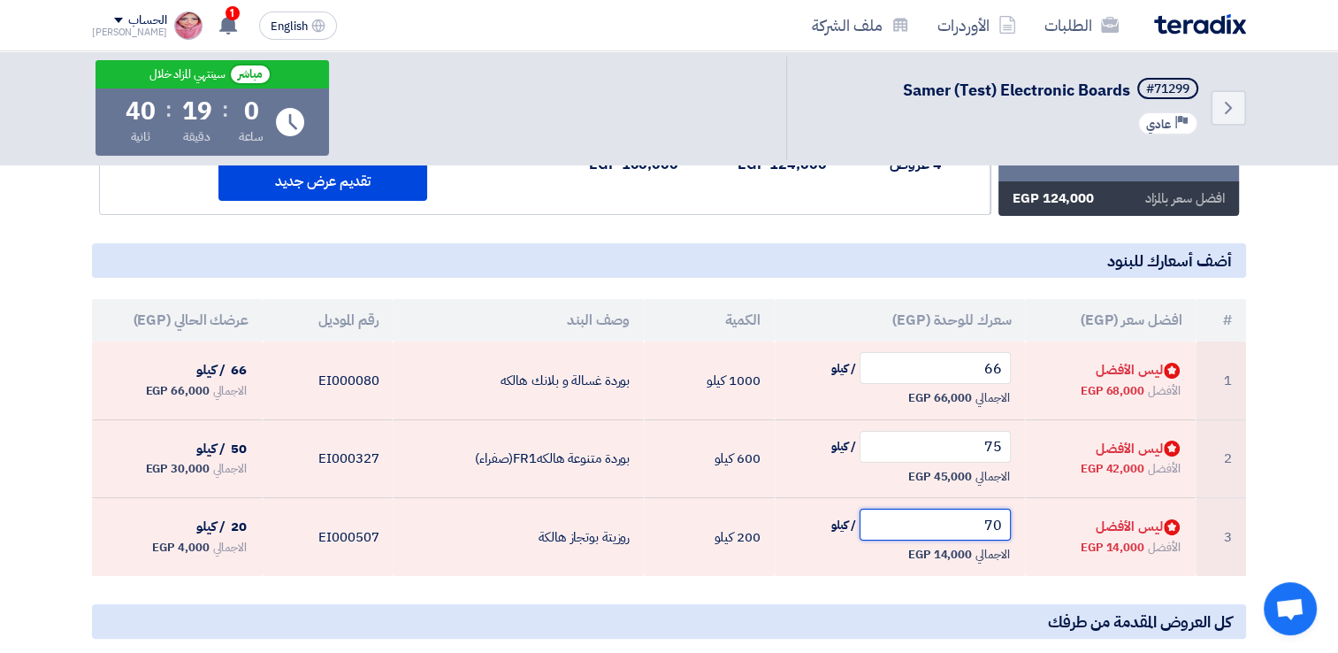
scroll to position [265, 0]
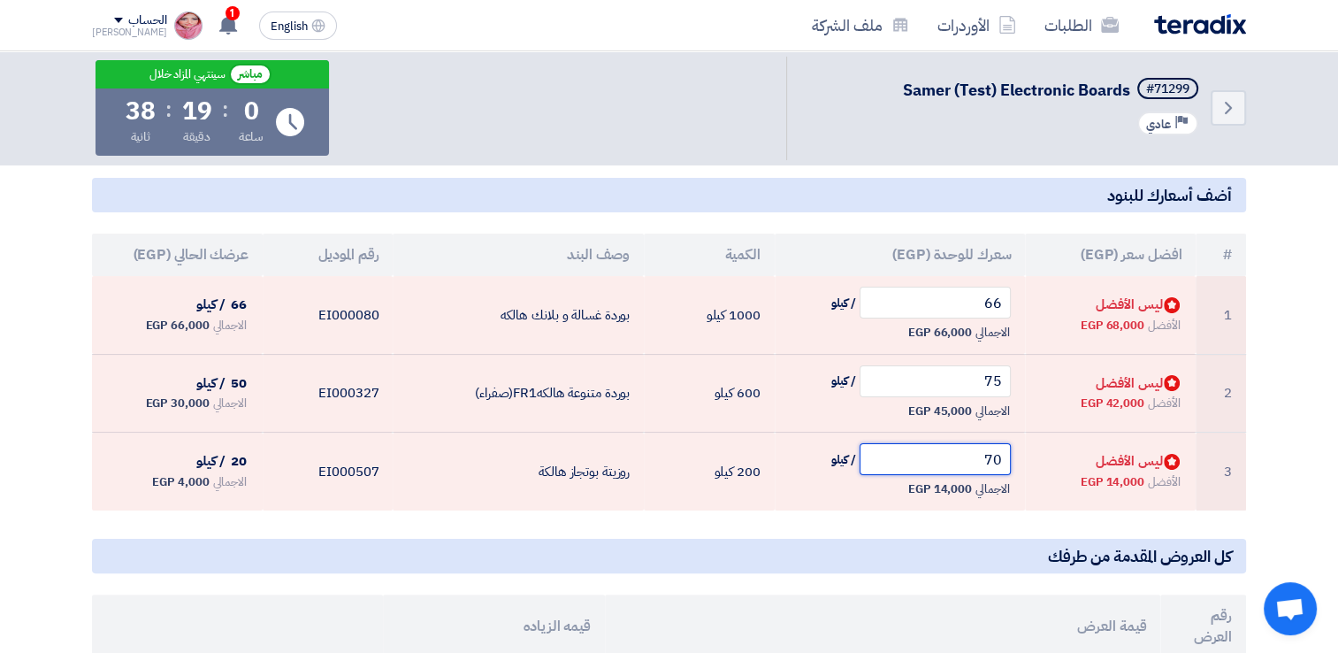
type input "7"
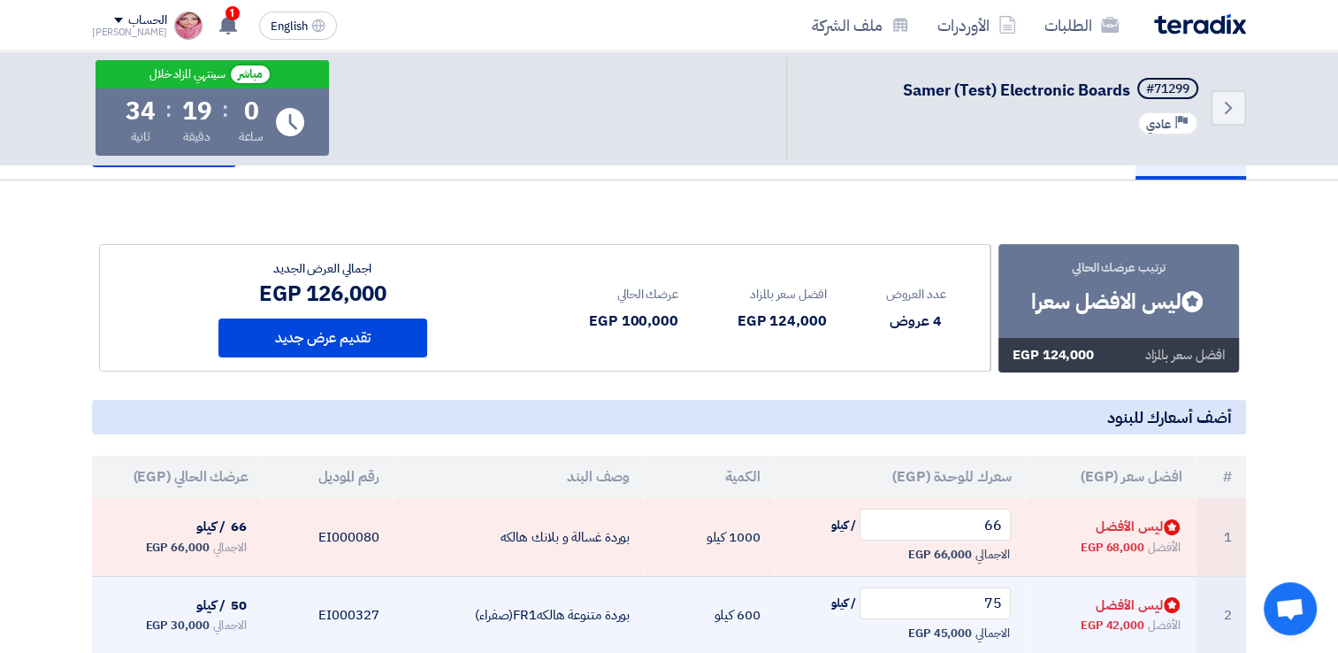
scroll to position [0, 0]
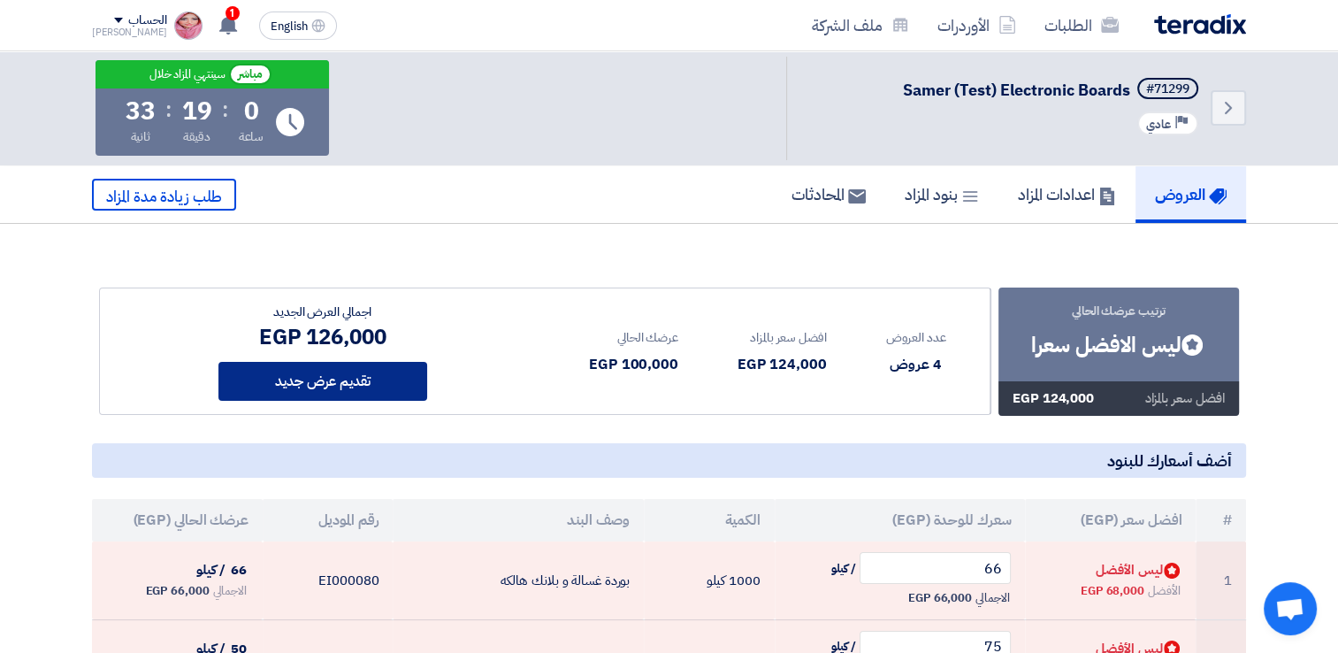
type input "75"
click at [365, 370] on button "تقديم عرض جديد" at bounding box center [323, 381] width 209 height 39
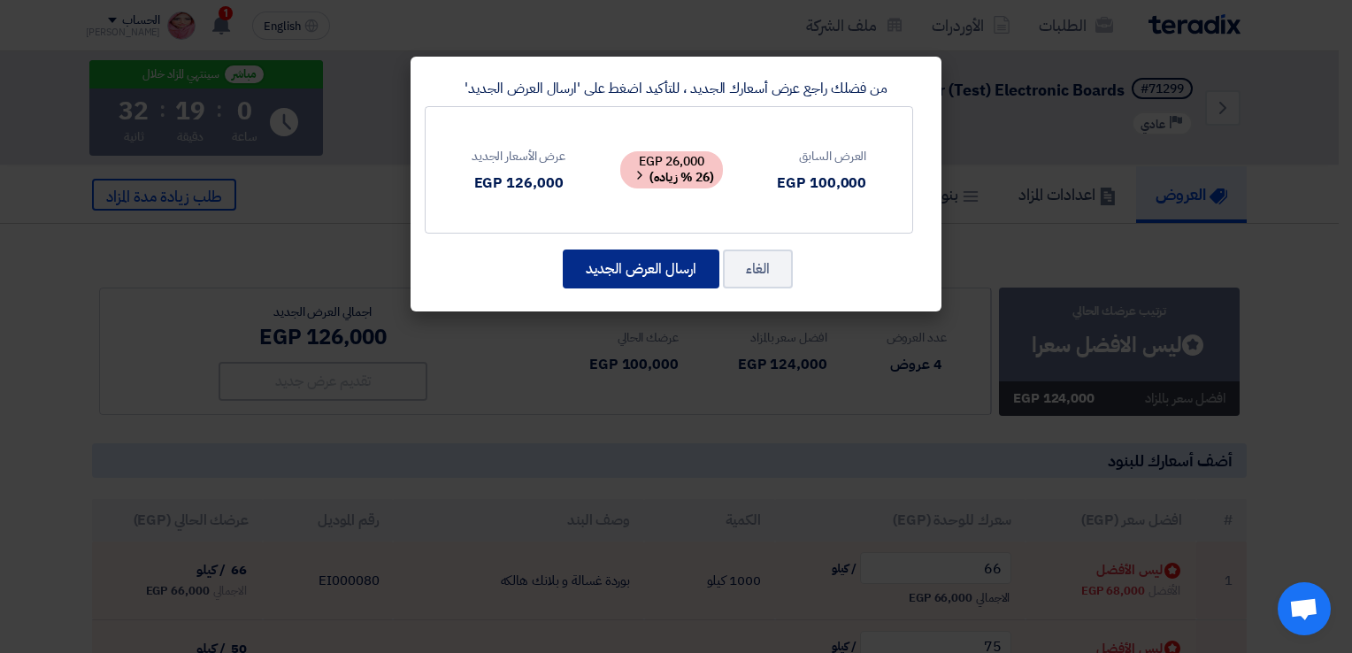
click at [674, 267] on button "ارسال العرض الجديد" at bounding box center [641, 268] width 157 height 39
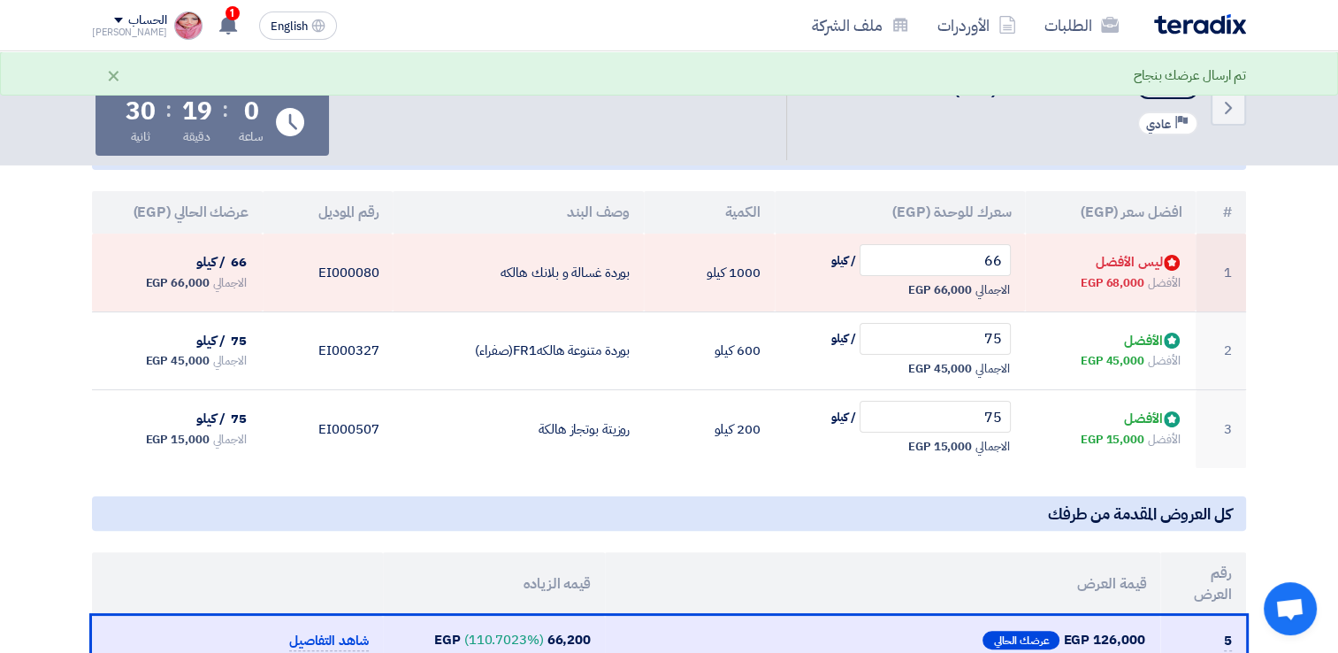
scroll to position [354, 0]
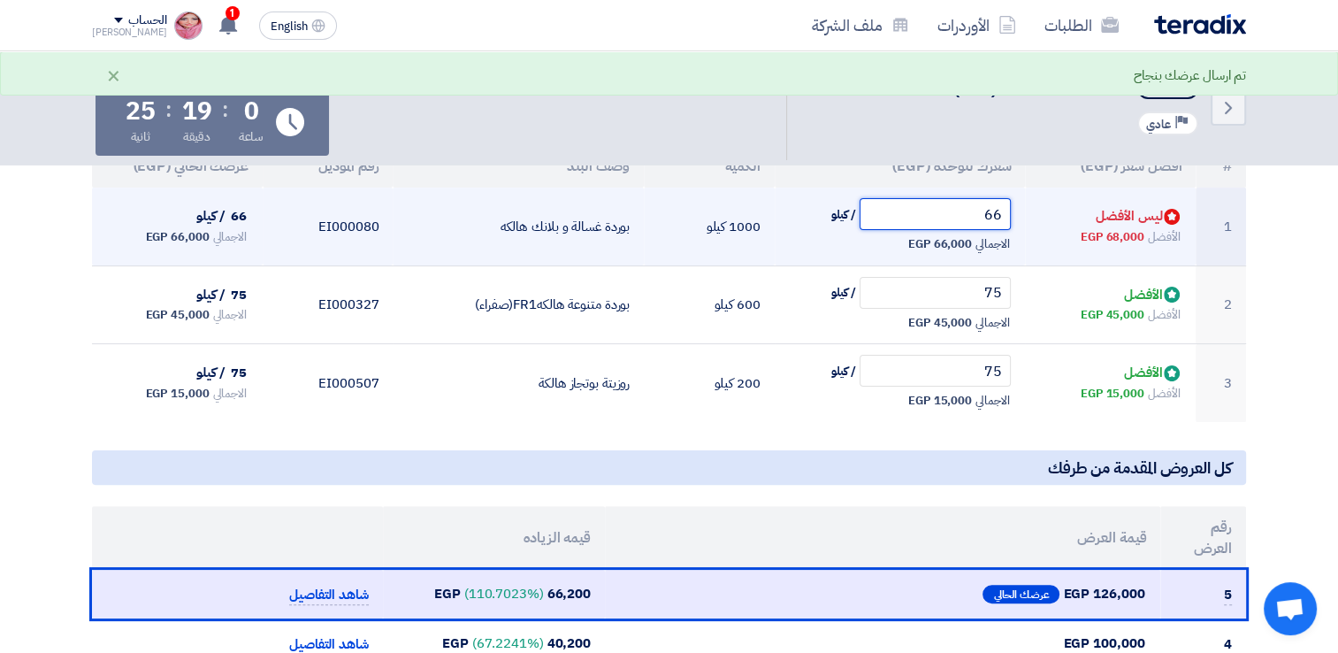
click at [902, 211] on input "66" at bounding box center [936, 214] width 152 height 32
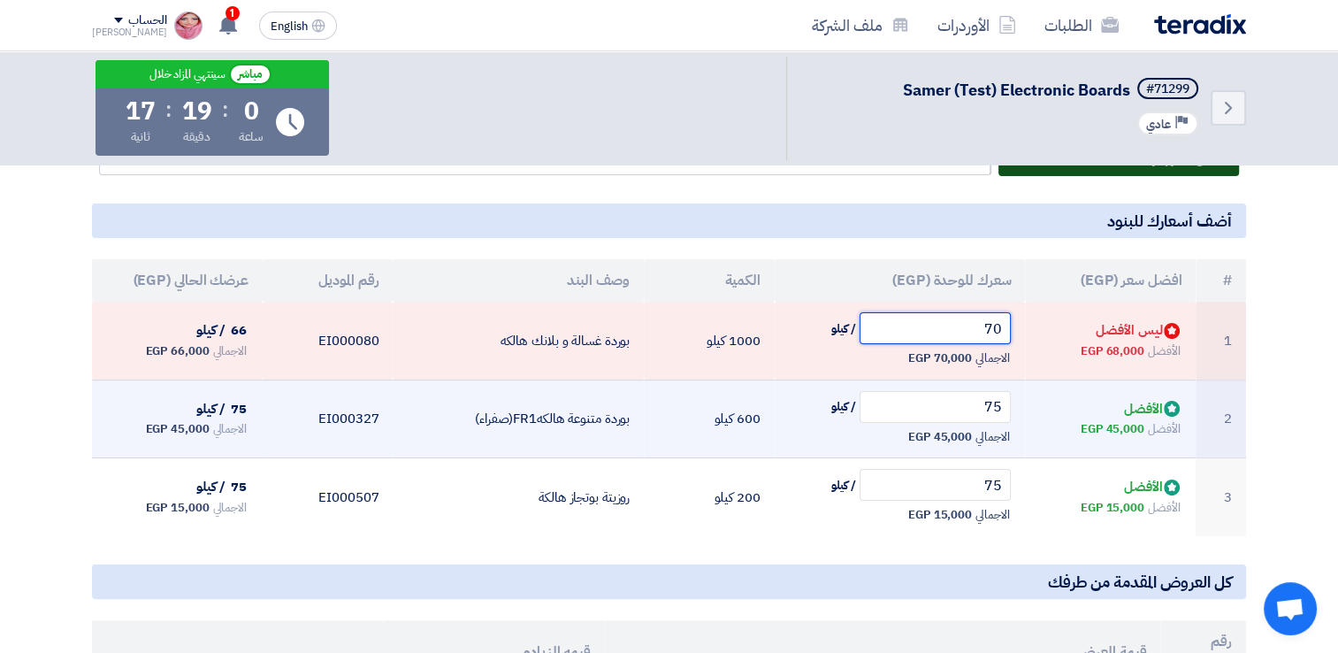
scroll to position [0, 0]
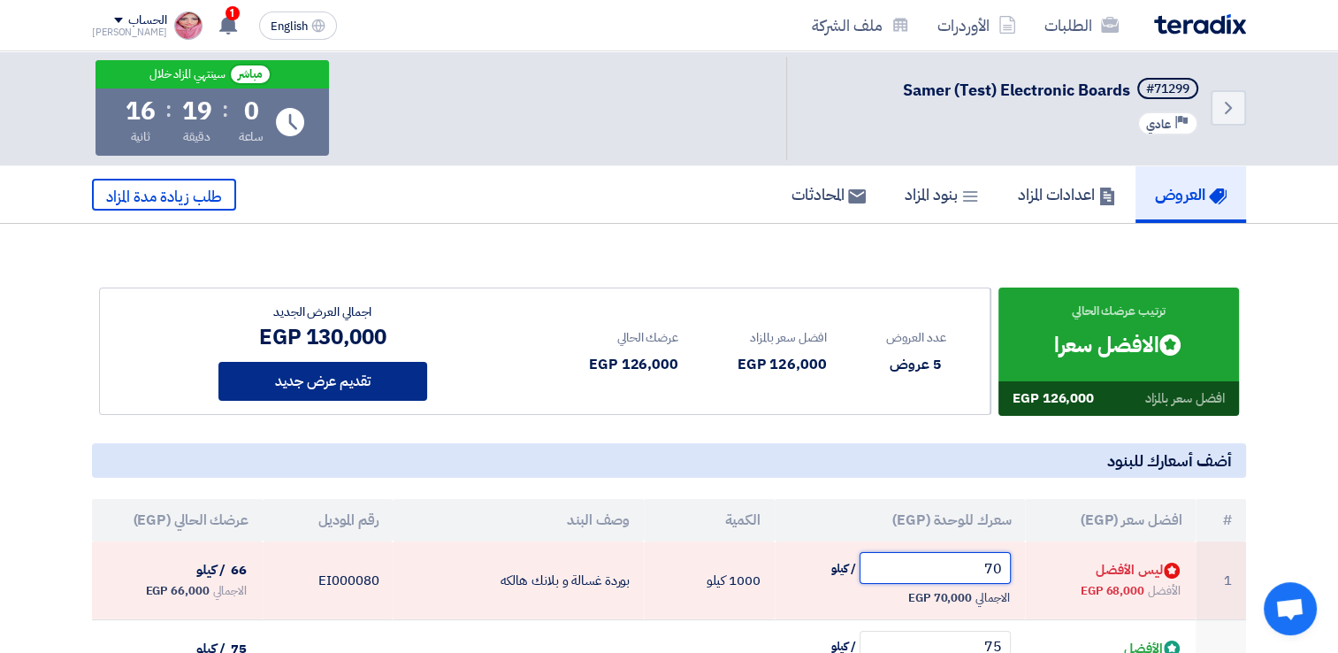
type input "70"
click at [363, 376] on button "تقديم عرض جديد" at bounding box center [323, 381] width 209 height 39
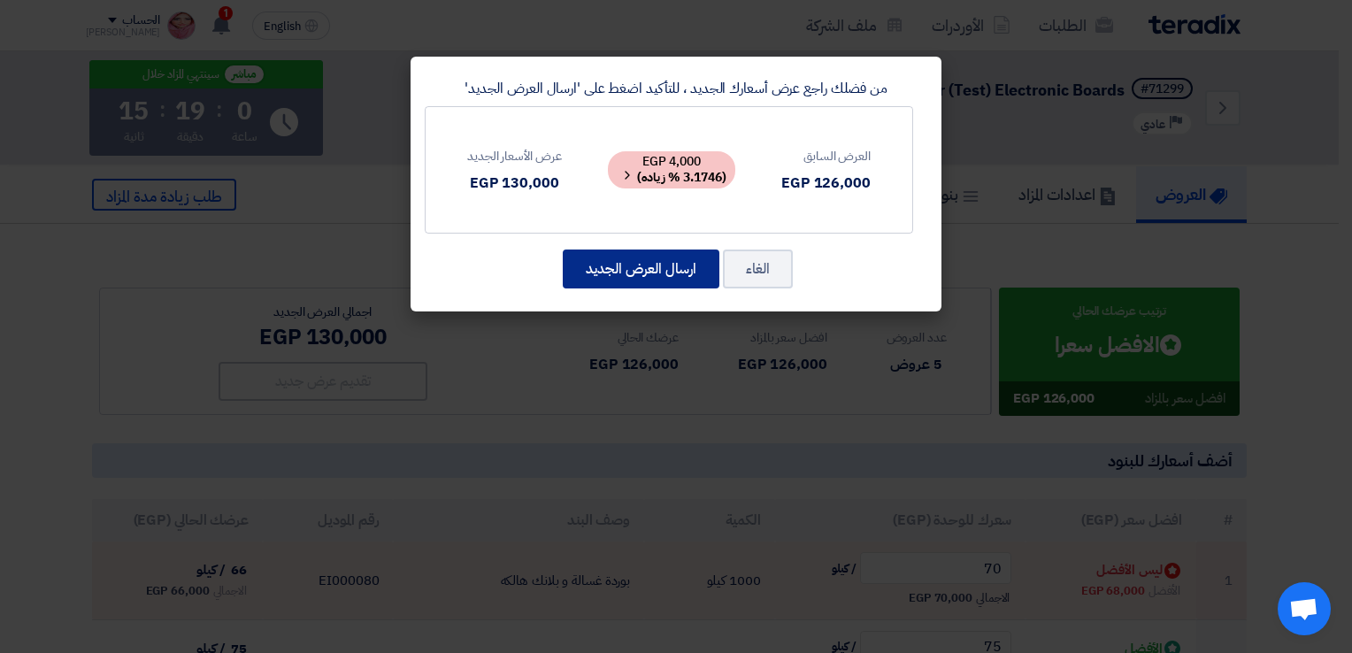
click at [635, 272] on button "ارسال العرض الجديد" at bounding box center [641, 268] width 157 height 39
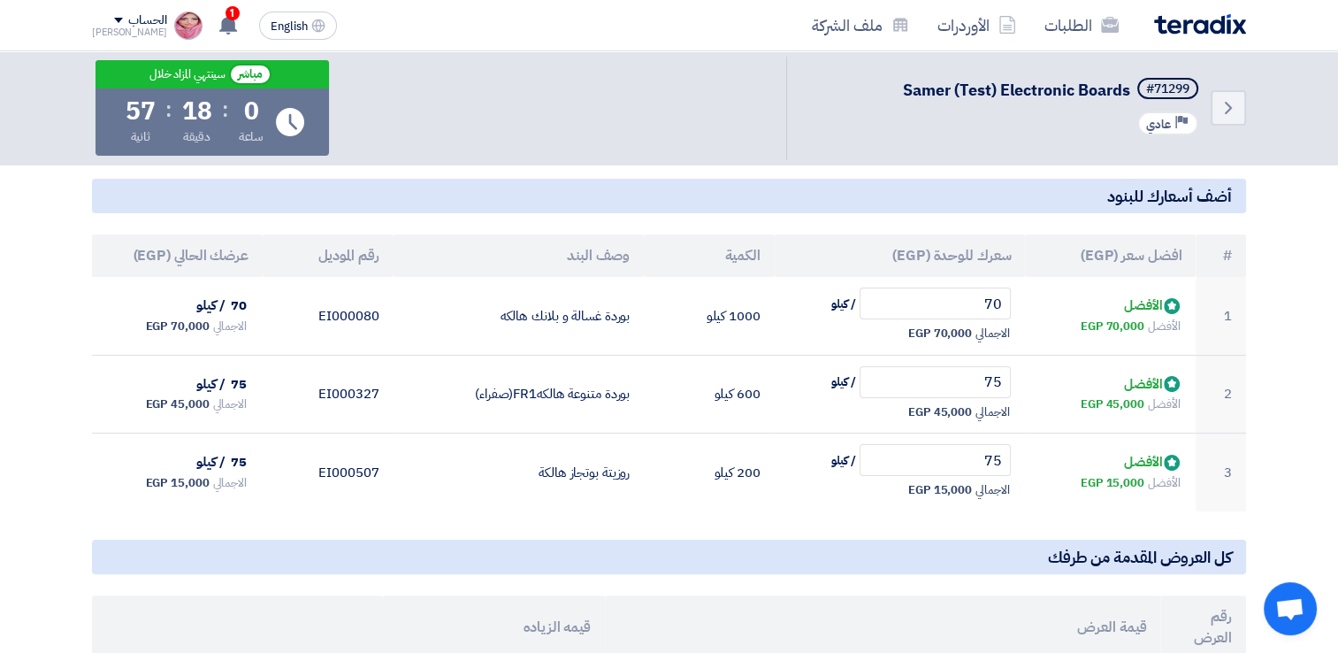
scroll to position [265, 0]
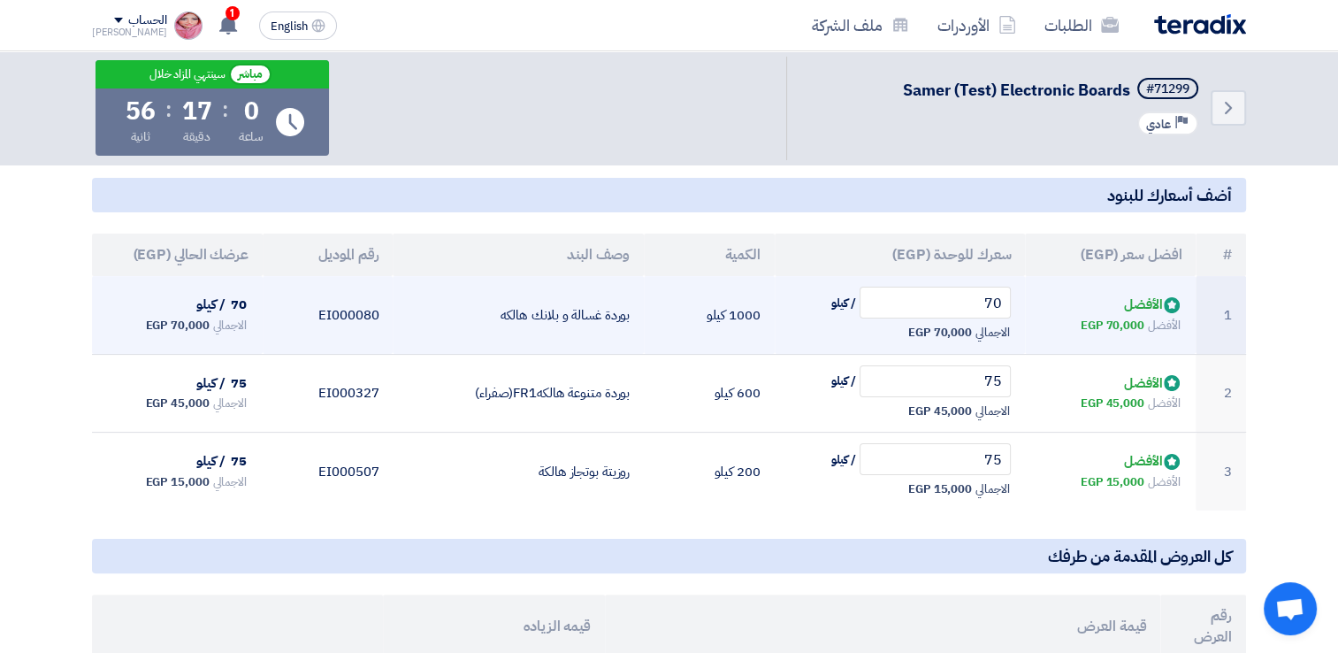
drag, startPoint x: 899, startPoint y: 332, endPoint x: 1007, endPoint y: 331, distance: 107.9
click at [1007, 331] on div "الاجمالي 70,000 EGP" at bounding box center [900, 332] width 223 height 21
